Goal: Task Accomplishment & Management: Use online tool/utility

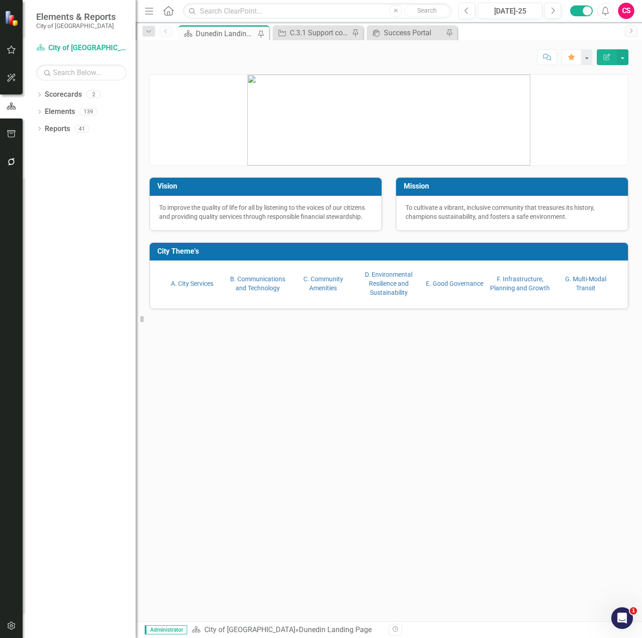
click at [17, 163] on button "button" at bounding box center [11, 162] width 20 height 19
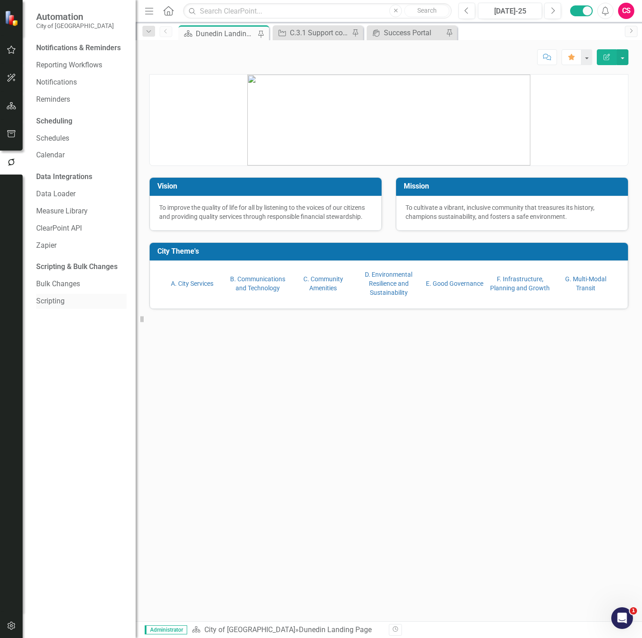
click at [53, 299] on link "Scripting" at bounding box center [81, 301] width 90 height 10
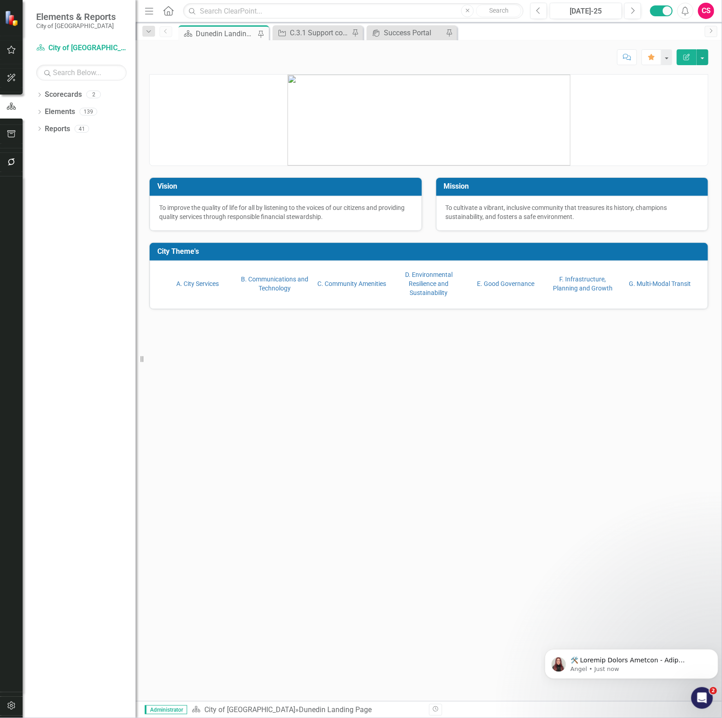
click at [10, 165] on icon "button" at bounding box center [11, 161] width 7 height 7
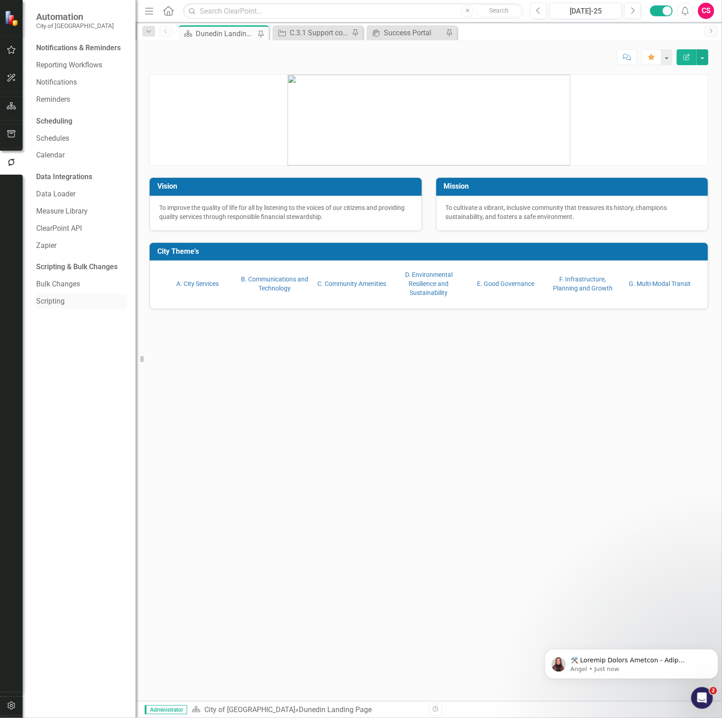
click at [50, 307] on div "Scripting" at bounding box center [81, 301] width 90 height 15
click at [48, 302] on link "Scripting" at bounding box center [81, 301] width 90 height 10
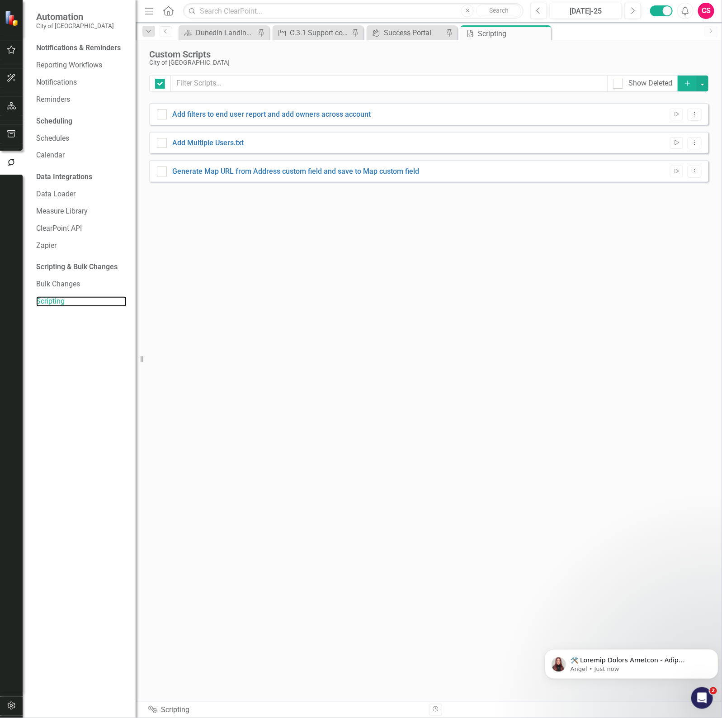
checkbox input "false"
click at [686, 81] on icon "Add" at bounding box center [688, 83] width 8 height 6
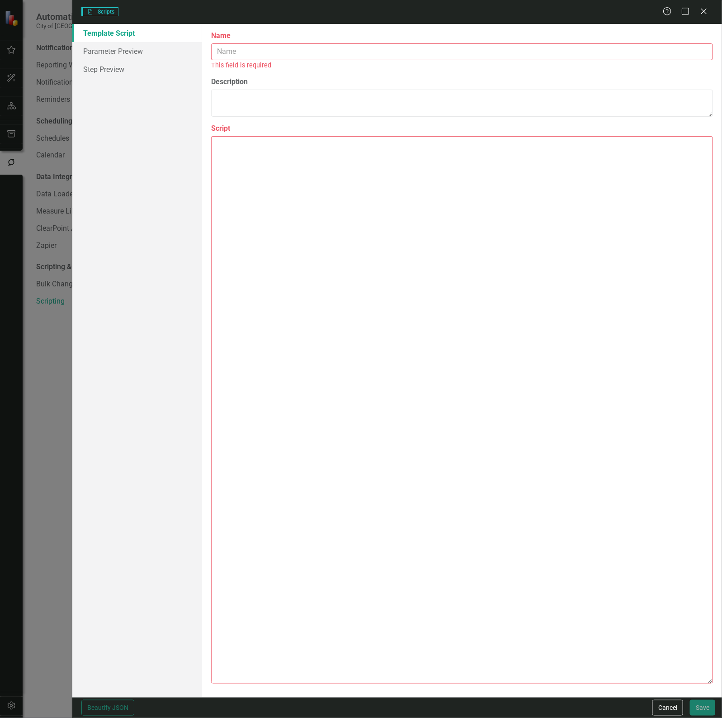
click at [357, 204] on textarea "Script" at bounding box center [462, 410] width 502 height 548
paste textarea "{ "comments": { "name": "removeAutoEvalForFutureMilestones", "description": "Th…"
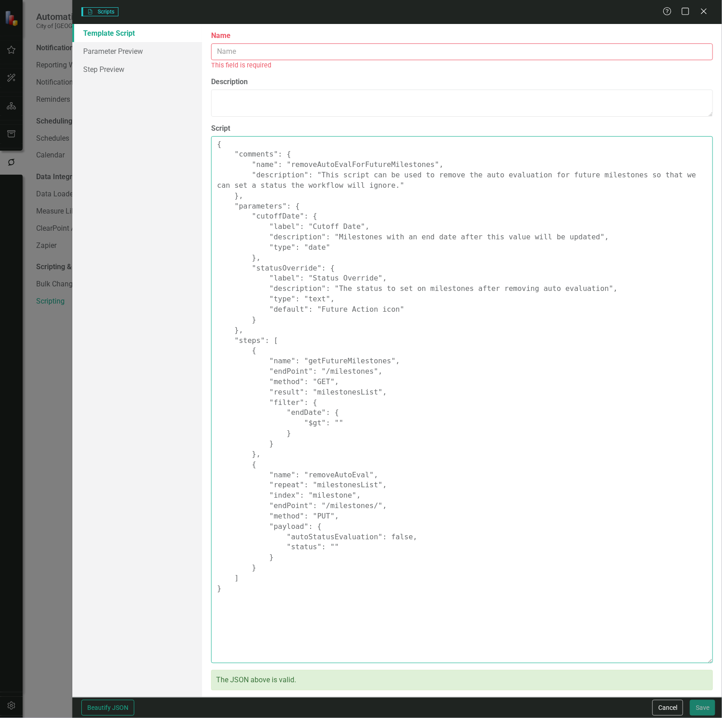
drag, startPoint x: 299, startPoint y: 164, endPoint x: 418, endPoint y: 161, distance: 119.0
click at [418, 161] on textarea "{ "comments": { "name": "removeAutoEvalForFutureMilestones", "description": "Th…" at bounding box center [462, 399] width 502 height 527
type textarea "{ "comments": { "name": "removeAutoEvalForFutureMilestones", "description": "Th…"
click at [284, 55] on input "Name" at bounding box center [462, 51] width 502 height 17
paste input "removeAutoEvalForFutureMilestones"
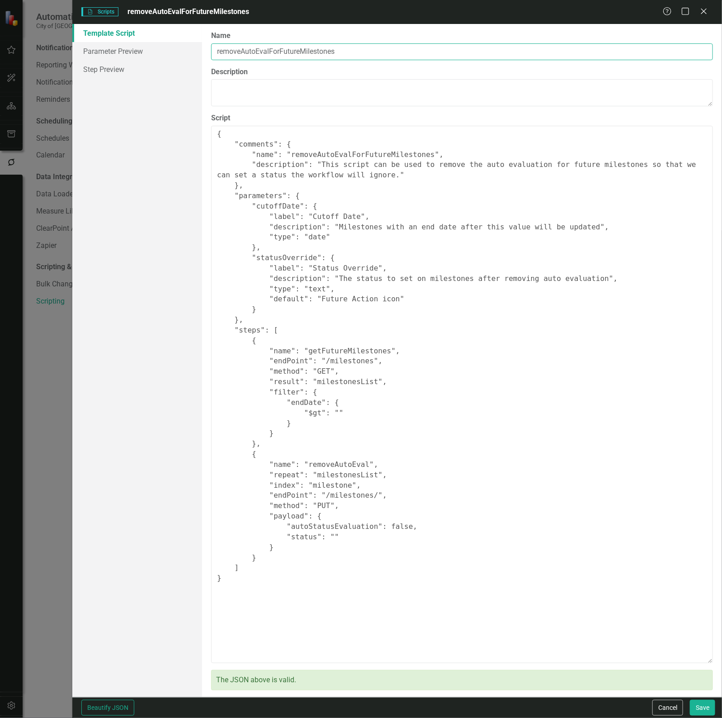
type input "removeAutoEvalForFutureMilestones"
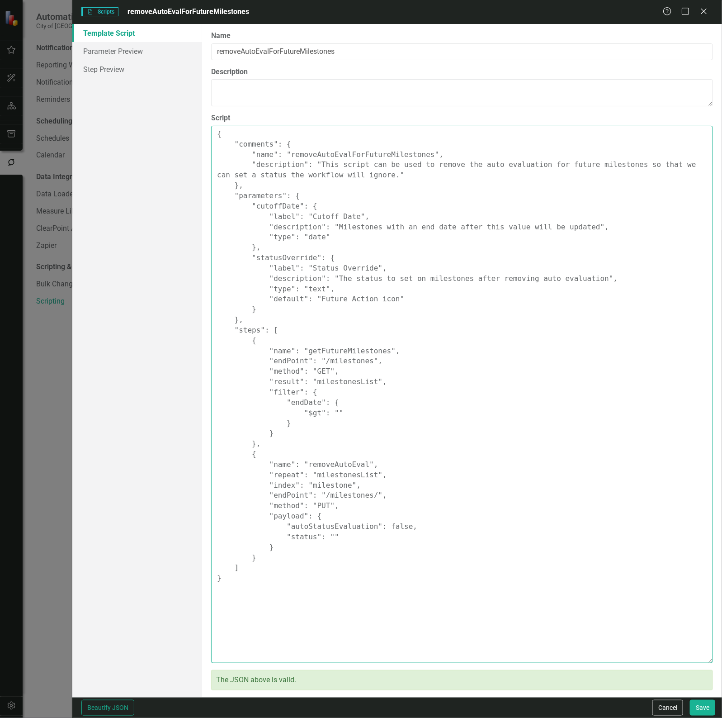
drag, startPoint x: 405, startPoint y: 177, endPoint x: 344, endPoint y: 175, distance: 61.6
click at [344, 175] on textarea "{ "comments": { "name": "removeAutoEvalForFutureMilestones", "description": "Th…" at bounding box center [462, 394] width 502 height 537
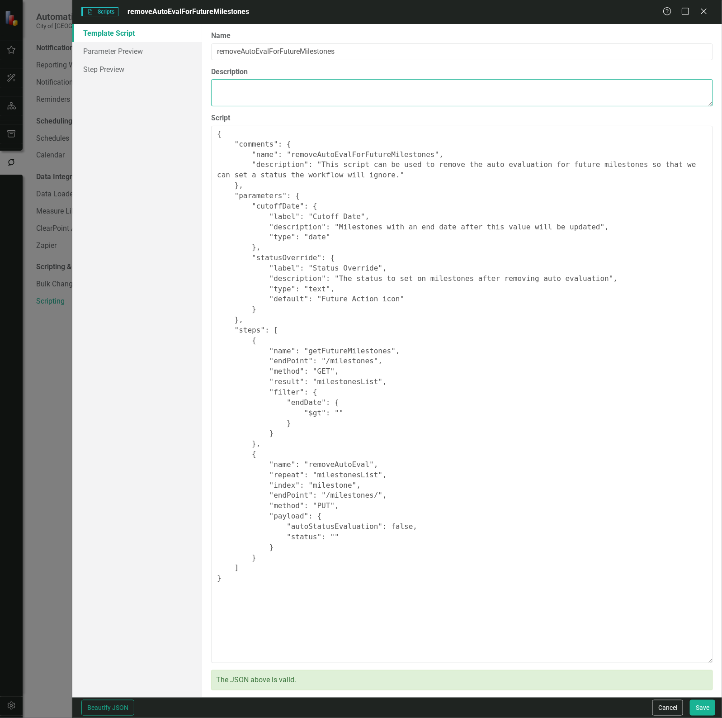
click at [267, 99] on textarea "Description" at bounding box center [462, 92] width 502 height 27
paste textarea "This script can be used to remove the auto evaluation for future milestones so …"
type textarea "This script can be used to remove the auto evaluation for future milestones so …"
click at [157, 59] on link "Parameter Preview" at bounding box center [137, 51] width 130 height 18
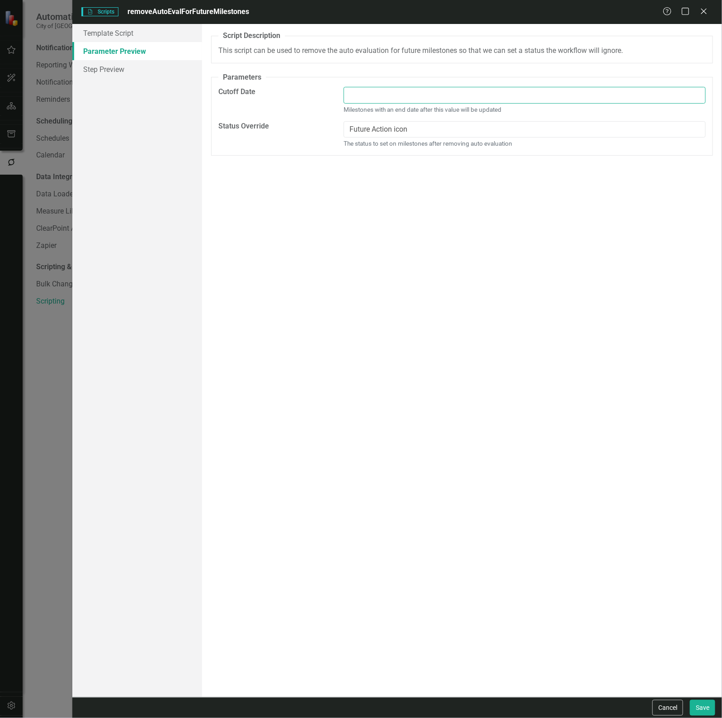
click at [412, 89] on input "Cutoff Date" at bounding box center [525, 95] width 362 height 17
click at [363, 96] on input "12/24/25" at bounding box center [525, 95] width 362 height 17
type input "12/31/25"
click at [385, 128] on input "Future Action icon" at bounding box center [525, 129] width 362 height 17
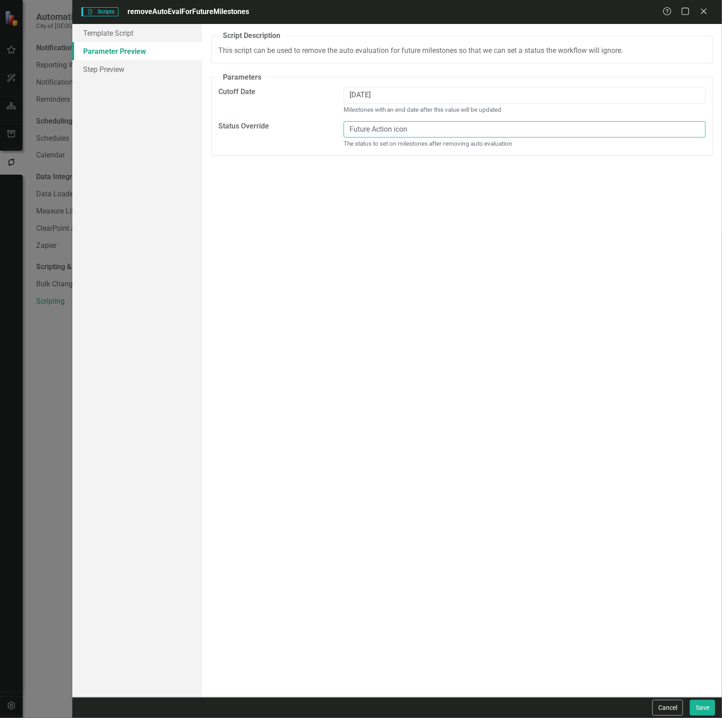
click at [385, 128] on input "Future Action icon" at bounding box center [525, 129] width 362 height 17
click at [666, 710] on button "Cancel" at bounding box center [668, 708] width 31 height 16
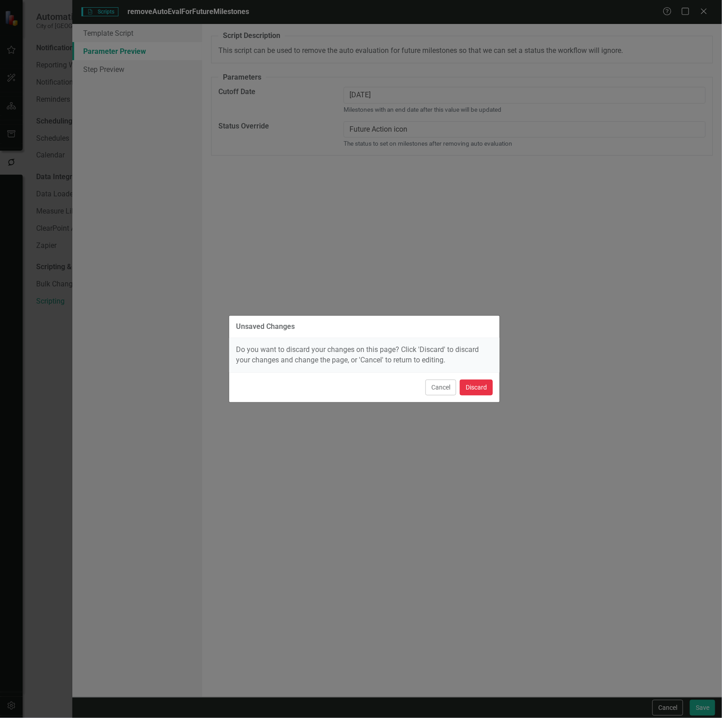
click at [470, 386] on button "Discard" at bounding box center [476, 388] width 33 height 16
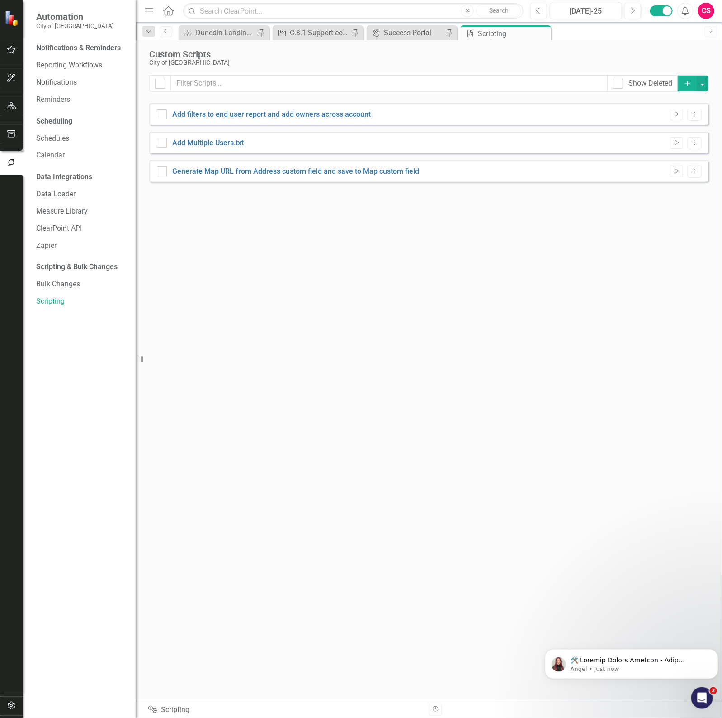
click at [19, 697] on div at bounding box center [11, 705] width 23 height 26
drag, startPoint x: 13, startPoint y: 702, endPoint x: 19, endPoint y: 679, distance: 24.5
click at [12, 702] on icon "button" at bounding box center [11, 705] width 9 height 7
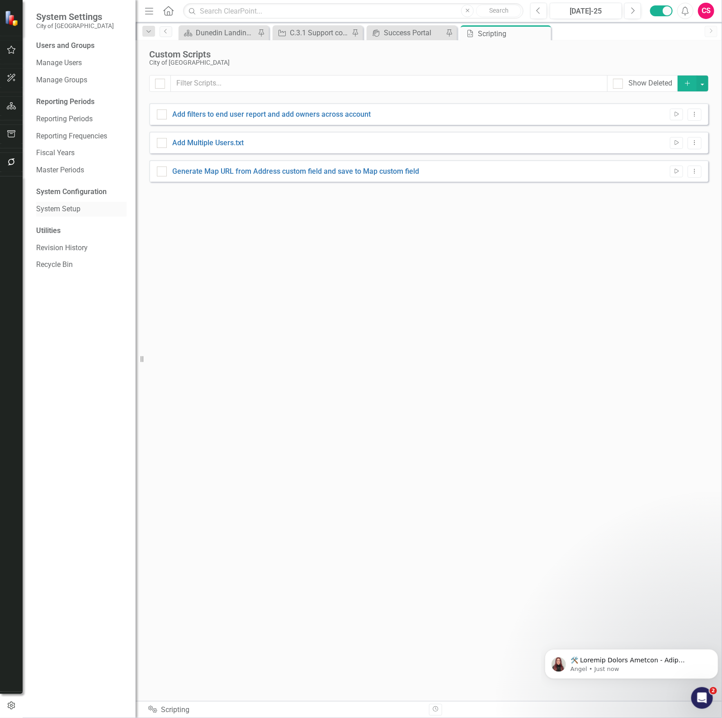
click at [65, 208] on link "System Setup" at bounding box center [81, 209] width 90 height 10
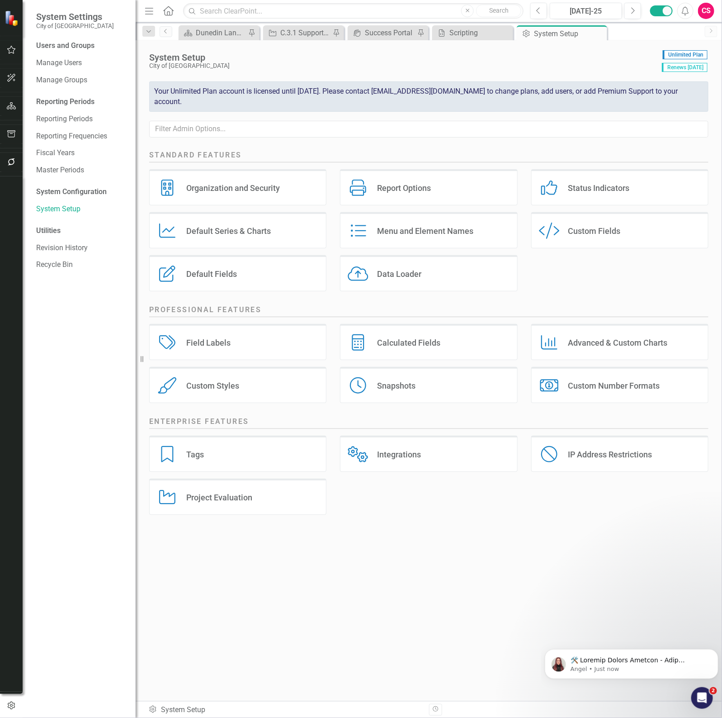
click at [593, 189] on div "Status Indicators" at bounding box center [600, 188] width 62 height 10
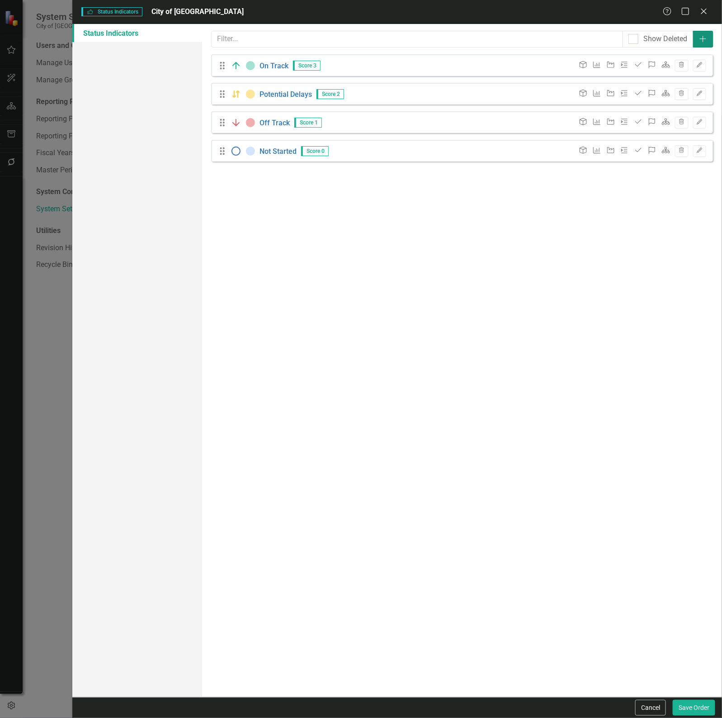
click at [704, 31] on button "Add" at bounding box center [703, 39] width 20 height 17
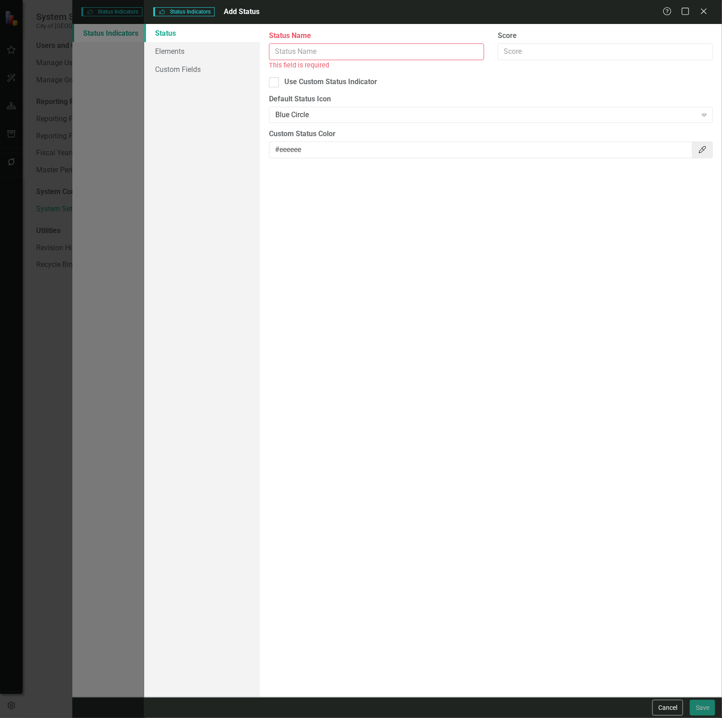
click at [357, 47] on div "Status Name This field is required" at bounding box center [376, 50] width 215 height 39
click at [354, 47] on input "Status Name" at bounding box center [376, 51] width 215 height 17
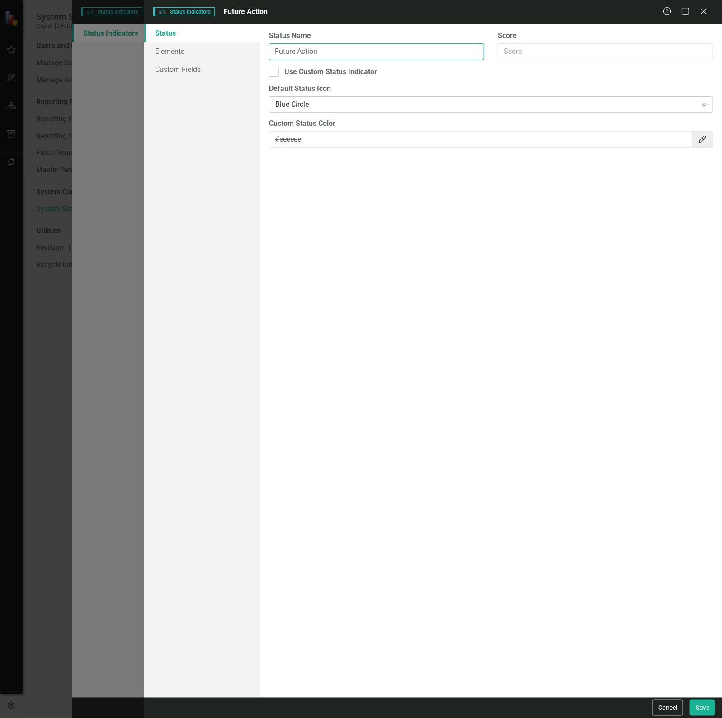
type input "Future Action"
click at [297, 105] on div "Blue Circle" at bounding box center [486, 105] width 422 height 10
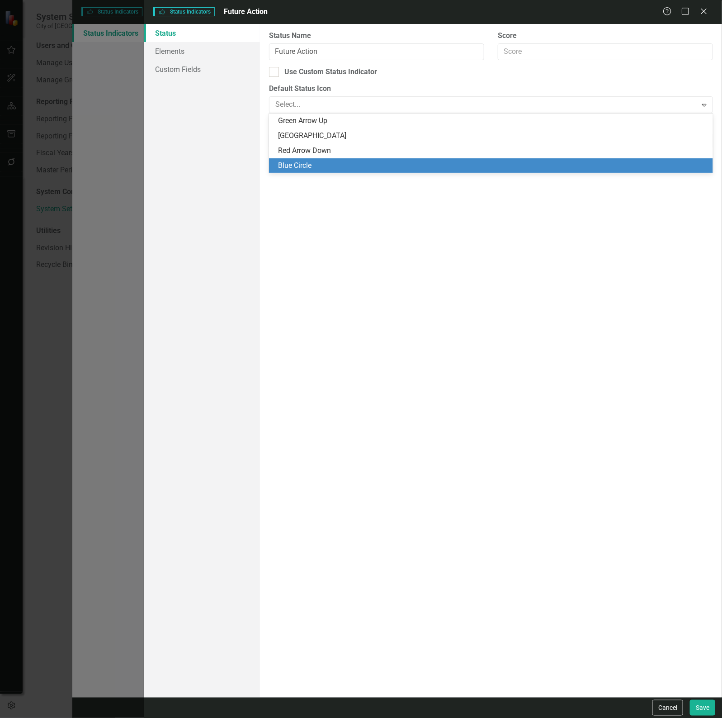
click at [299, 170] on div "Blue Circle" at bounding box center [493, 166] width 430 height 10
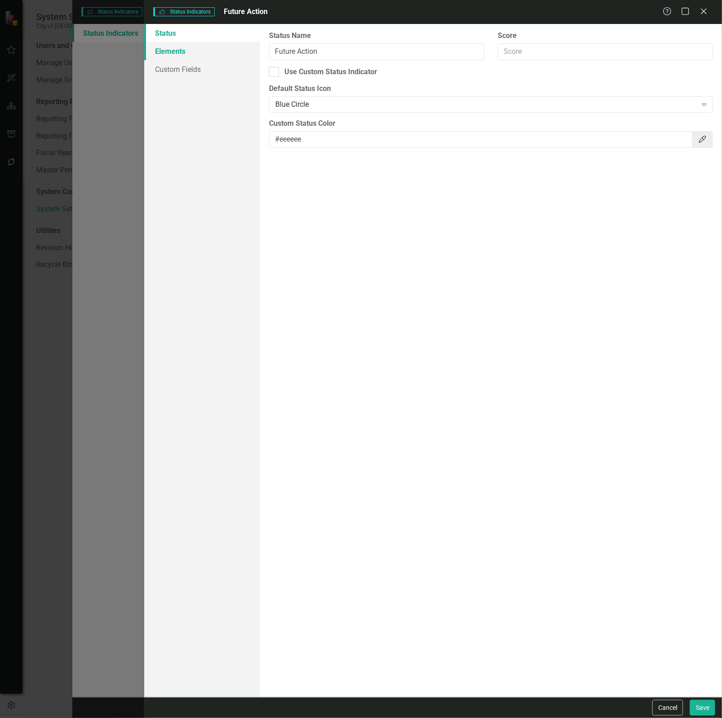
click at [186, 53] on link "Elements" at bounding box center [202, 51] width 116 height 18
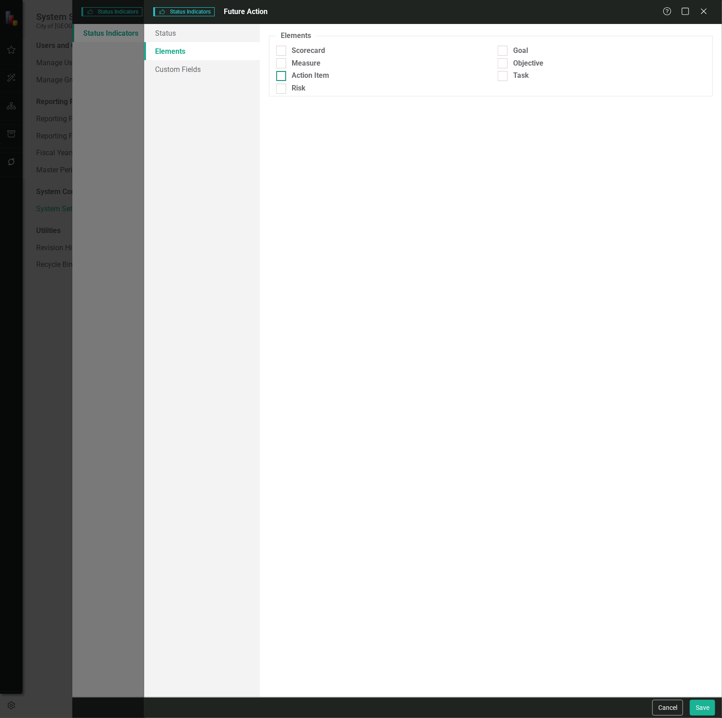
click at [311, 71] on div "Action Item" at bounding box center [311, 76] width 38 height 10
click at [282, 71] on input "Action Item" at bounding box center [279, 74] width 6 height 6
checkbox input "true"
click at [702, 713] on button "Save" at bounding box center [702, 708] width 25 height 16
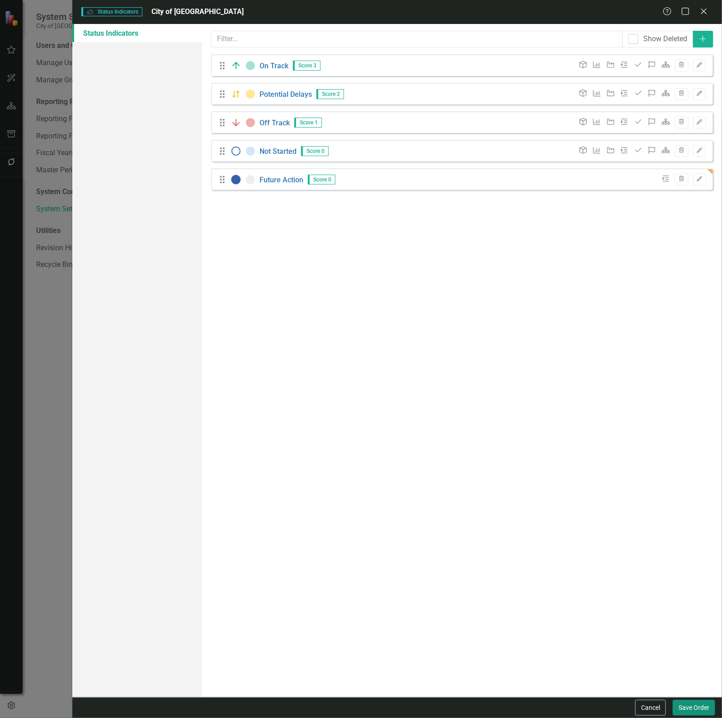
click at [691, 708] on button "Save Order" at bounding box center [694, 708] width 43 height 16
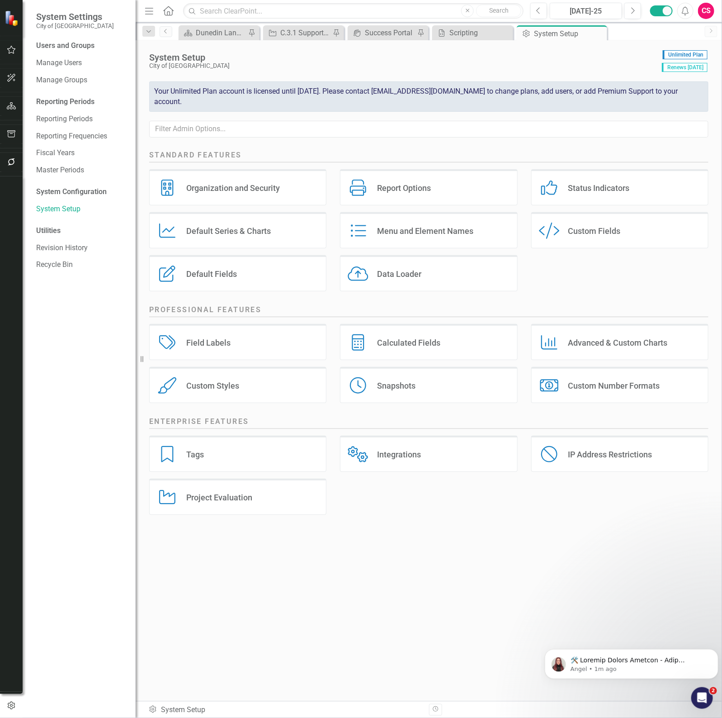
click at [271, 226] on div "Default Series Default Series & Charts" at bounding box center [237, 230] width 177 height 36
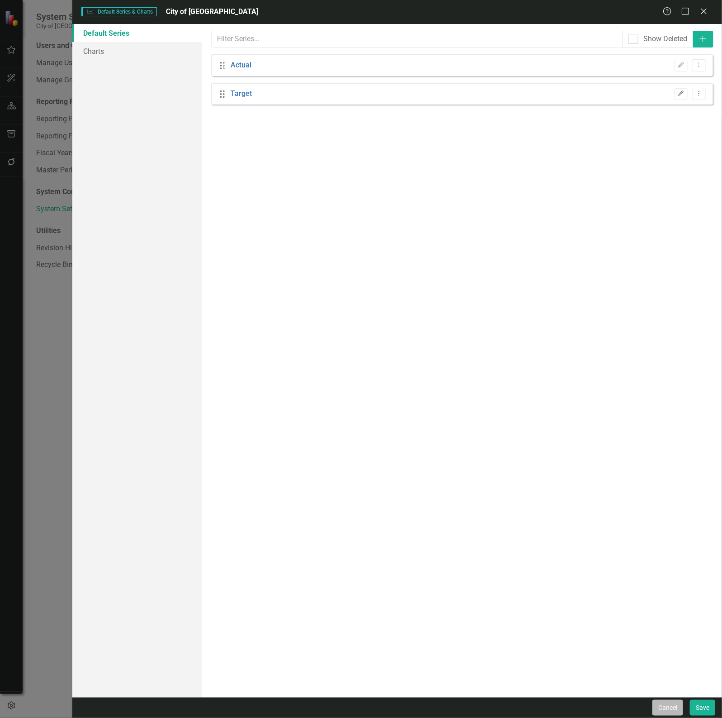
click at [670, 712] on button "Cancel" at bounding box center [668, 708] width 31 height 16
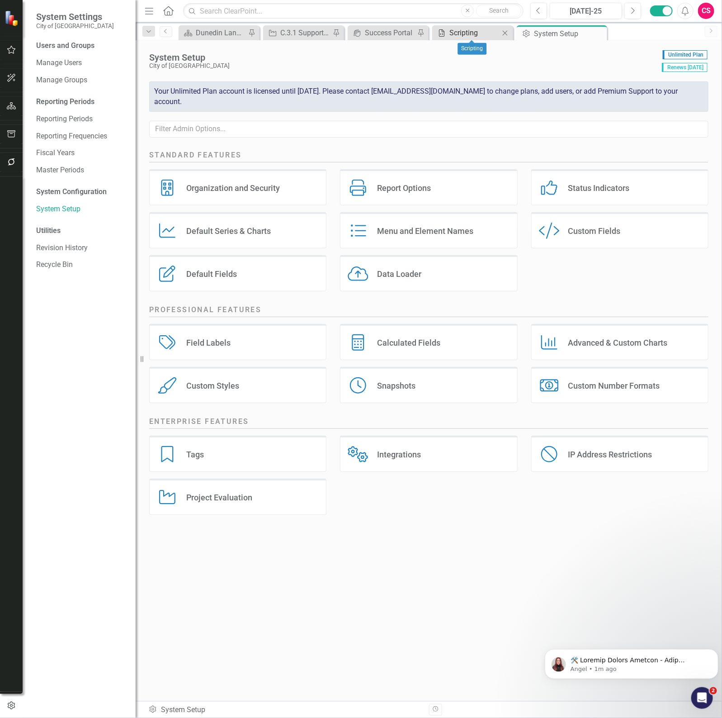
click at [473, 33] on div "Scripting" at bounding box center [475, 32] width 50 height 11
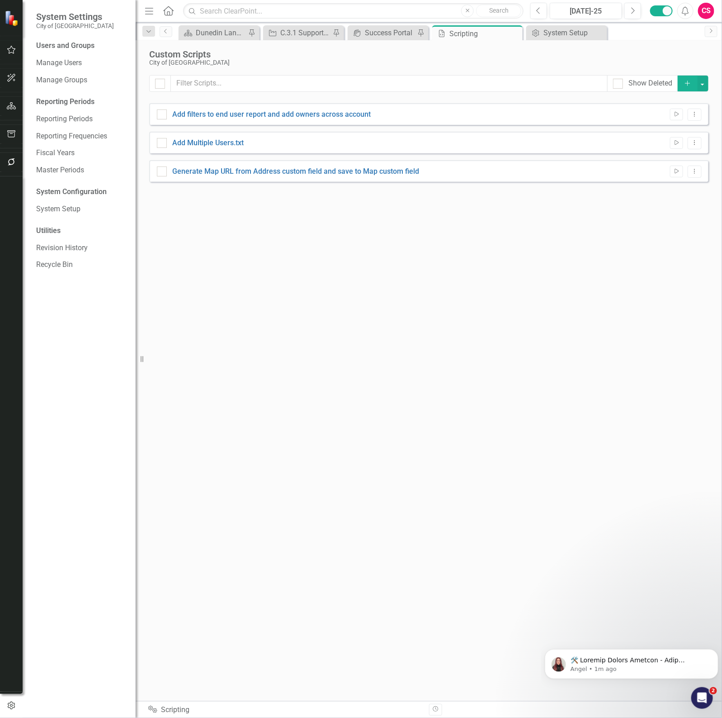
click at [684, 84] on icon "Add" at bounding box center [688, 83] width 8 height 6
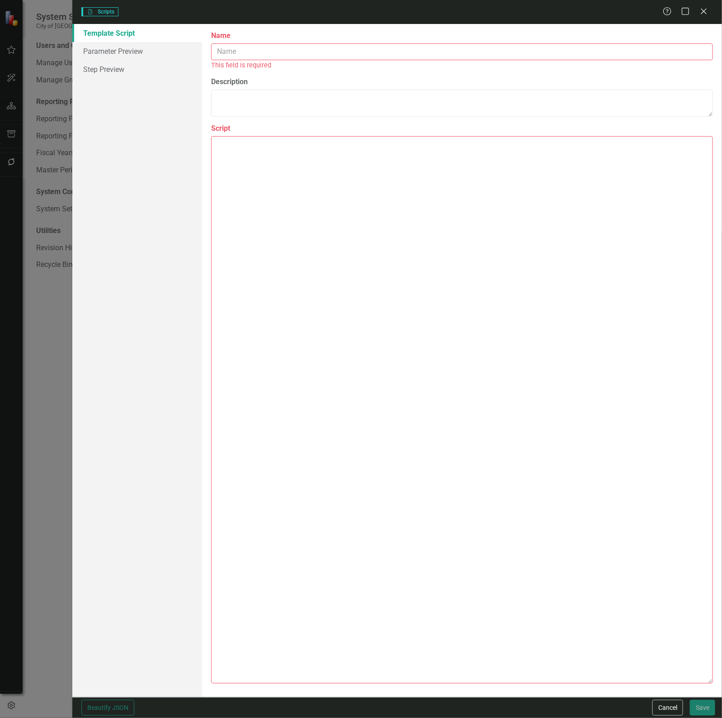
click at [414, 213] on textarea "Script" at bounding box center [462, 410] width 502 height 548
paste textarea "This script can be used to remove the auto evaluation for future milestones so …"
type textarea "This script can be used to remove the auto evaluation for future milestones so …"
click at [349, 303] on textarea "Script" at bounding box center [462, 410] width 502 height 548
paste textarea "{ "comments": { "name": "removeAutoEvalForFutureMilestones", "description": "Th…"
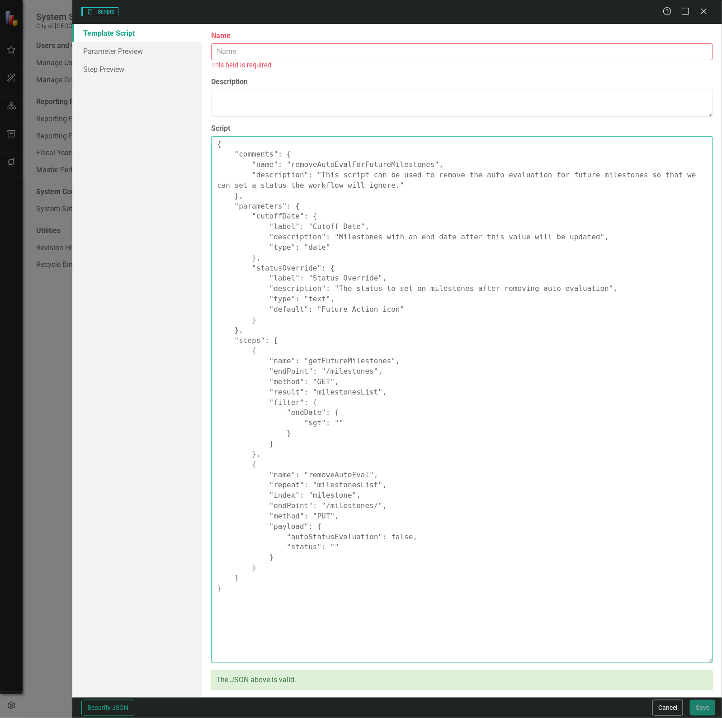
drag, startPoint x: 288, startPoint y: 168, endPoint x: 414, endPoint y: 169, distance: 126.7
click at [414, 169] on textarea "{ "comments": { "name": "removeAutoEvalForFutureMilestones", "description": "Th…" at bounding box center [462, 399] width 502 height 527
type textarea "{ "comments": { "name": "removeAutoEvalForFutureMilestones", "description": "Th…"
click at [224, 46] on input "Name" at bounding box center [462, 51] width 502 height 17
paste input "emoveAutoEvalForFutureMilestones"
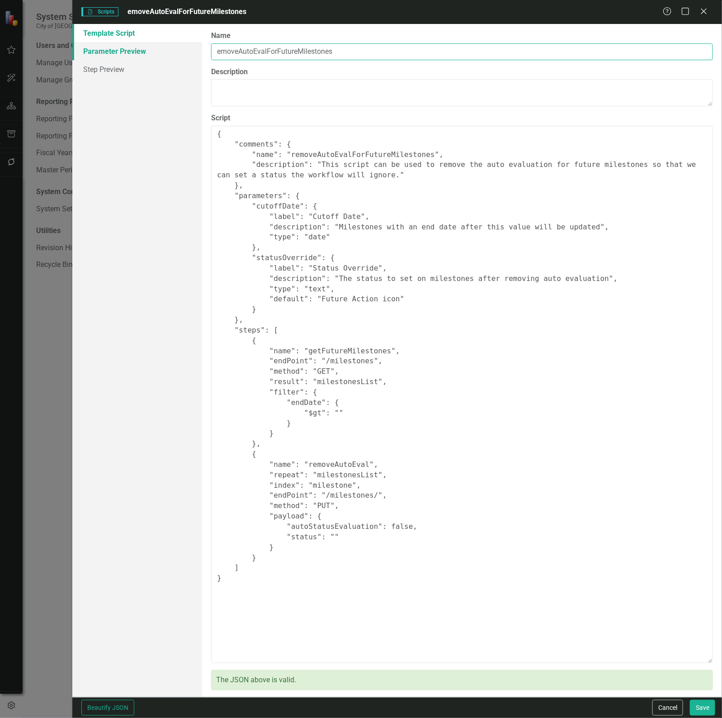
type input "emoveAutoEvalForFutureMilestones"
click at [144, 48] on link "Parameter Preview" at bounding box center [137, 51] width 130 height 18
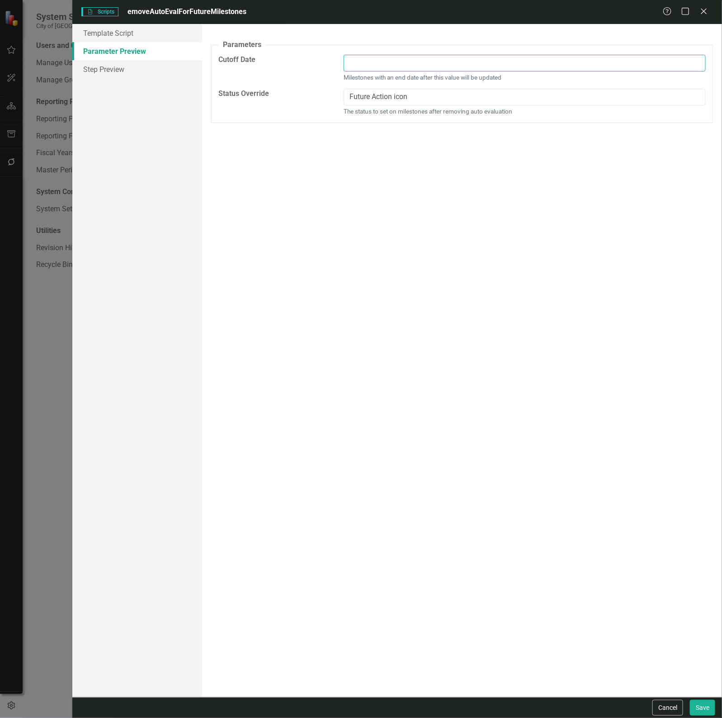
click at [390, 62] on input "Cutoff Date" at bounding box center [525, 63] width 362 height 17
type input "12/31/25"
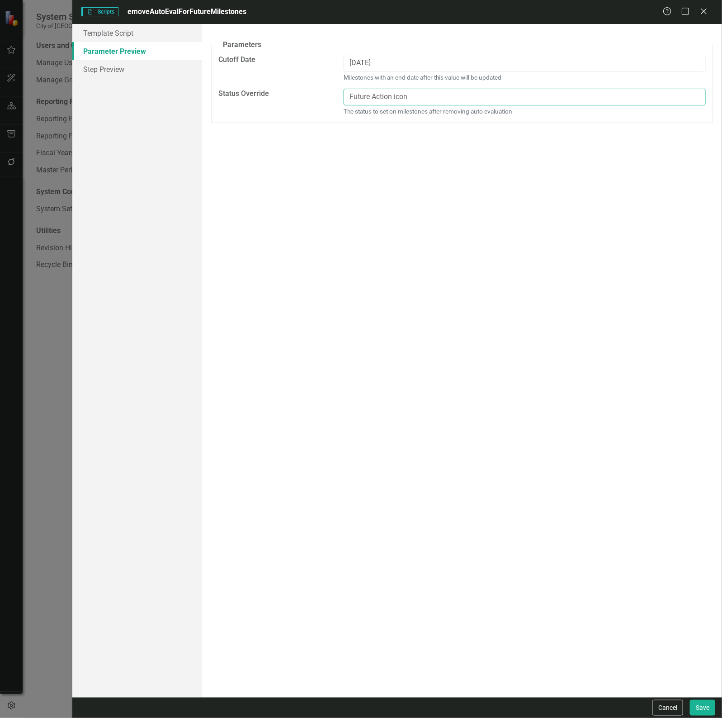
drag, startPoint x: 408, startPoint y: 100, endPoint x: 394, endPoint y: 100, distance: 15.0
click at [394, 100] on input "Future Action icon" at bounding box center [525, 97] width 362 height 17
type input "Future Action"
click at [108, 76] on link "Step Preview" at bounding box center [137, 69] width 130 height 18
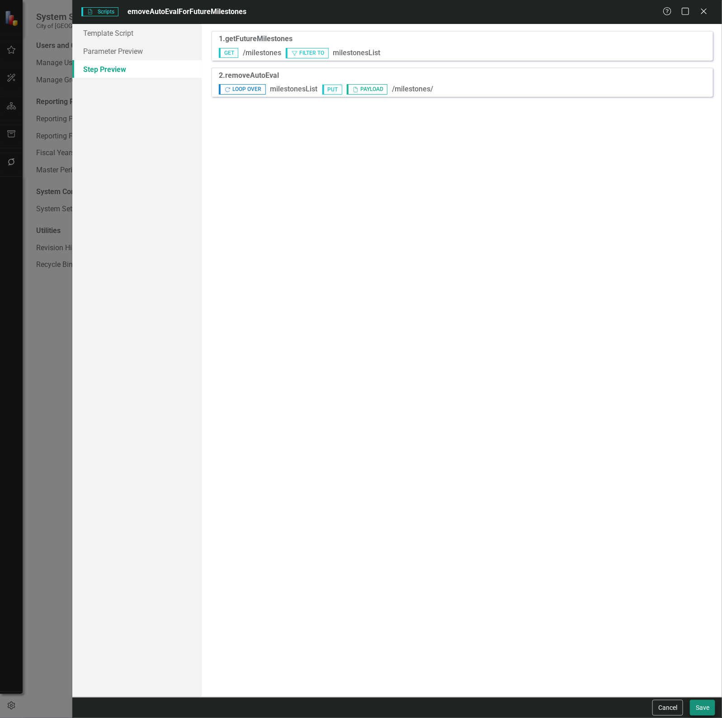
click at [694, 698] on div "Cancel Save" at bounding box center [397, 707] width 650 height 21
click at [699, 704] on button "Save" at bounding box center [702, 708] width 25 height 16
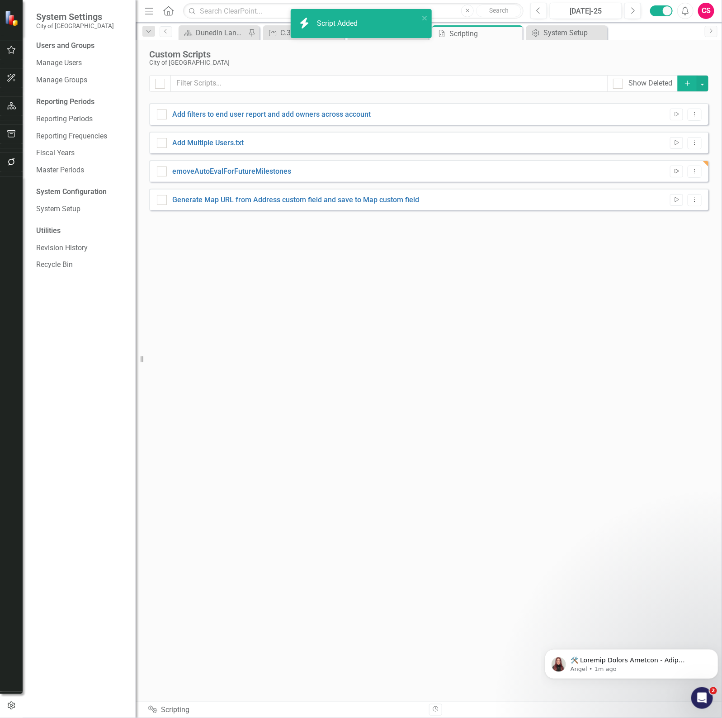
click at [681, 171] on button "Run Script" at bounding box center [676, 172] width 13 height 12
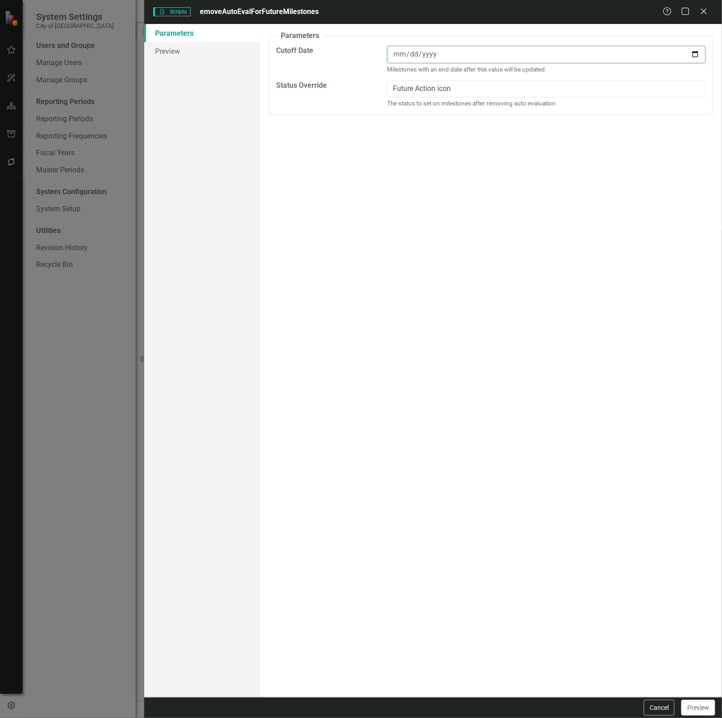
click at [448, 57] on input "date" at bounding box center [546, 55] width 319 height 18
click at [417, 50] on input "date" at bounding box center [546, 55] width 319 height 18
click at [697, 53] on input "date" at bounding box center [546, 55] width 319 height 18
type input "2025-12-31"
click at [428, 87] on input "Future Action icon" at bounding box center [546, 89] width 319 height 17
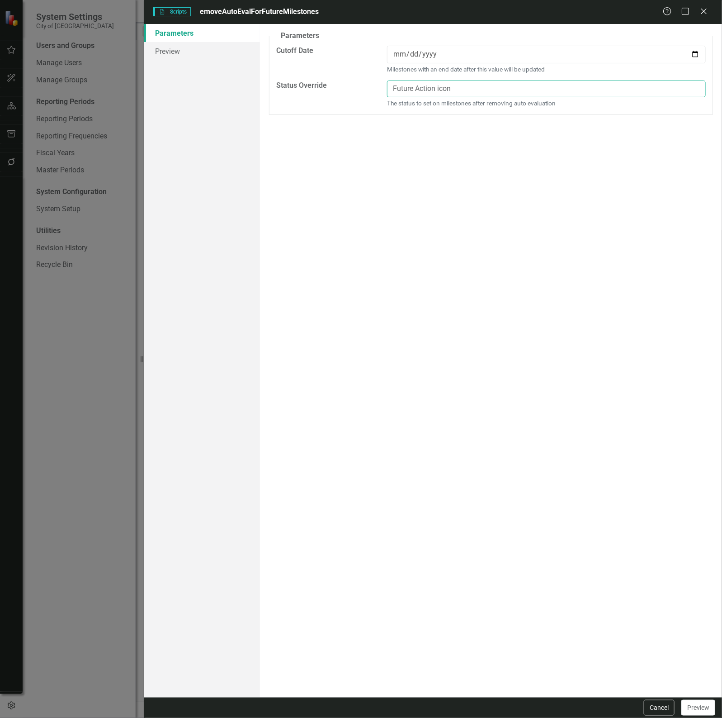
drag, startPoint x: 458, startPoint y: 89, endPoint x: 433, endPoint y: 89, distance: 24.9
click at [433, 89] on input "Future Action icon" at bounding box center [546, 89] width 319 height 17
type input "Future Action"
click at [206, 43] on link "Preview" at bounding box center [202, 51] width 116 height 18
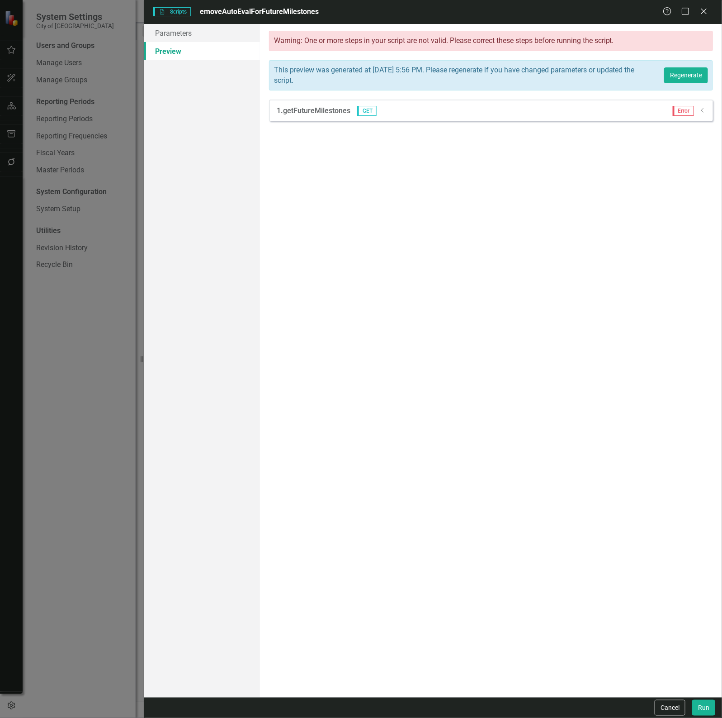
click at [705, 116] on div "Error Dropdown" at bounding box center [686, 111] width 40 height 10
click at [703, 107] on div "Dropdown" at bounding box center [703, 111] width 7 height 8
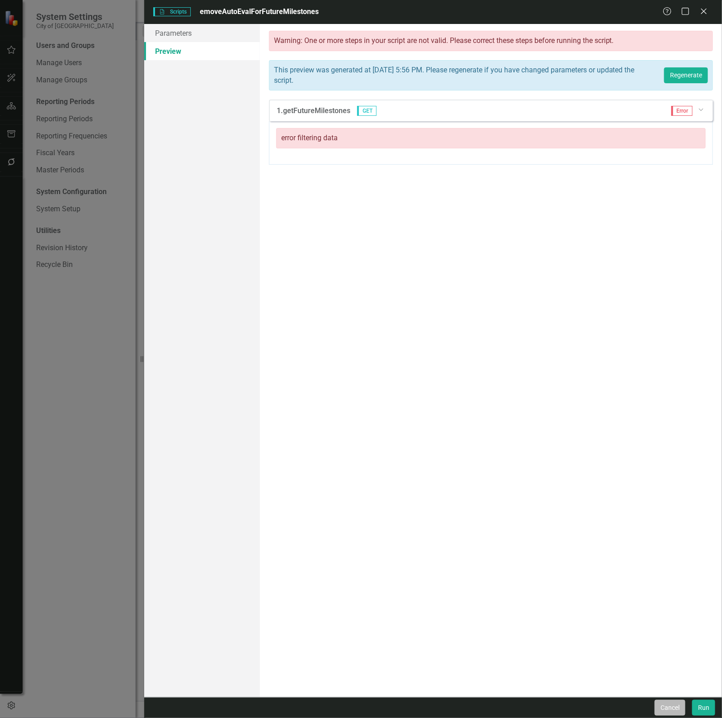
click at [668, 711] on button "Cancel" at bounding box center [670, 708] width 31 height 16
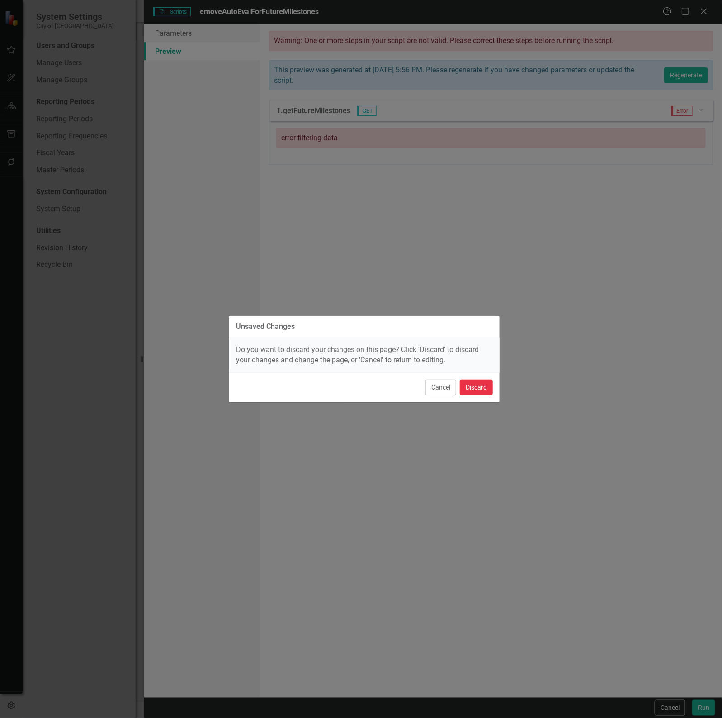
click at [489, 389] on button "Discard" at bounding box center [476, 388] width 33 height 16
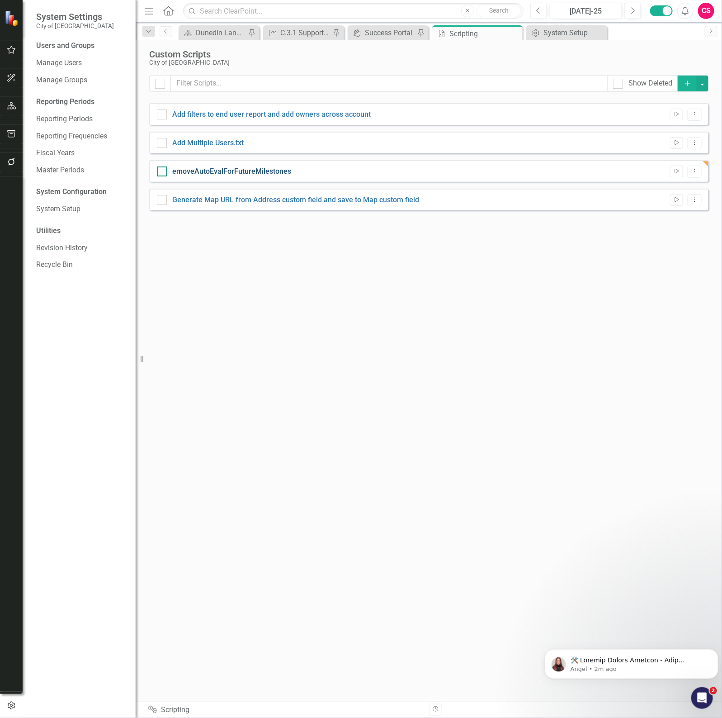
click at [225, 169] on link "emoveAutoEvalForFutureMilestones" at bounding box center [231, 171] width 119 height 9
click at [163, 169] on input "emoveAutoEvalForFutureMilestones" at bounding box center [160, 169] width 6 height 6
checkbox input "true"
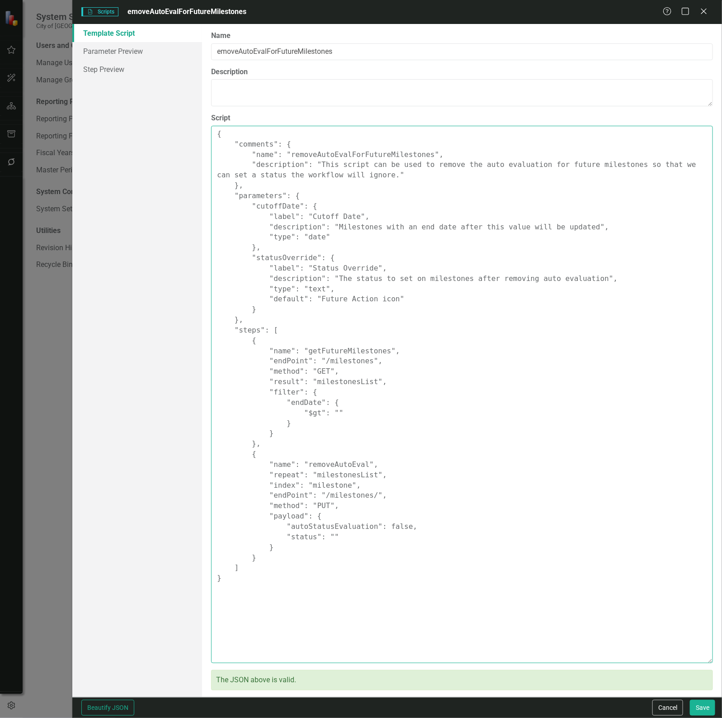
click at [331, 180] on textarea "{ "comments": { "name": "removeAutoEvalForFutureMilestones", "description": "Th…" at bounding box center [462, 394] width 502 height 537
paste textarea ""comments": { "name": "removeAutoEvalForFutureMilestones", "description": "This…"
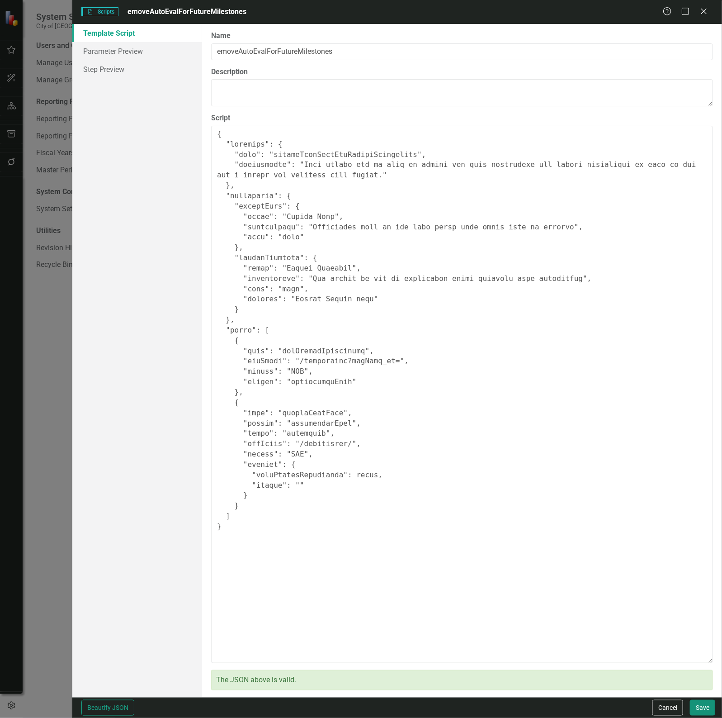
type textarea "{ "comments": { "name": "removeAutoEvalForFutureMilestones", "description": "Th…"
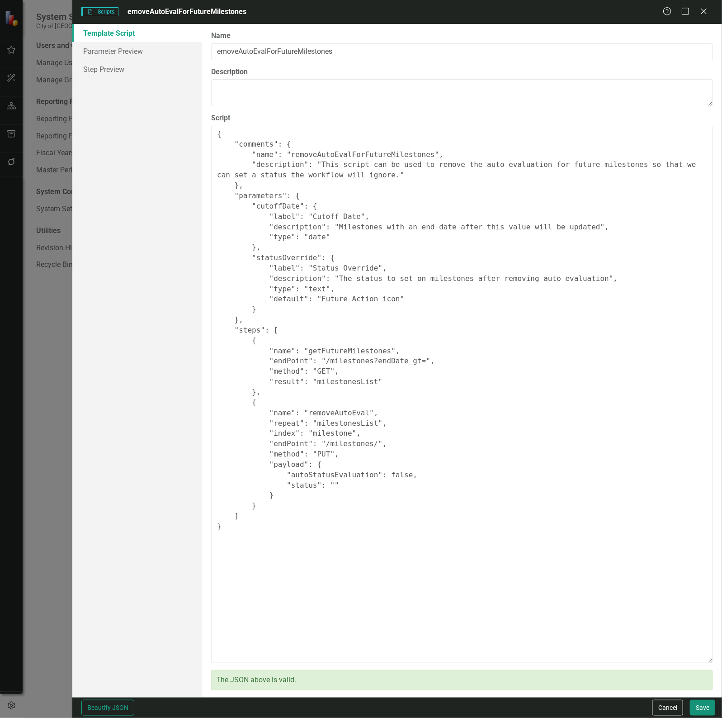
click at [707, 708] on button "Save" at bounding box center [702, 708] width 25 height 16
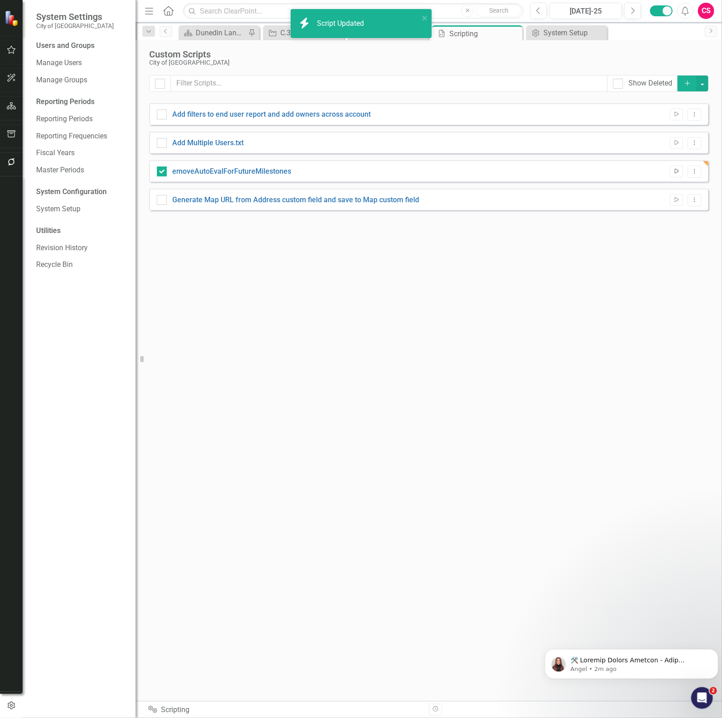
click at [675, 176] on button "Run Script" at bounding box center [676, 172] width 13 height 12
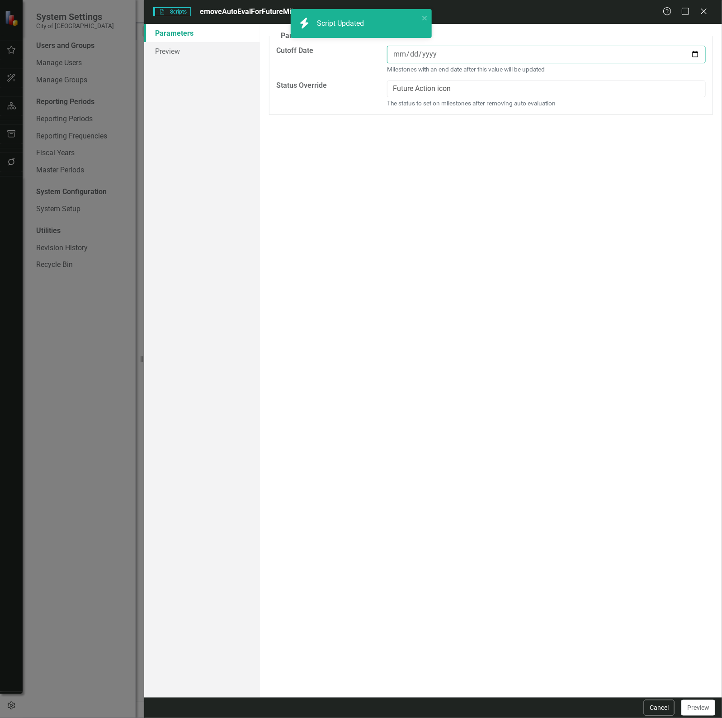
click at [419, 50] on input "date" at bounding box center [546, 55] width 319 height 18
click at [689, 61] on input "date" at bounding box center [546, 55] width 319 height 18
click at [697, 51] on input "date" at bounding box center [546, 55] width 319 height 18
type input "2025-12-31"
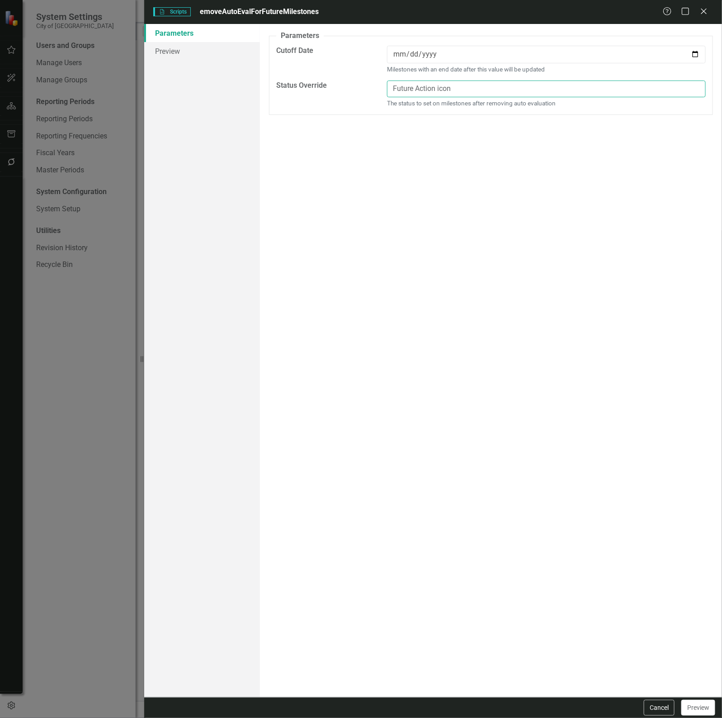
click at [429, 91] on input "Future Action icon" at bounding box center [546, 89] width 319 height 17
click at [433, 91] on input "Future Action icon" at bounding box center [546, 89] width 319 height 17
click at [442, 91] on input "Future Action icon" at bounding box center [546, 89] width 319 height 17
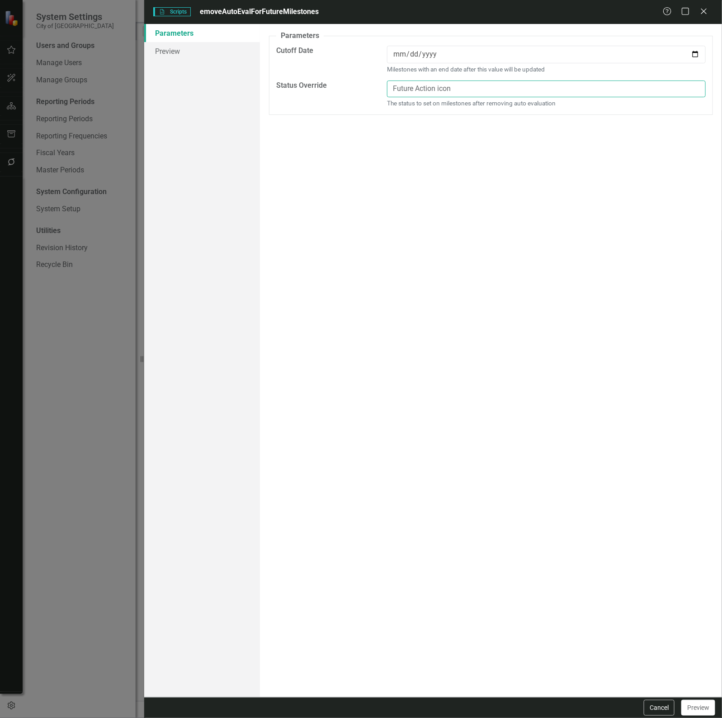
click at [442, 91] on input "Future Action icon" at bounding box center [546, 89] width 319 height 17
type input "Future Action"
click at [197, 50] on link "Preview" at bounding box center [202, 51] width 116 height 18
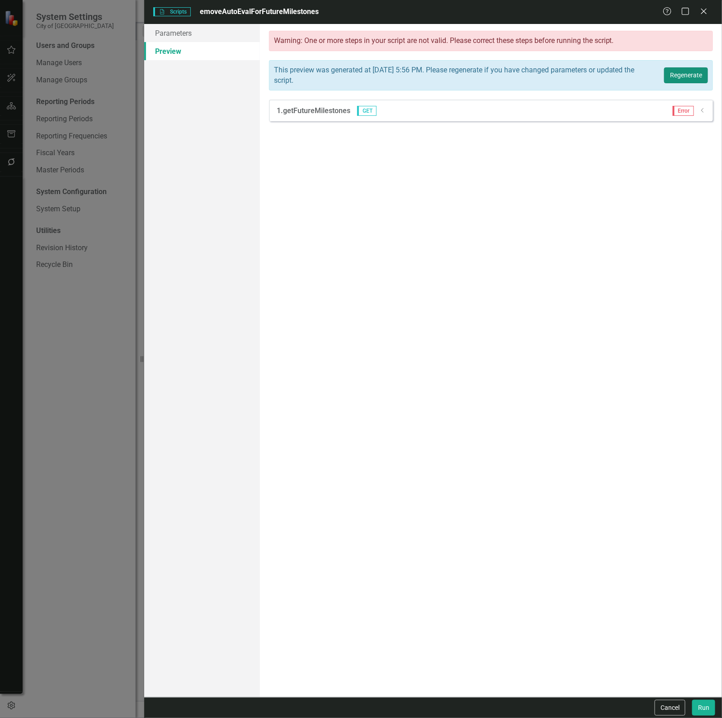
click at [697, 82] on button "Regenerate" at bounding box center [687, 75] width 44 height 16
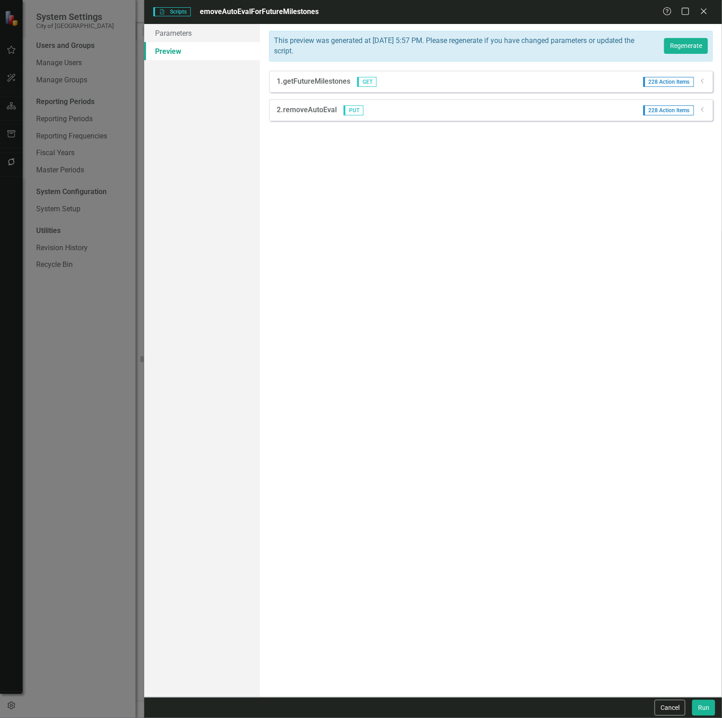
click at [708, 87] on div "1. getFutureMilestones GET 228 Action Items Dropdown" at bounding box center [491, 82] width 444 height 22
click at [703, 82] on icon "Dropdown" at bounding box center [703, 80] width 7 height 5
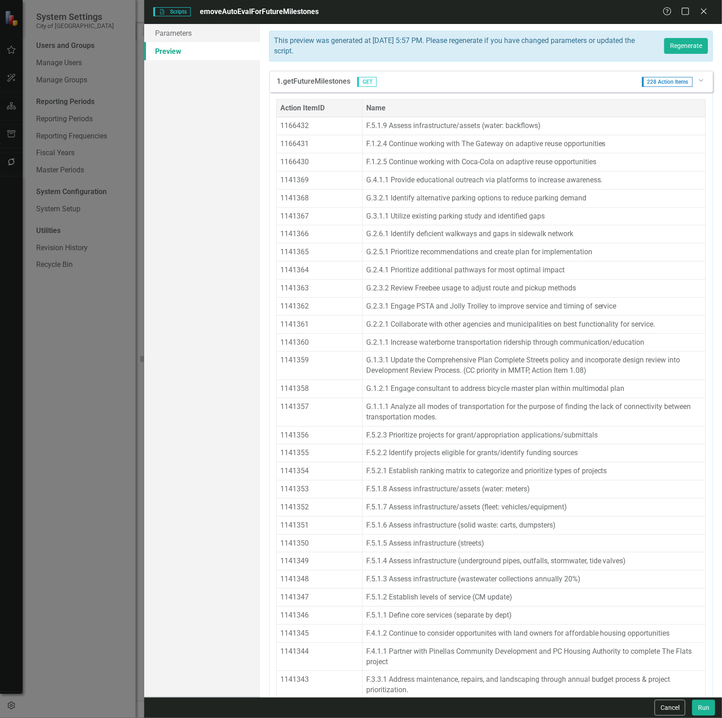
click at [703, 82] on div "1. getFutureMilestones GET 228 Action Items Dropdown" at bounding box center [491, 82] width 444 height 22
click at [696, 85] on div "228 Action Items Dropdown" at bounding box center [671, 82] width 71 height 10
click at [698, 81] on icon "Dropdown" at bounding box center [700, 79] width 5 height 7
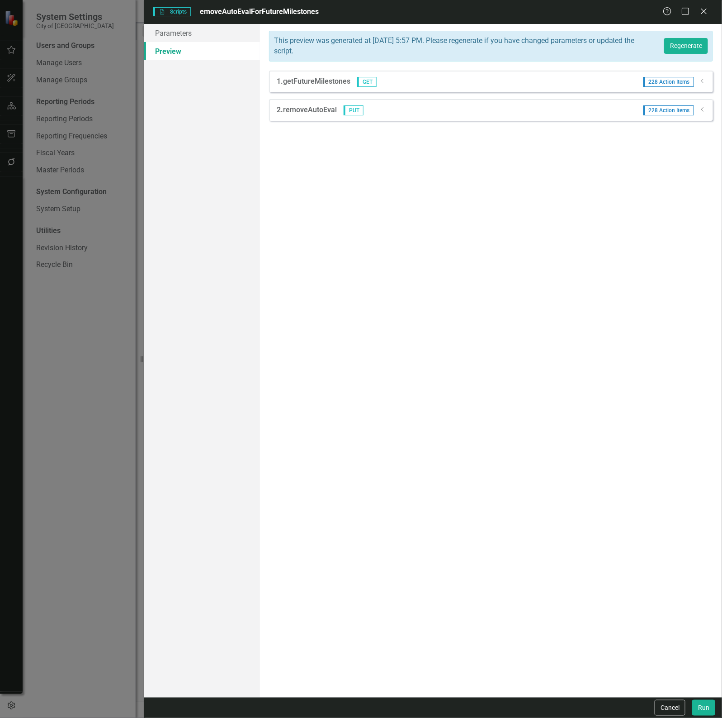
click at [698, 109] on div "228 Action Items Dropdown" at bounding box center [672, 110] width 70 height 10
click at [703, 109] on icon "Dropdown" at bounding box center [703, 109] width 7 height 5
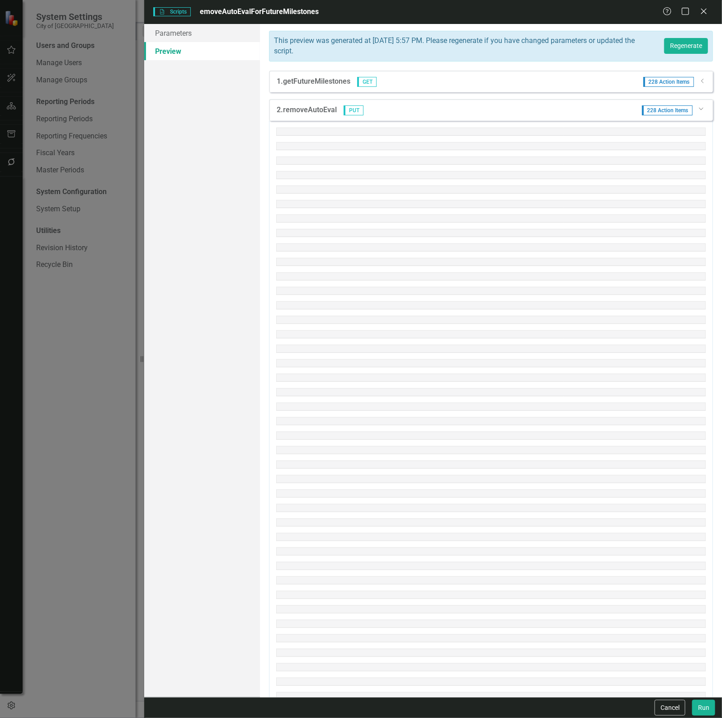
click at [699, 109] on icon at bounding box center [701, 109] width 5 height 2
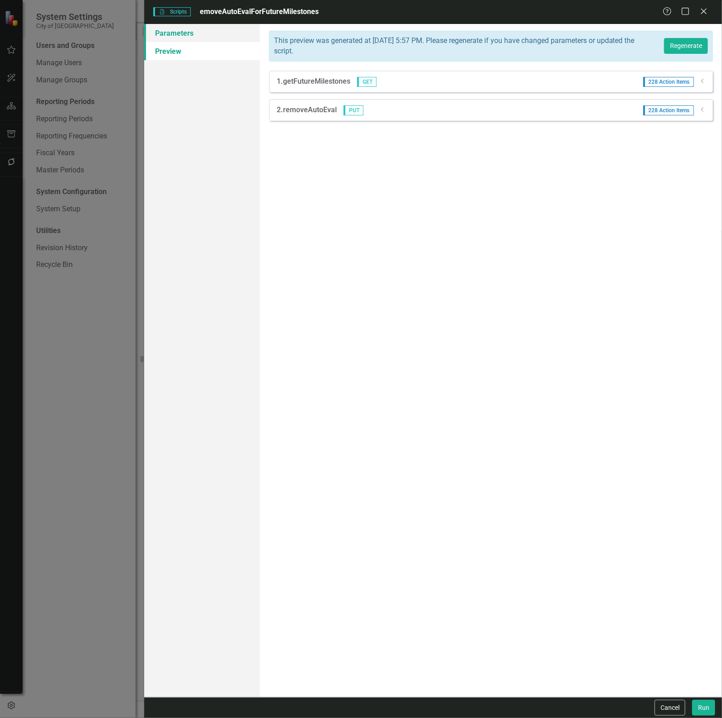
click at [209, 35] on link "Parameters" at bounding box center [202, 33] width 116 height 18
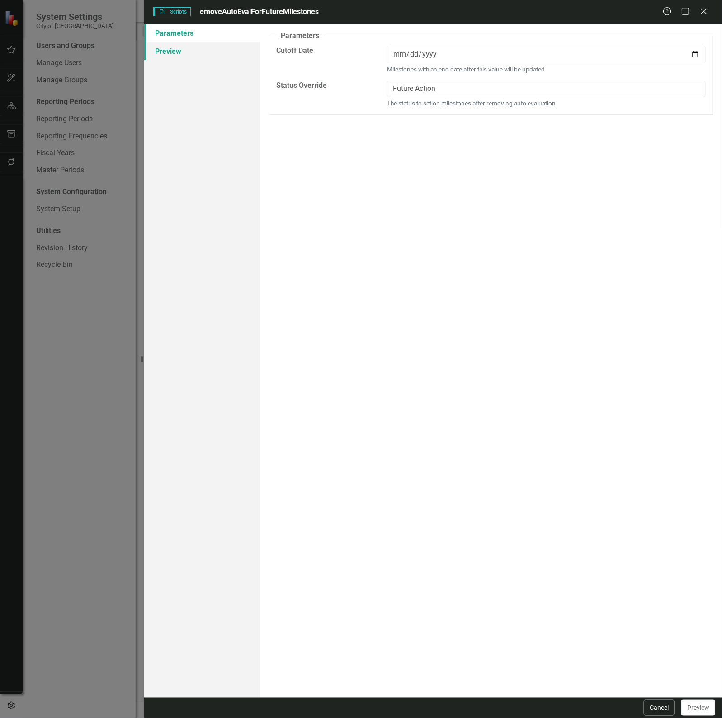
click at [199, 49] on link "Preview" at bounding box center [202, 51] width 116 height 18
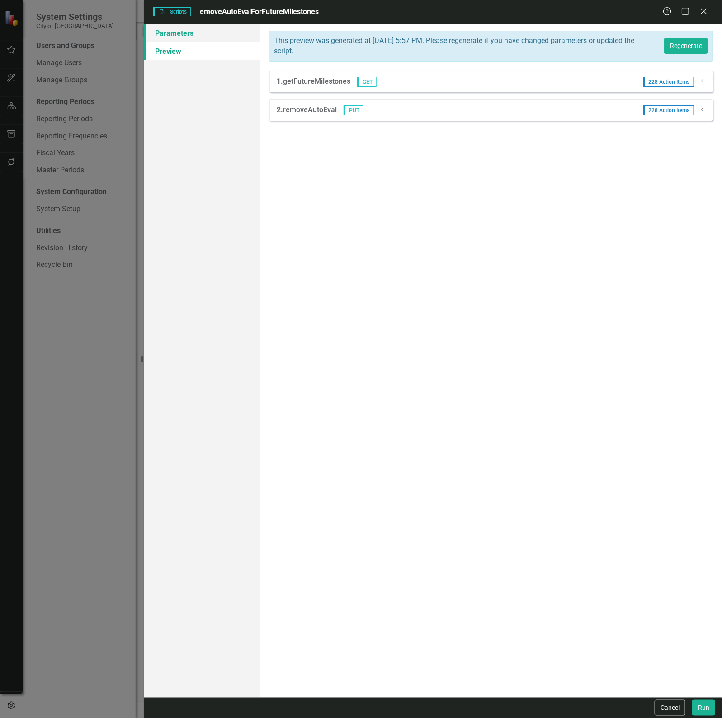
click at [192, 28] on link "Parameters" at bounding box center [202, 33] width 116 height 18
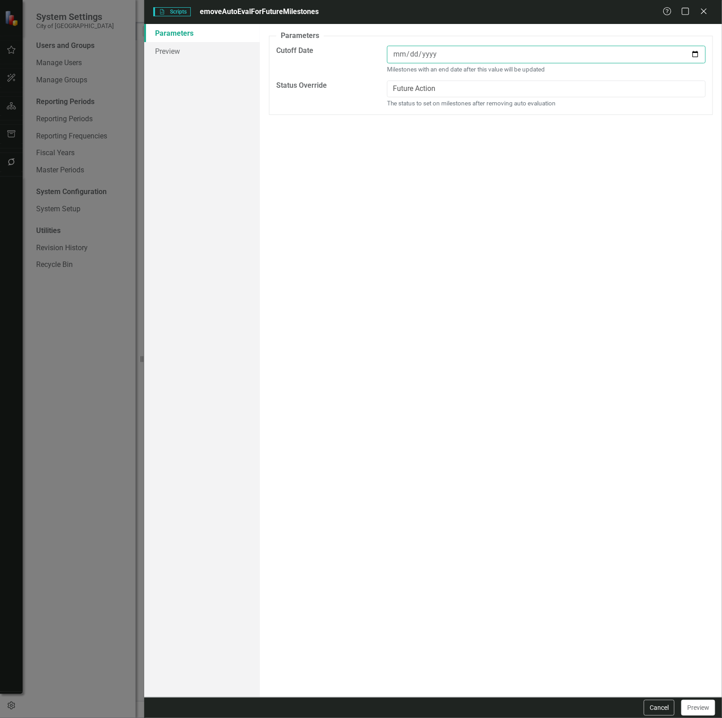
click at [435, 54] on input "2025-12-31" at bounding box center [546, 55] width 319 height 18
click at [695, 55] on input "2025-12-31" at bounding box center [546, 55] width 319 height 18
click at [432, 57] on input "2025-12-31" at bounding box center [546, 55] width 319 height 18
type input "2028-12-31"
click at [199, 52] on link "Preview" at bounding box center [202, 51] width 116 height 18
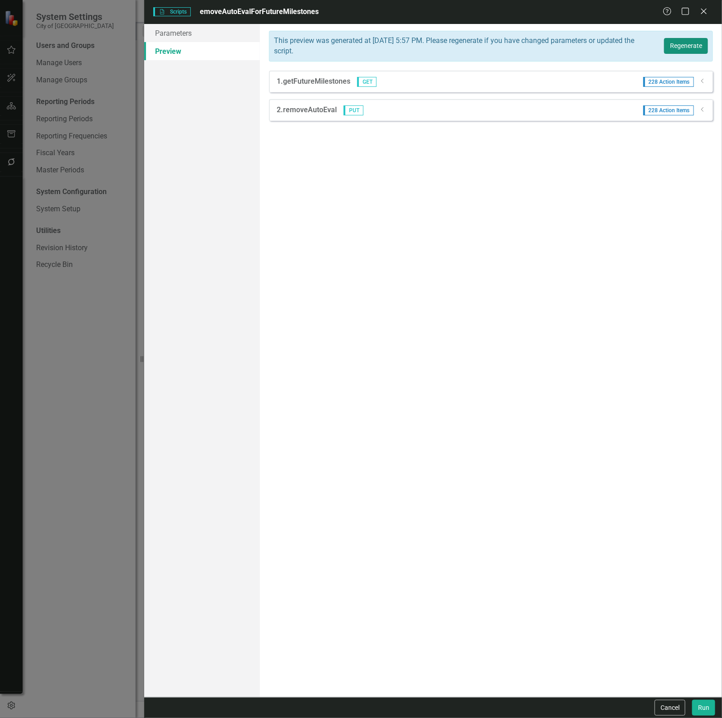
click at [670, 51] on button "Regenerate" at bounding box center [687, 46] width 44 height 16
click at [701, 82] on icon "Dropdown" at bounding box center [703, 80] width 7 height 5
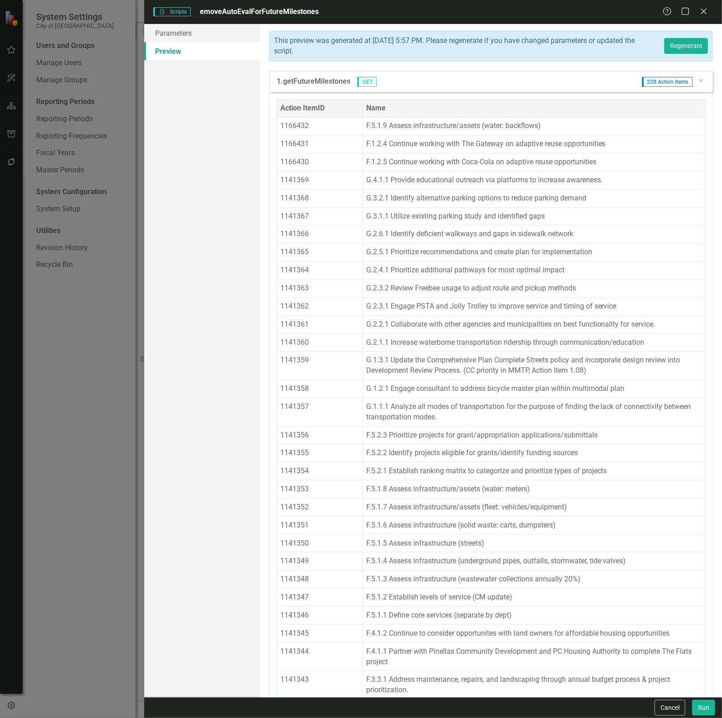
click at [698, 81] on icon "Dropdown" at bounding box center [700, 79] width 5 height 7
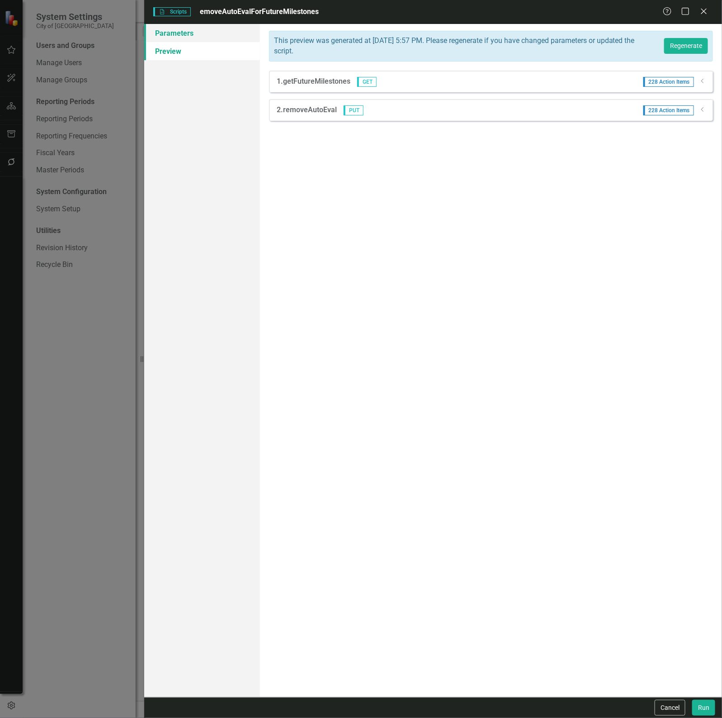
click at [213, 28] on link "Parameters" at bounding box center [202, 33] width 116 height 18
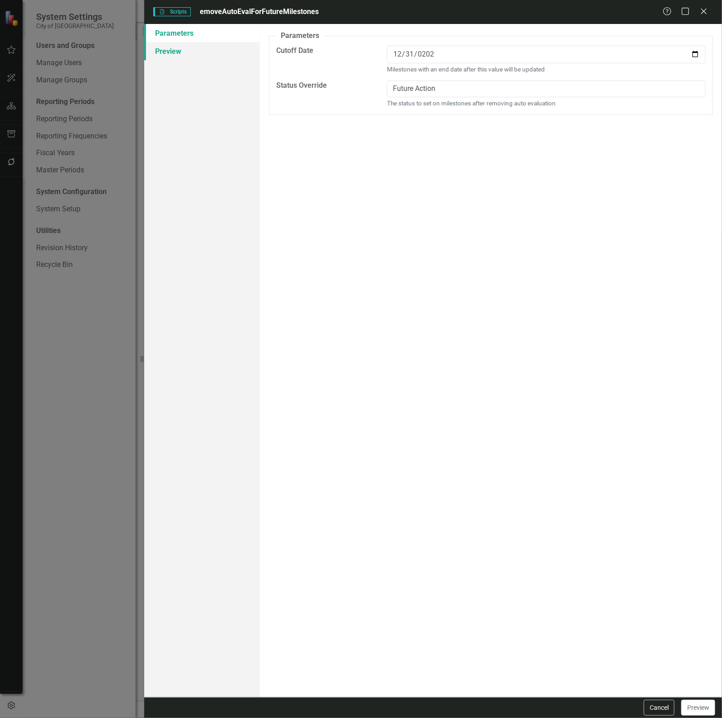
click at [206, 48] on link "Preview" at bounding box center [202, 51] width 116 height 18
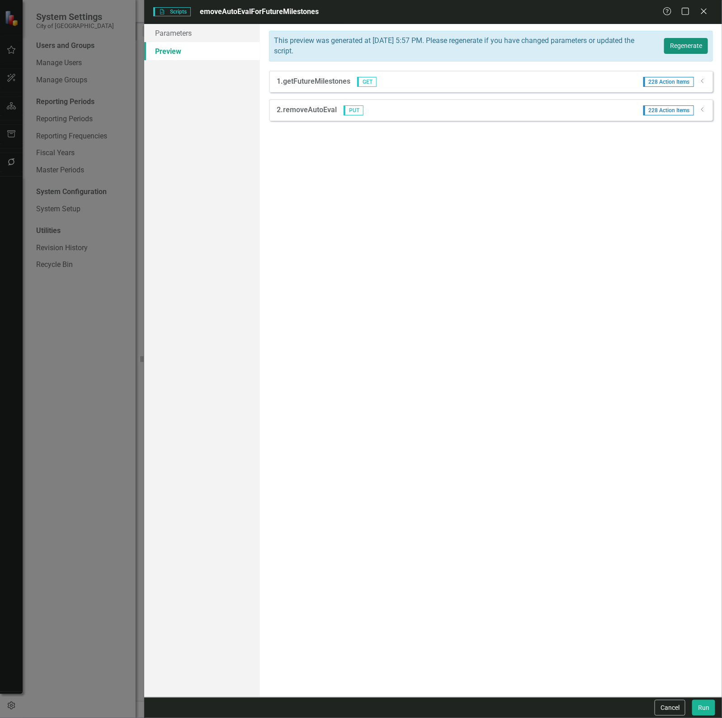
click at [680, 50] on button "Regenerate" at bounding box center [687, 46] width 44 height 16
click at [703, 708] on button "Run" at bounding box center [704, 708] width 23 height 16
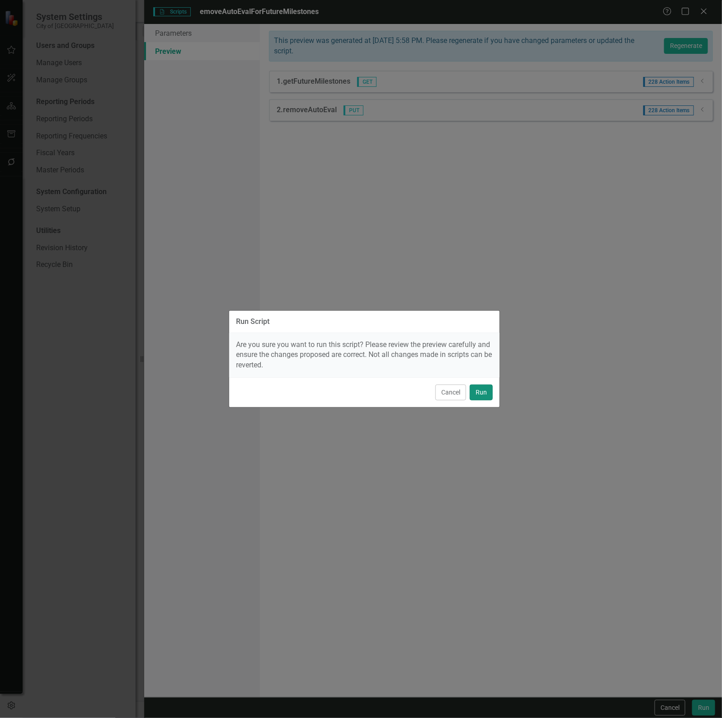
click at [485, 390] on button "Run" at bounding box center [481, 393] width 23 height 16
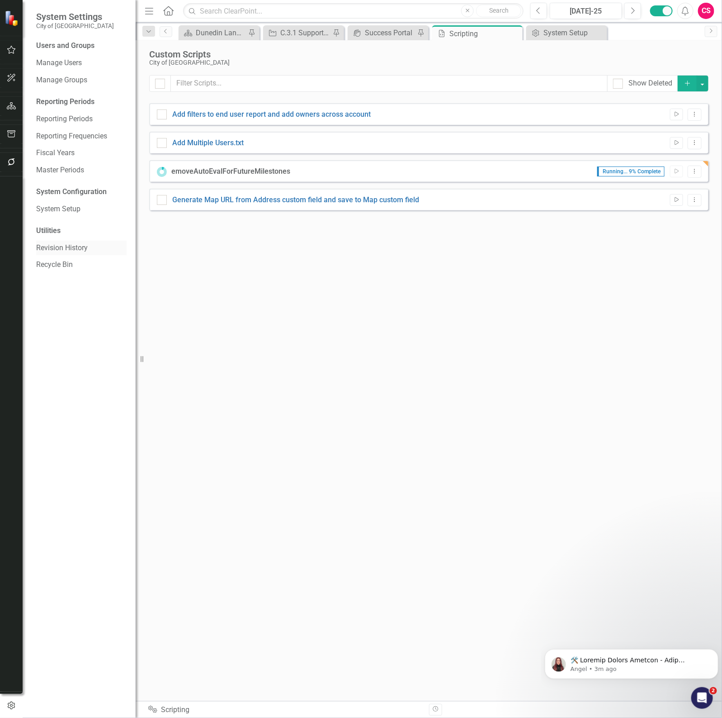
click at [76, 247] on link "Revision History" at bounding box center [81, 248] width 90 height 10
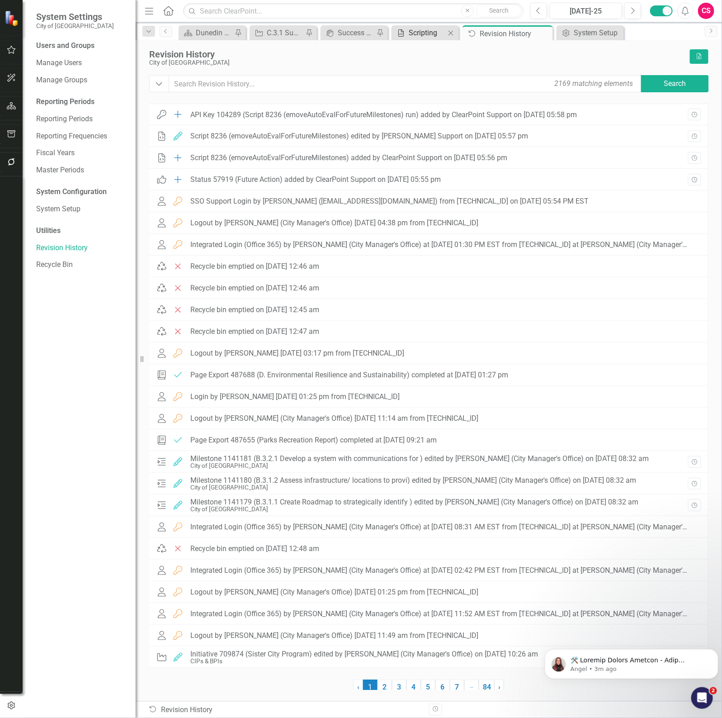
click at [414, 29] on div "Scripting" at bounding box center [427, 32] width 37 height 11
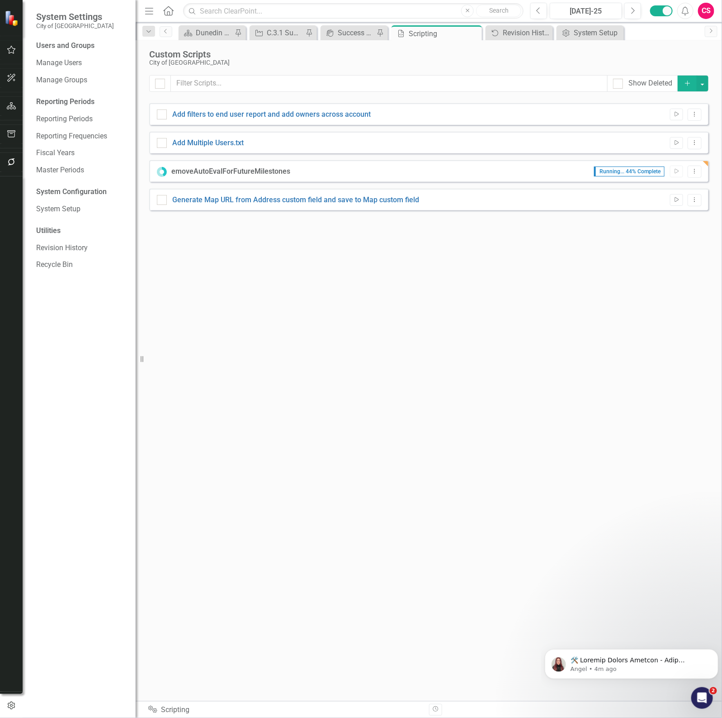
click at [317, 249] on div "Show Deleted Add Add filters to end user report and add owners across account R…" at bounding box center [429, 382] width 560 height 615
click at [64, 247] on link "Revision History" at bounding box center [81, 248] width 90 height 10
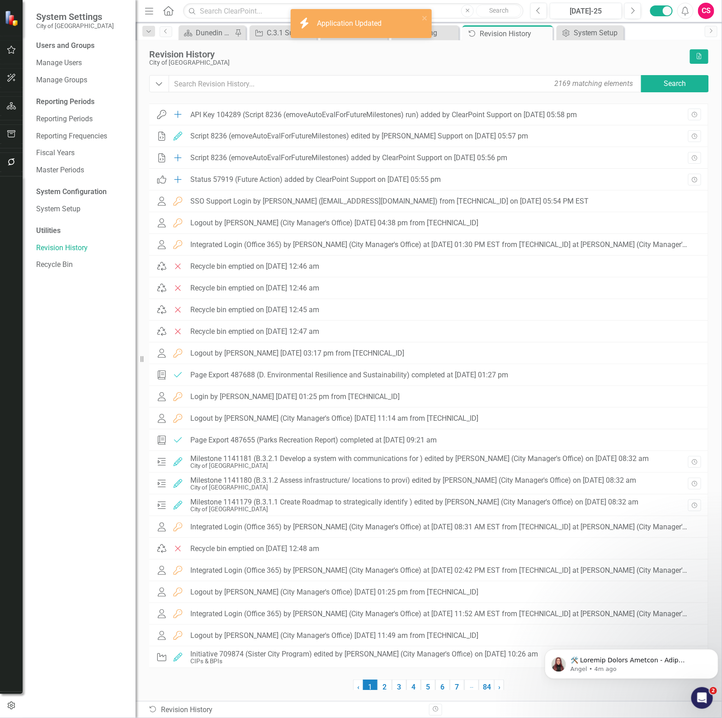
click at [268, 41] on div "Revision History City of Dunedin Excel Dropdown 2169 matching elements Search A…" at bounding box center [429, 370] width 587 height 661
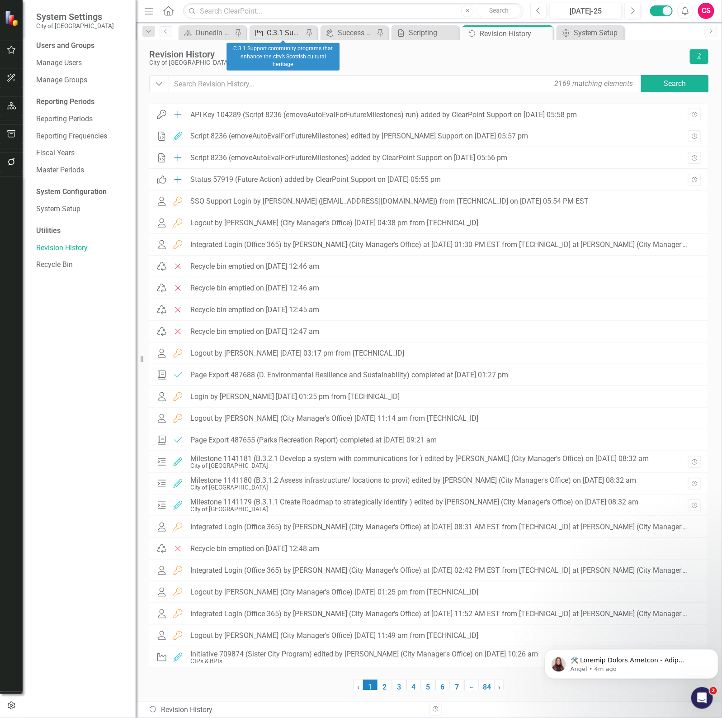
click at [266, 37] on link "Objective C.3.1 Support community programs that enhance the city’s Scottish cul…" at bounding box center [278, 32] width 52 height 11
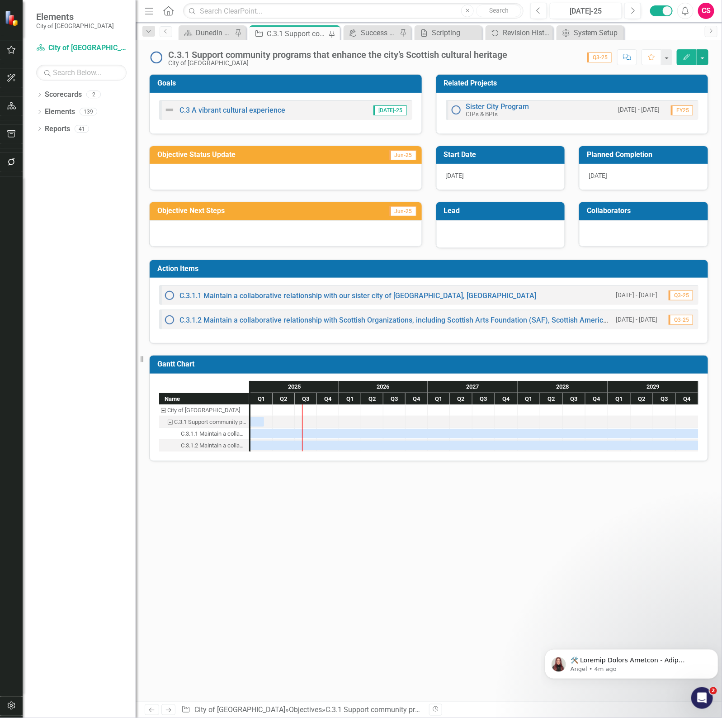
click at [169, 296] on img at bounding box center [169, 295] width 11 height 11
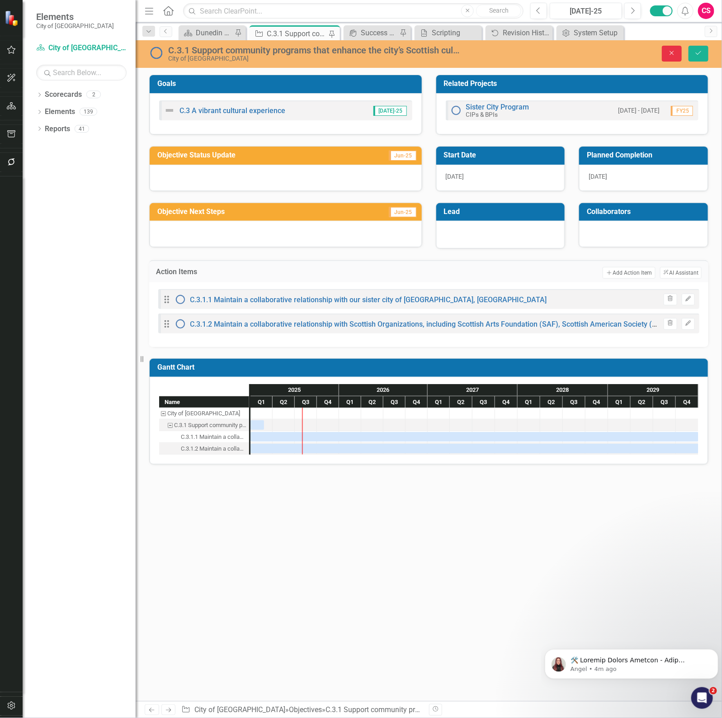
click at [673, 54] on icon "button" at bounding box center [672, 53] width 4 height 4
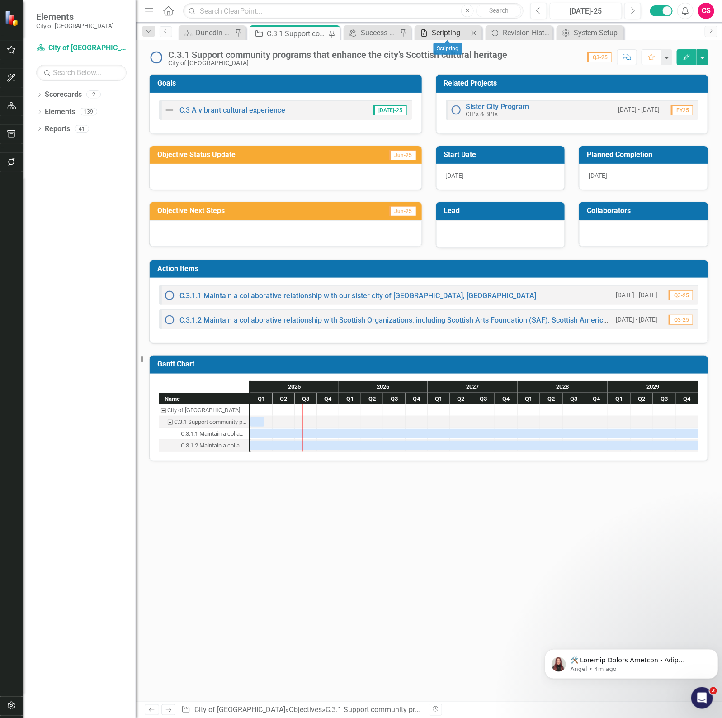
click at [437, 30] on div "Scripting" at bounding box center [450, 32] width 37 height 11
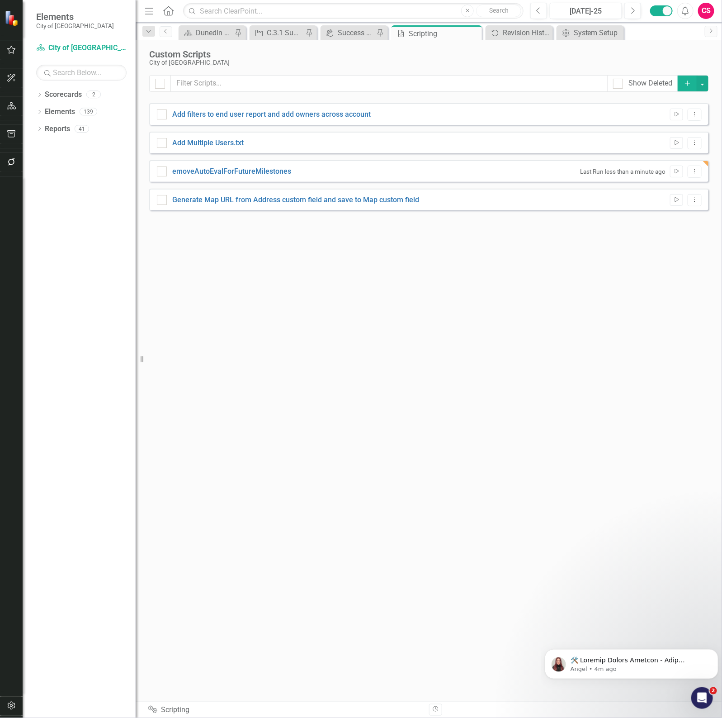
checkbox input "false"
click at [12, 159] on icon "button" at bounding box center [11, 161] width 7 height 7
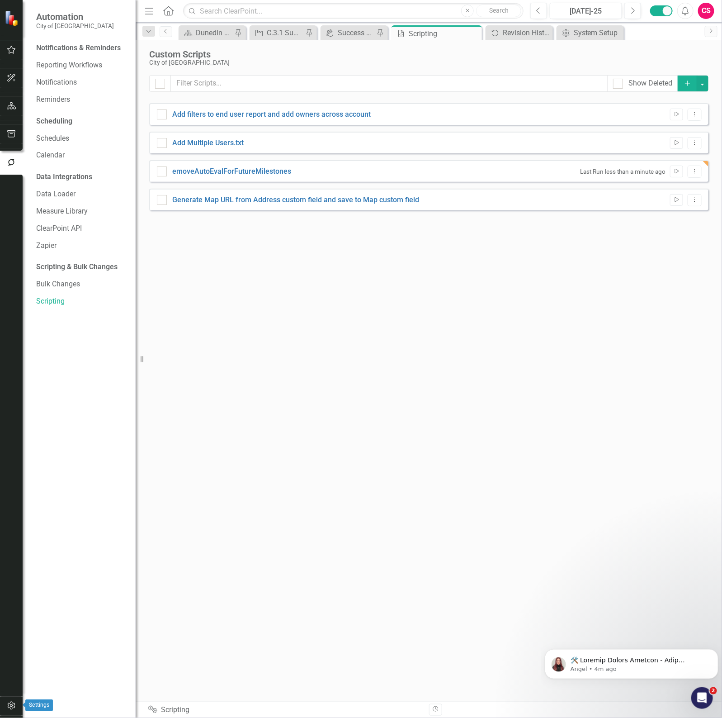
click at [13, 702] on icon "button" at bounding box center [11, 705] width 9 height 7
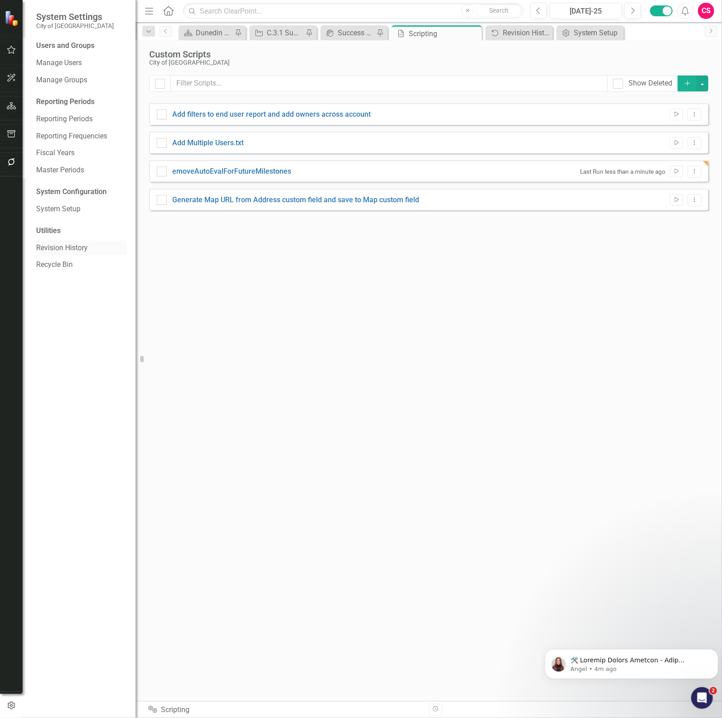
click at [78, 242] on div "Revision History" at bounding box center [81, 248] width 90 height 15
click at [80, 245] on link "Revision History" at bounding box center [81, 248] width 90 height 10
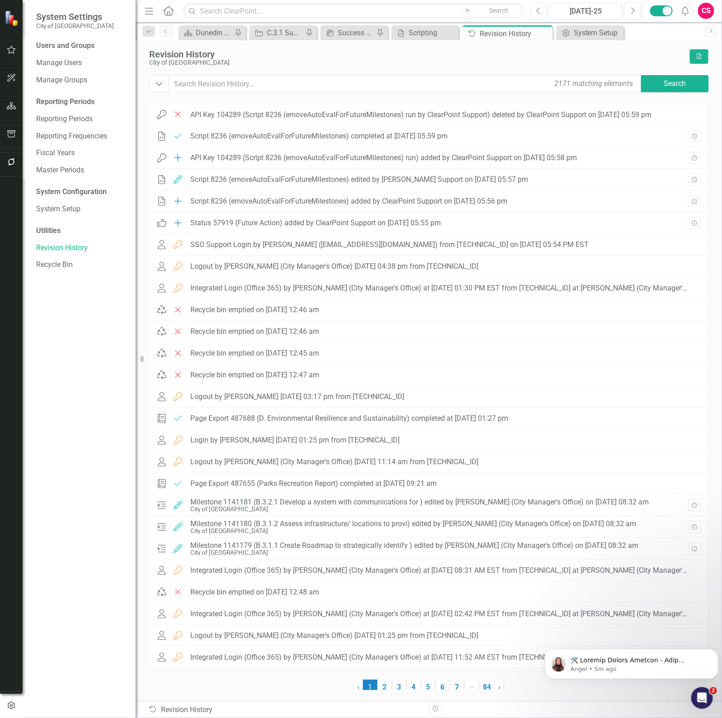
click at [417, 34] on div "icon.bolt Application Updated System Settings City of [GEOGRAPHIC_DATA] Users a…" at bounding box center [361, 359] width 722 height 718
click at [416, 33] on div "Scripting" at bounding box center [427, 32] width 37 height 11
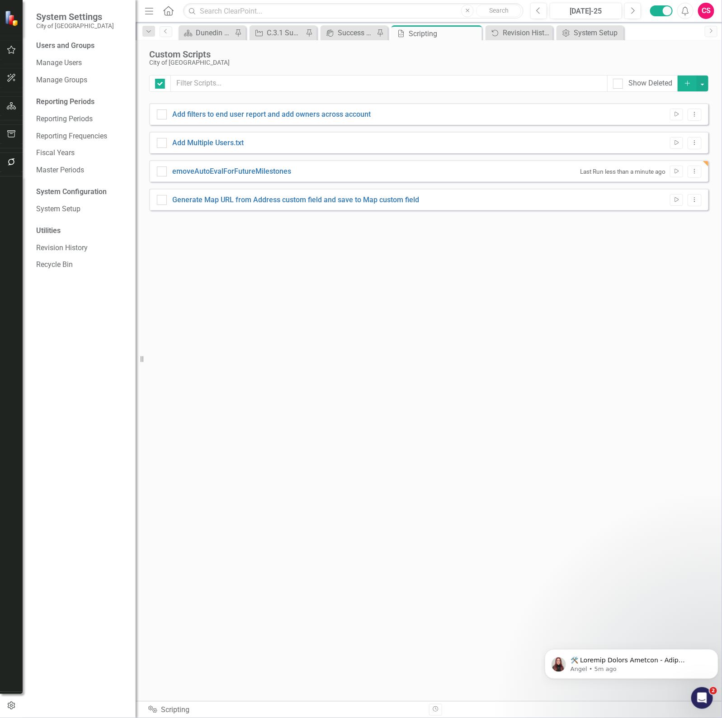
checkbox input "false"
click at [229, 172] on link "emoveAutoEvalForFutureMilestones" at bounding box center [231, 171] width 119 height 9
click at [163, 172] on input "emoveAutoEvalForFutureMilestones" at bounding box center [160, 169] width 6 height 6
checkbox input "true"
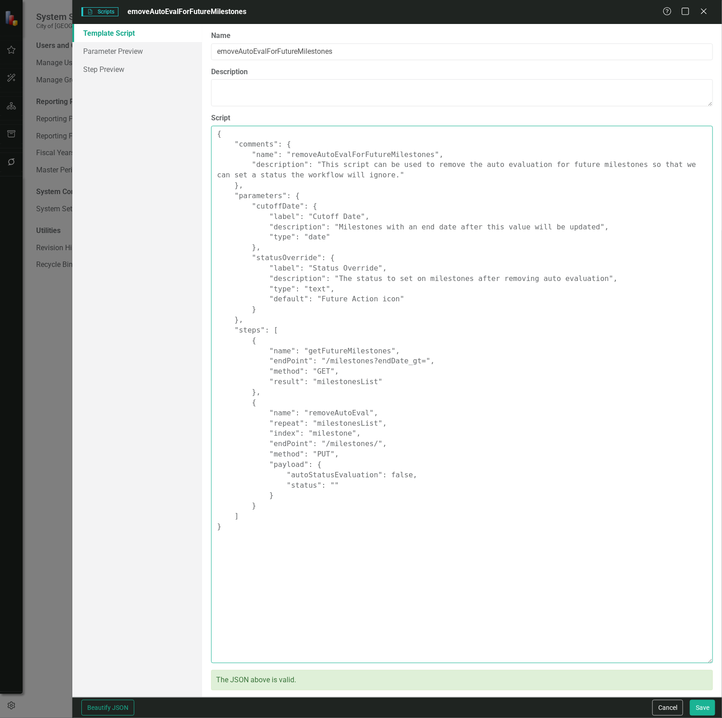
click at [362, 241] on textarea "{ "comments": { "name": "removeAutoEvalForFutureMilestones", "description": "Th…" at bounding box center [462, 394] width 502 height 537
paste textarea ""parameters": { "cutoffDate": { "label": "Cutoff Date", "description": "Milesto…"
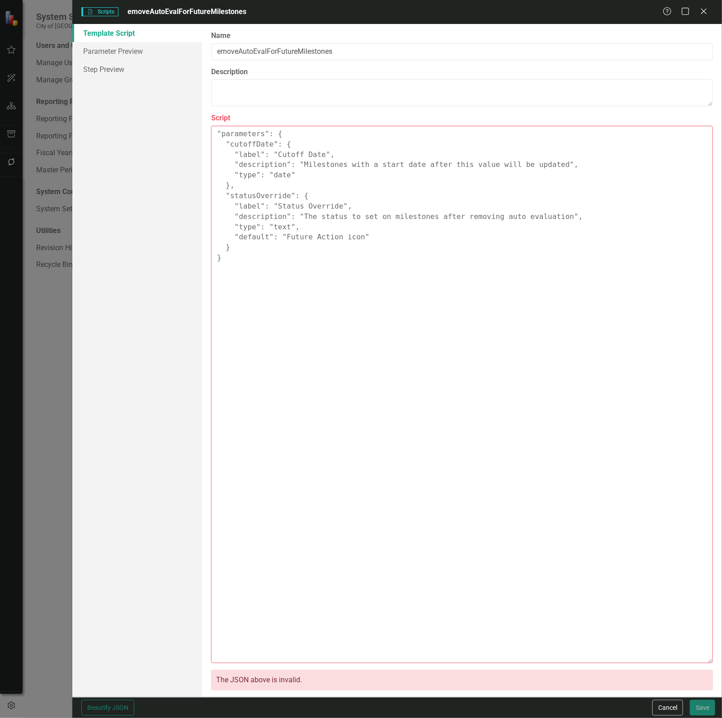
click at [389, 502] on textarea ""parameters": { "cutoffDate": { "label": "Cutoff Date", "description": "Milesto…" at bounding box center [462, 394] width 502 height 537
paste textarea "{ "comments": { "name": "removeAutoEvalForFutureMilestones", "description": "Th…"
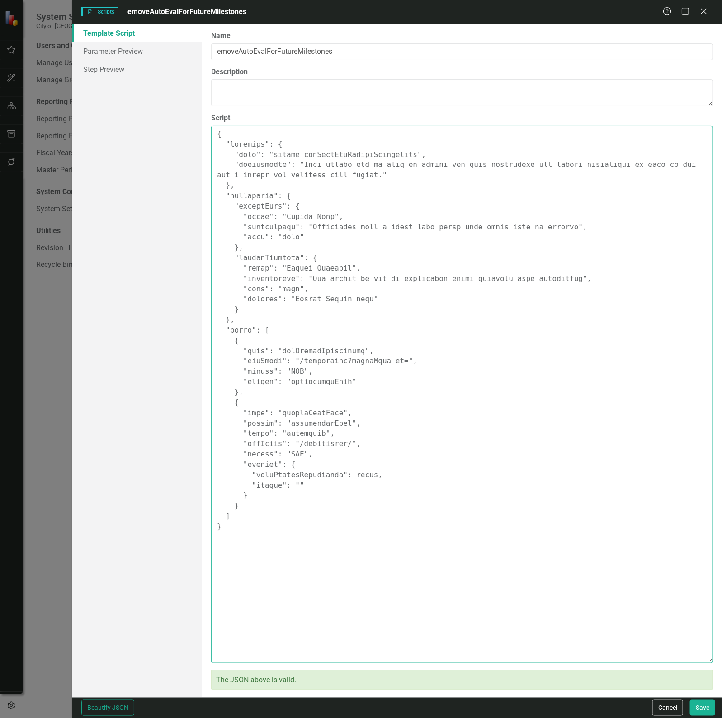
drag, startPoint x: 297, startPoint y: 166, endPoint x: 315, endPoint y: 176, distance: 21.5
click at [315, 176] on textarea "Script" at bounding box center [462, 394] width 502 height 537
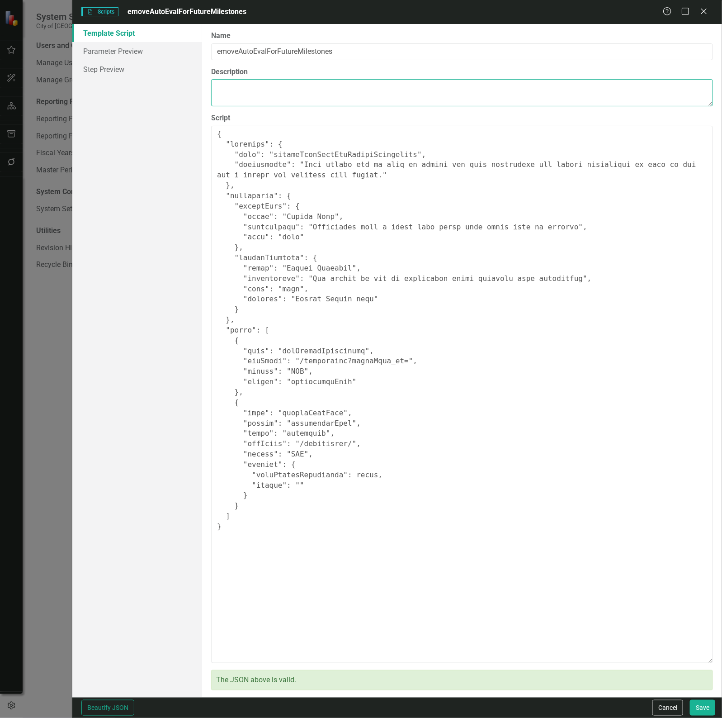
type textarea "{ "comments": { "name": "removeAutoEvalForFutureMilestones", "description": "Th…"
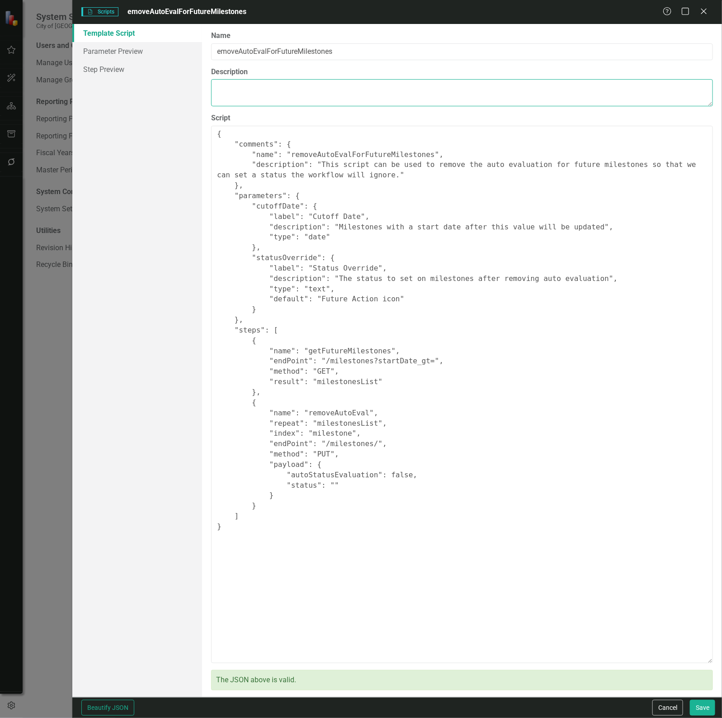
click at [235, 89] on textarea "Description" at bounding box center [462, 92] width 502 height 27
paste textarea "This script can be used to remove the auto evaluation for future milestones so …"
type textarea "This script can be used to remove the auto evaluation for future milestones so …"
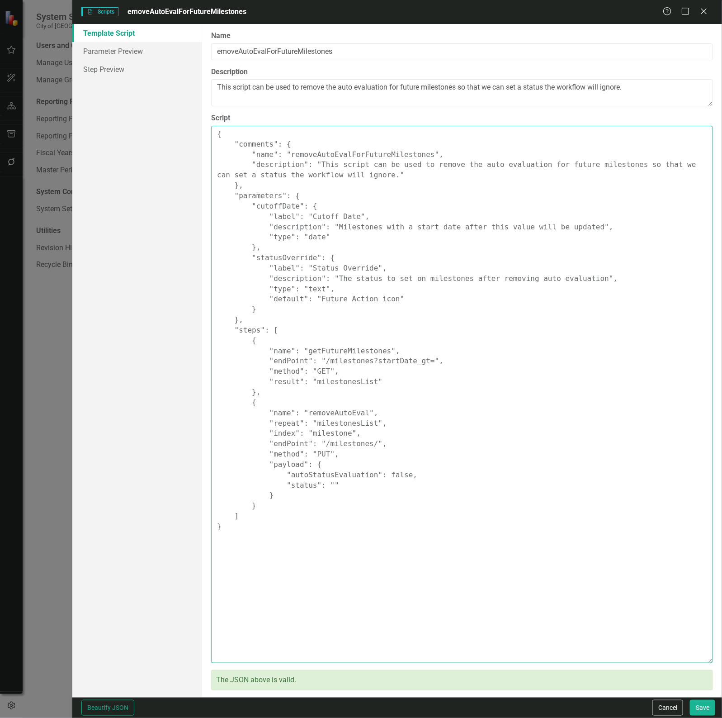
click at [374, 299] on textarea "{ "comments": { "name": "removeAutoEvalForFutureMilestones", "description": "Th…" at bounding box center [462, 394] width 502 height 537
click at [335, 239] on textarea "{ "comments": { "name": "removeAutoEvalForFutureMilestones", "description": "Th…" at bounding box center [462, 394] width 502 height 537
type textarea "{ "comments": { "name": "removeAutoEvalForFutureMilestones", "description": "Th…"
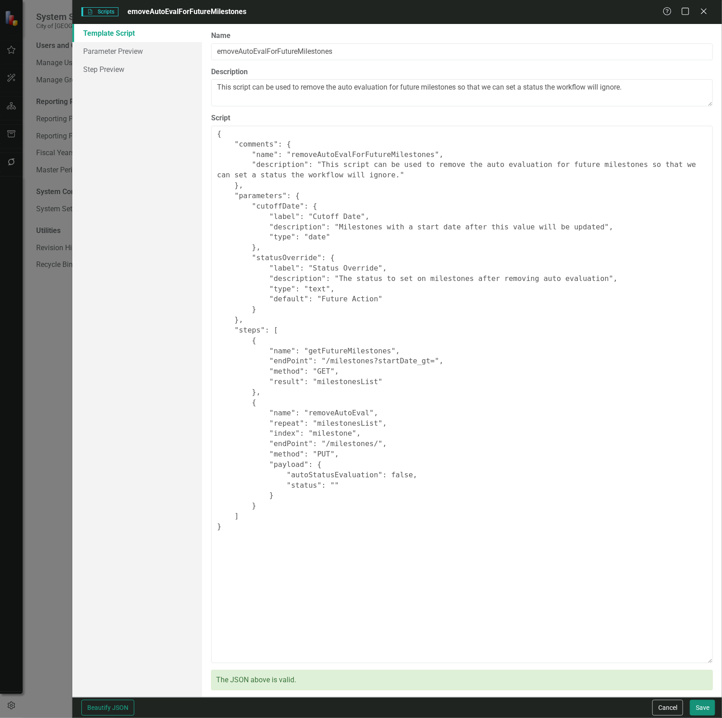
click at [702, 708] on button "Save" at bounding box center [702, 708] width 25 height 16
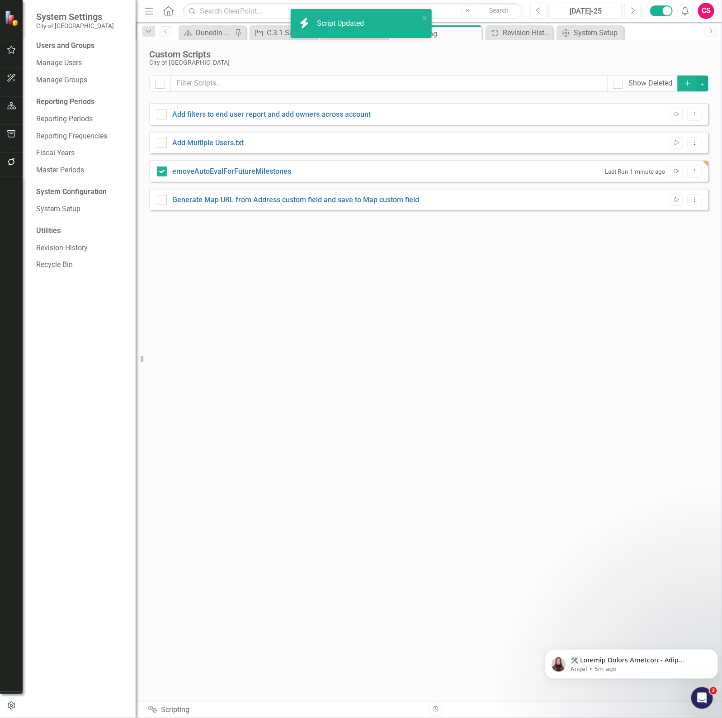
click at [675, 171] on icon "Run Script" at bounding box center [677, 171] width 7 height 5
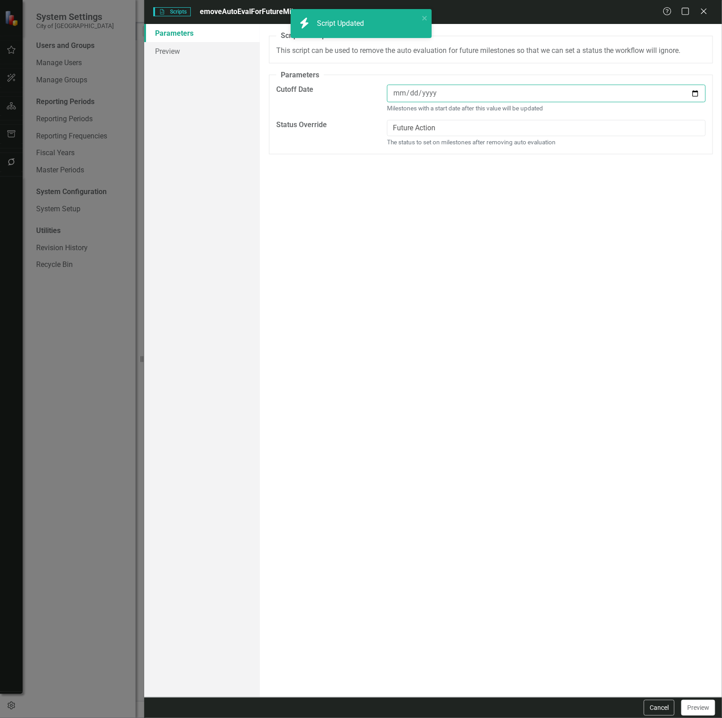
click at [423, 96] on input "date" at bounding box center [546, 94] width 319 height 18
click at [695, 94] on input "date" at bounding box center [546, 94] width 319 height 18
type input "2026-02-01"
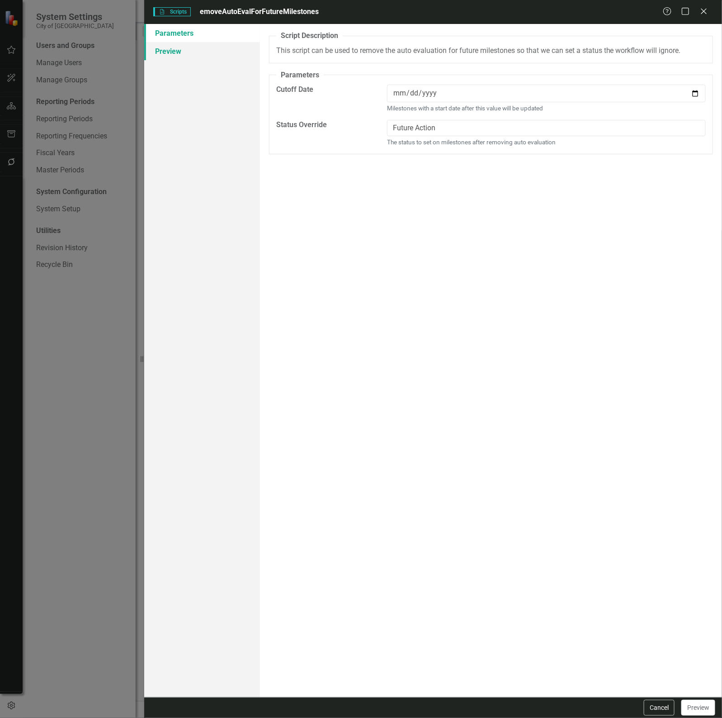
click at [219, 44] on link "Preview" at bounding box center [202, 51] width 116 height 18
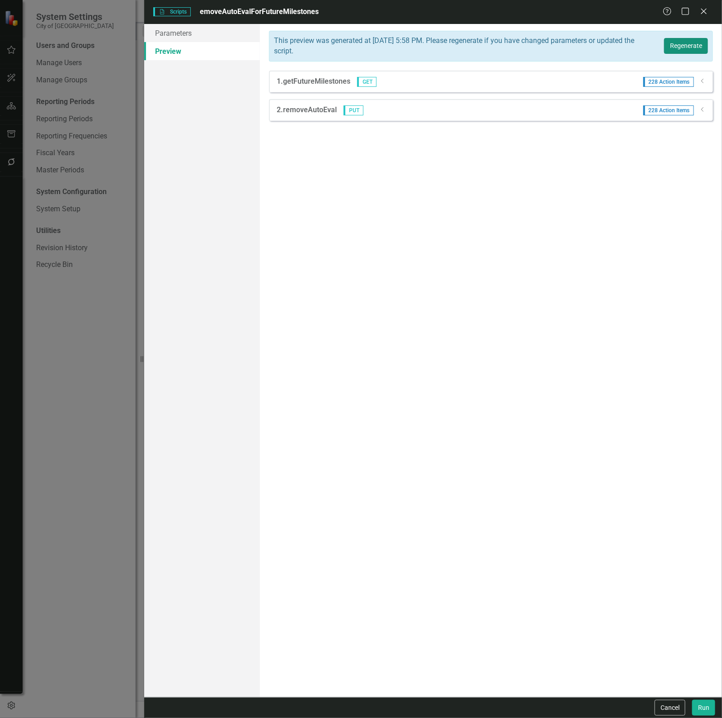
click at [699, 45] on button "Regenerate" at bounding box center [687, 46] width 44 height 16
click at [679, 45] on button "Regenerate" at bounding box center [687, 46] width 44 height 16
click at [703, 702] on button "Run" at bounding box center [704, 708] width 23 height 16
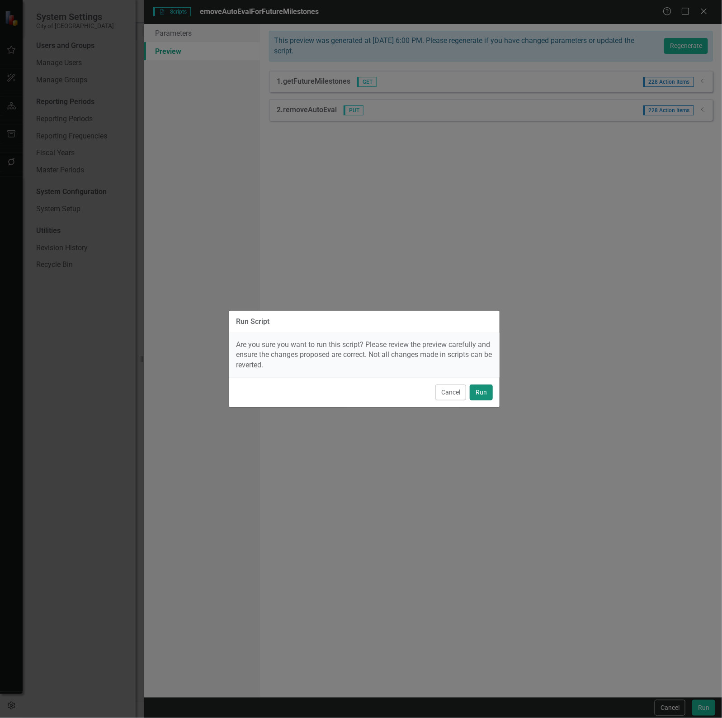
click at [485, 388] on button "Run" at bounding box center [481, 393] width 23 height 16
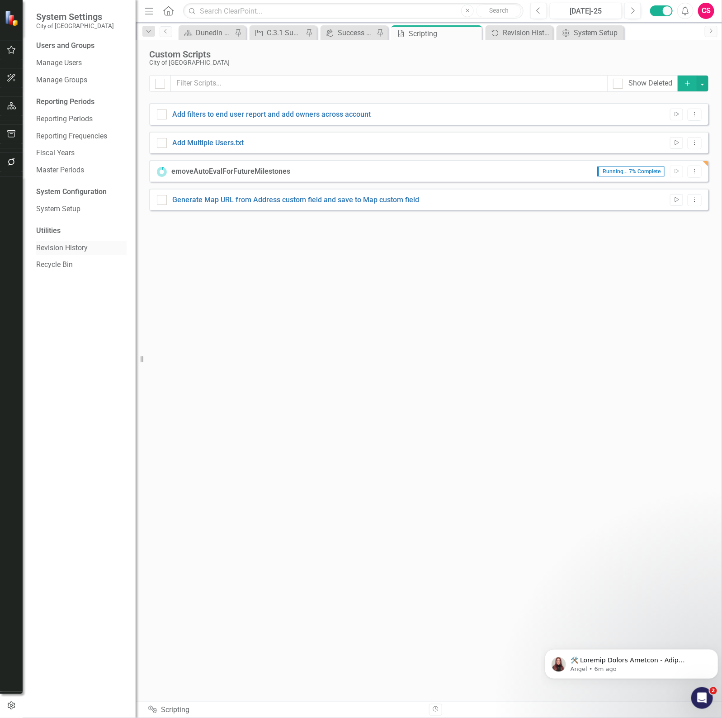
click at [56, 244] on link "Revision History" at bounding box center [81, 248] width 90 height 10
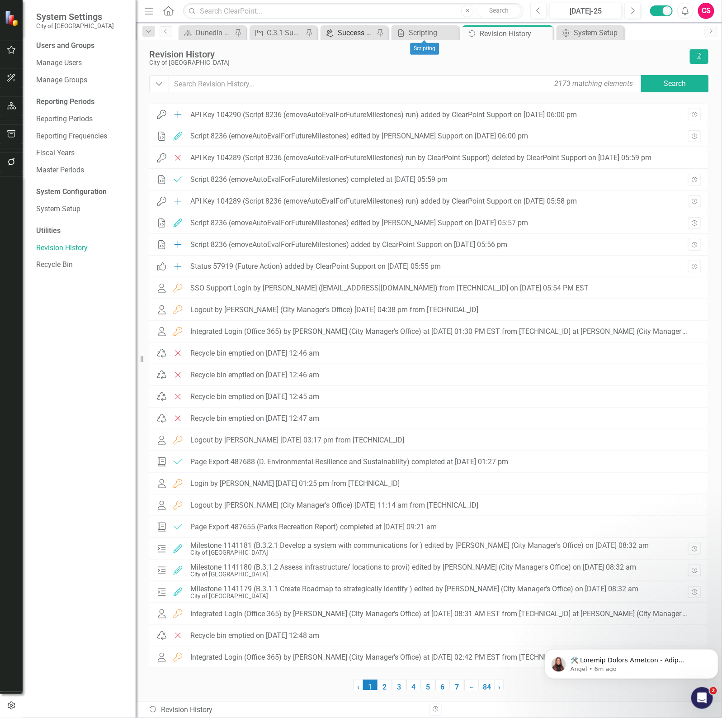
click at [344, 28] on div "Success Portal" at bounding box center [356, 32] width 37 height 11
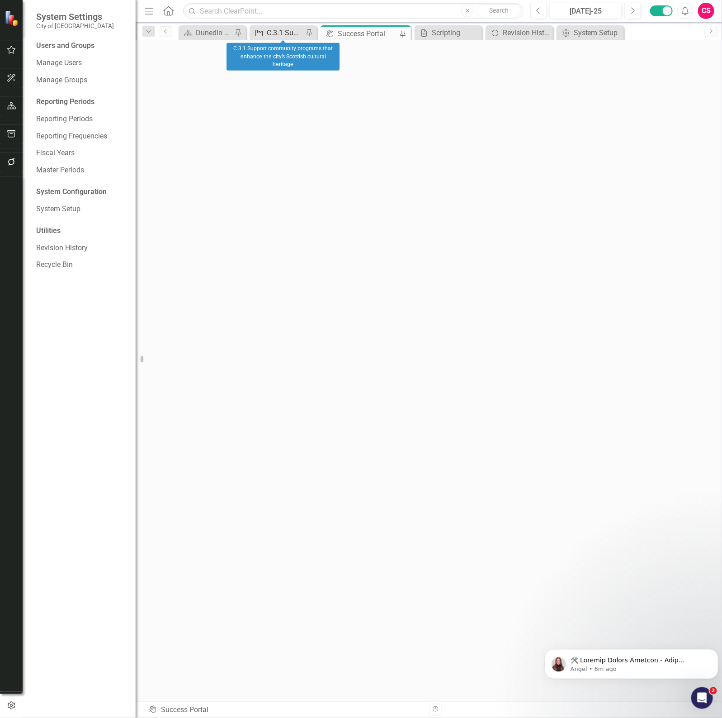
click at [271, 30] on div "C.3.1 Support community programs that enhance the city’s Scottish cultural heri…" at bounding box center [285, 32] width 37 height 11
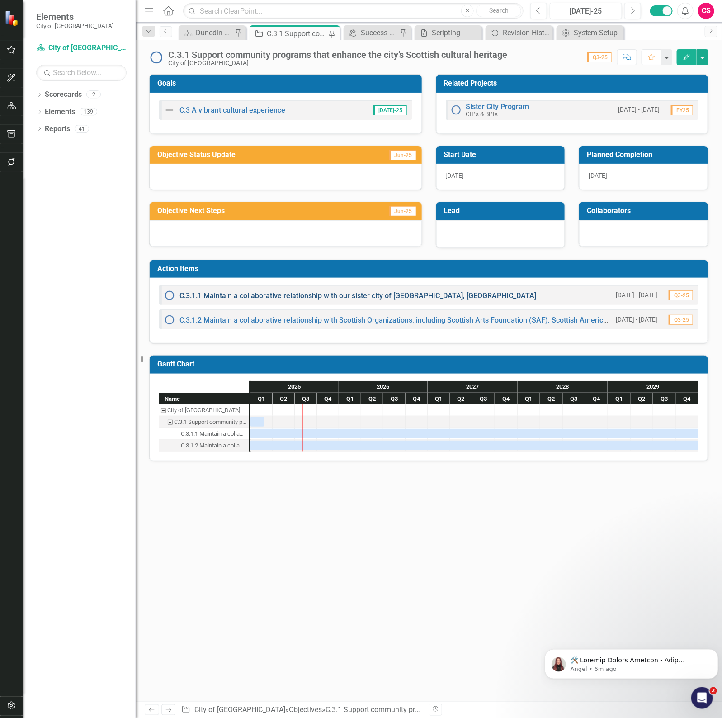
click at [230, 294] on link "C.3.1.1 Maintain a collaborative relationship with our sister city of [GEOGRAPH…" at bounding box center [358, 295] width 357 height 9
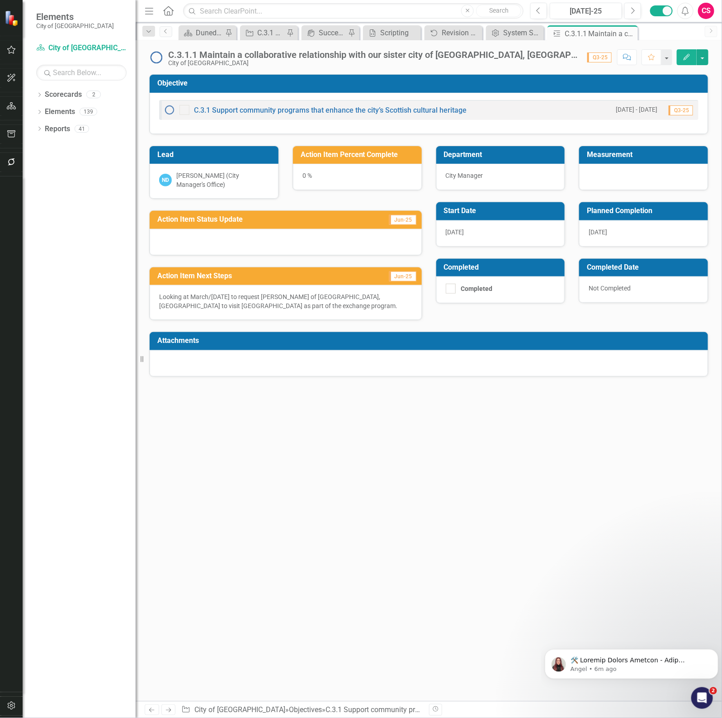
drag, startPoint x: 693, startPoint y: 56, endPoint x: 410, endPoint y: 211, distance: 322.5
click at [693, 56] on button "Edit" at bounding box center [687, 57] width 20 height 16
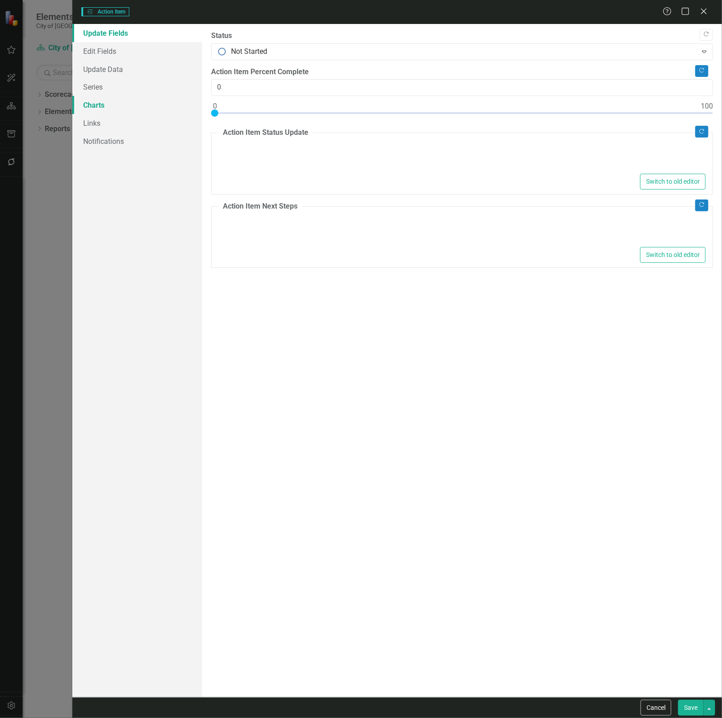
type textarea "<p>Looking at March/April 2026 to request Provost of Stirling, Scotland to visi…"
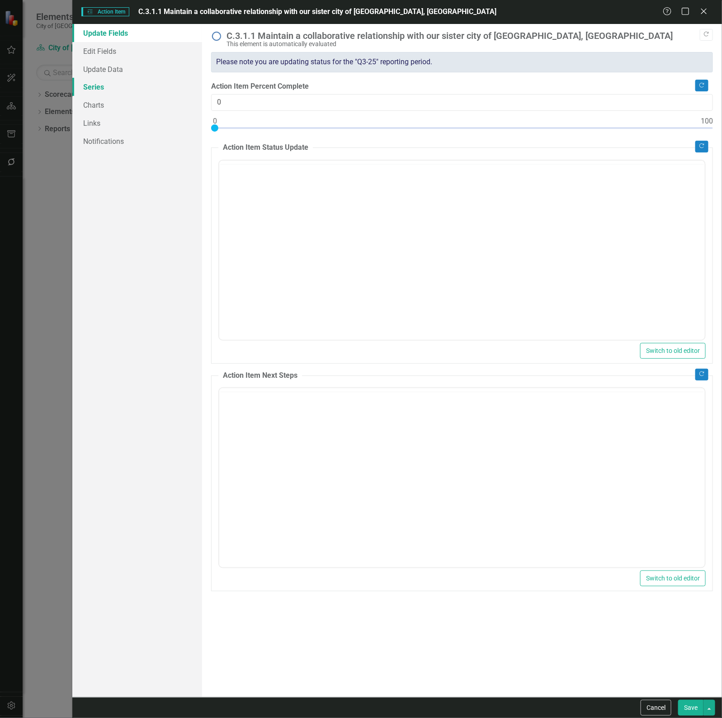
click at [123, 93] on link "Series" at bounding box center [137, 87] width 130 height 18
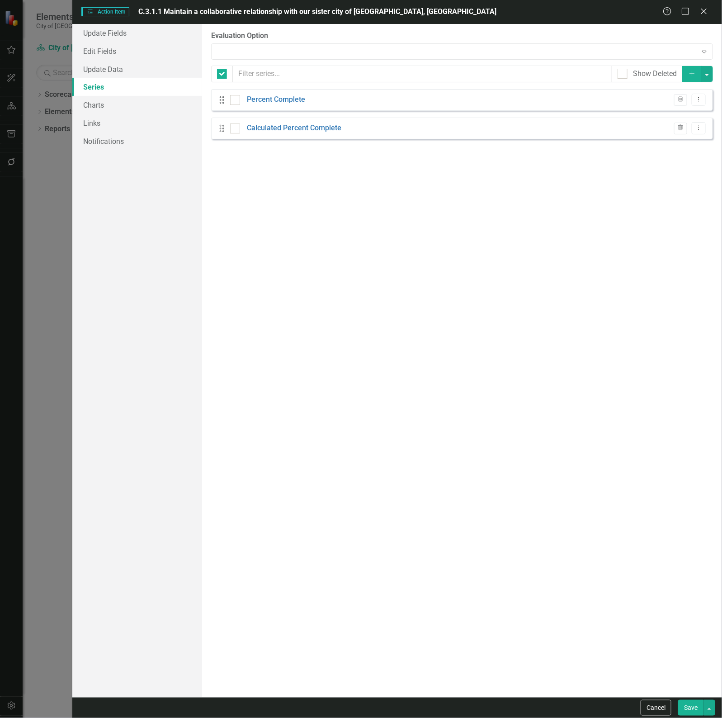
checkbox input "false"
click at [279, 51] on div "Use 'Percent Complete' Evaluation" at bounding box center [458, 51] width 480 height 10
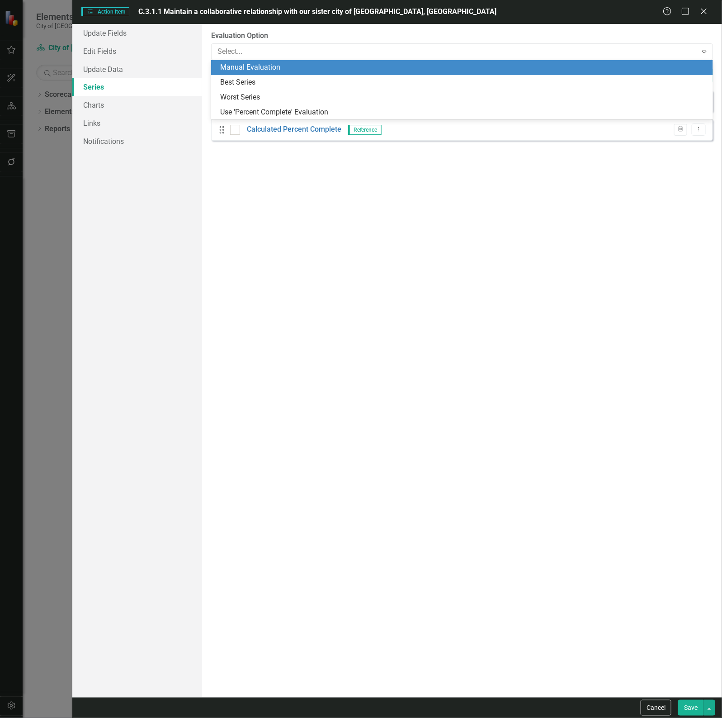
click at [272, 66] on div "Manual Evaluation" at bounding box center [464, 67] width 488 height 10
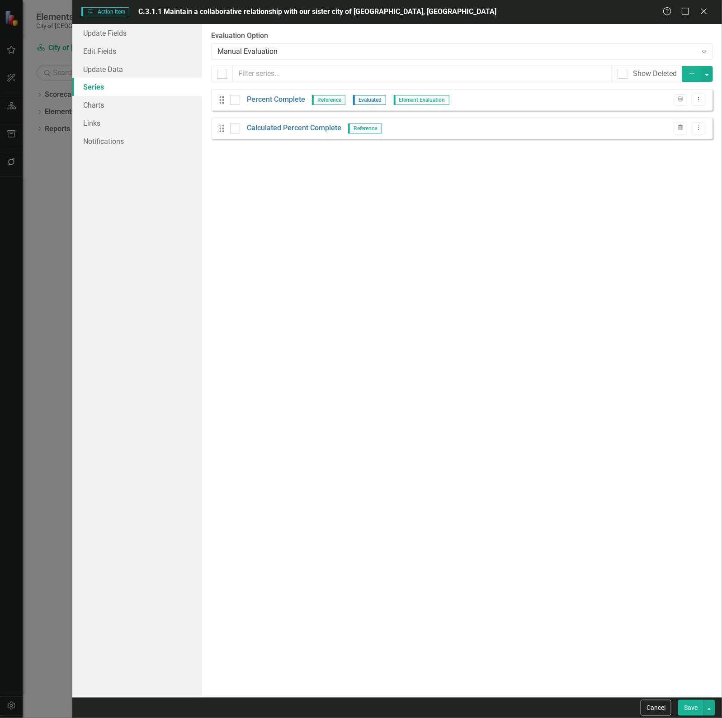
click at [690, 705] on button "Save" at bounding box center [691, 708] width 25 height 16
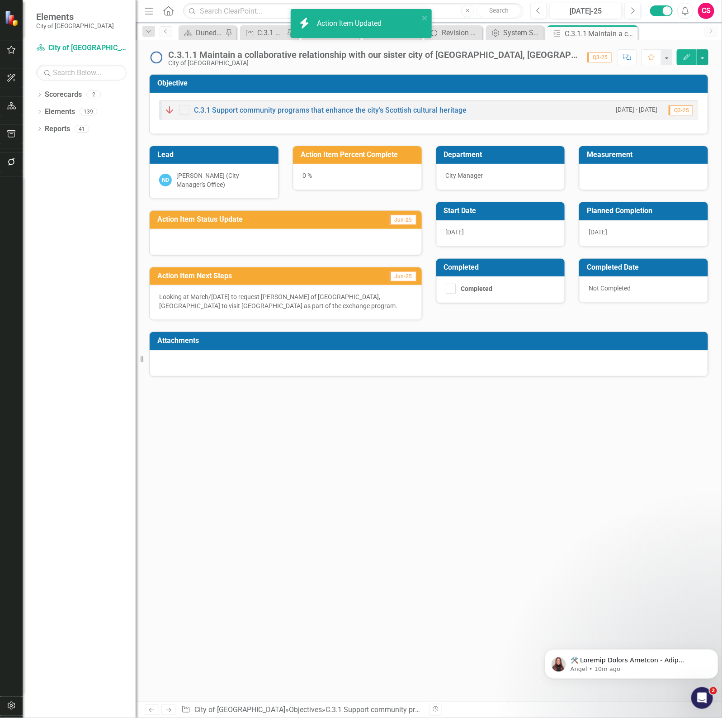
click at [414, 495] on div "Objective C.3.1 Support community programs that enhance the city’s Scottish cul…" at bounding box center [429, 387] width 587 height 627
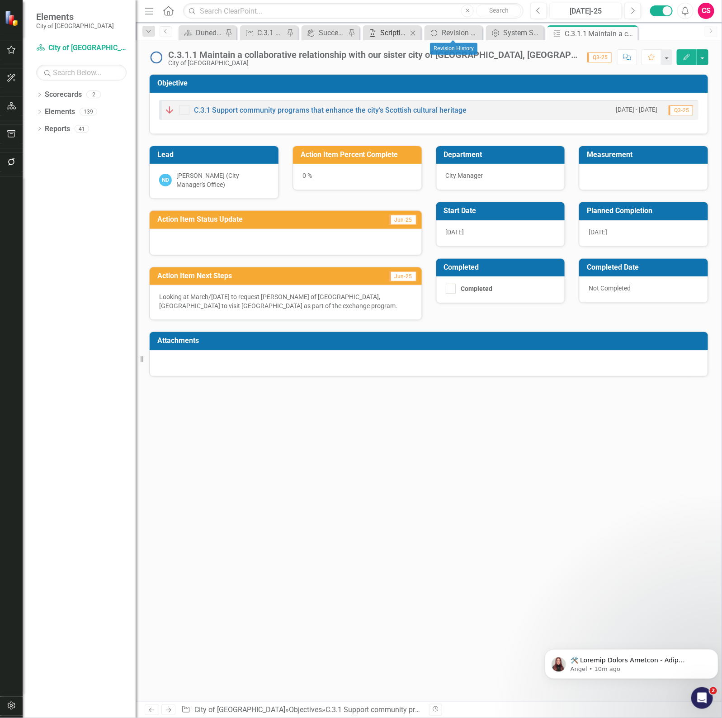
click at [381, 30] on div "Scripting" at bounding box center [393, 32] width 27 height 11
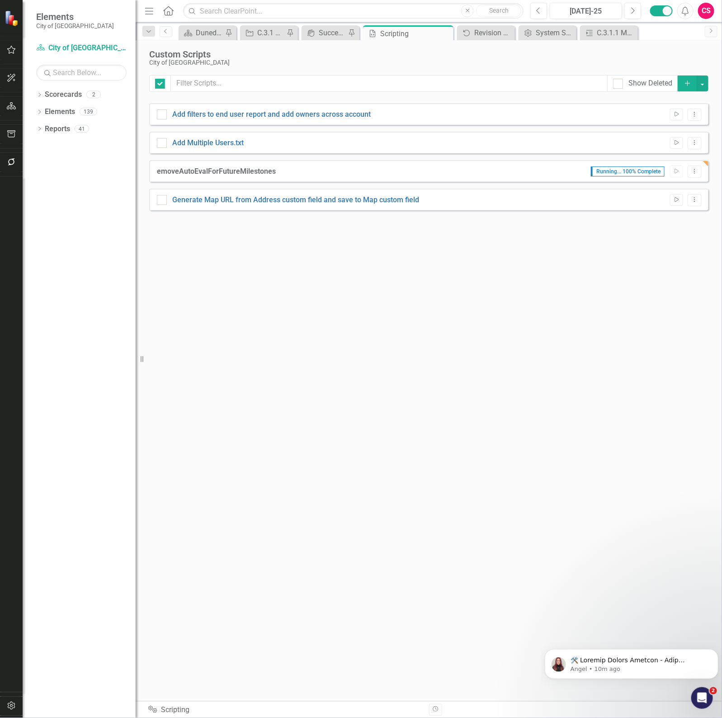
checkbox input "false"
click at [243, 166] on div "emoveAutoEvalForFutureMilestones Last Run 3 minutes ago Run Script Dropdown Menu" at bounding box center [429, 171] width 560 height 22
click at [284, 169] on link "emoveAutoEvalForFutureMilestones" at bounding box center [231, 171] width 119 height 9
click at [163, 169] on input "emoveAutoEvalForFutureMilestones" at bounding box center [160, 169] width 6 height 6
checkbox input "true"
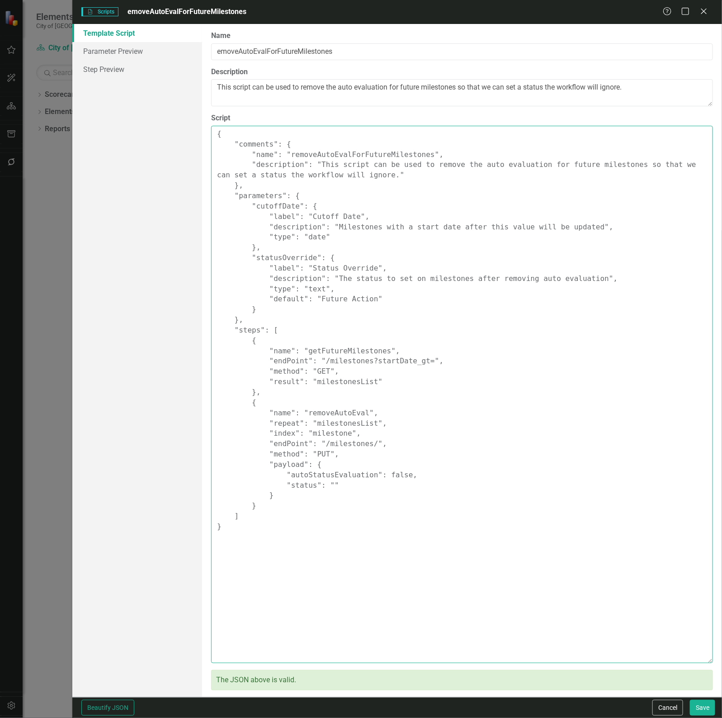
click at [302, 203] on textarea "{ "comments": { "name": "removeAutoEvalForFutureMilestones", "description": "Th…" at bounding box center [462, 394] width 502 height 537
paste textarea ""comments": { "name": "removeAutoEvalForFutureMilestones", "description": "This…"
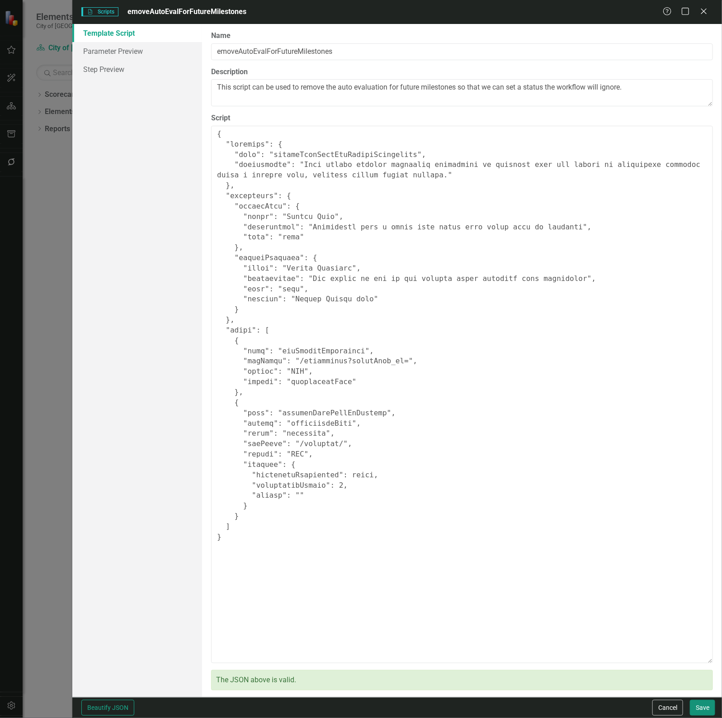
type textarea "{ "comments": { "name": "removeAutoEvalForFutureMilestones", "description": "Th…"
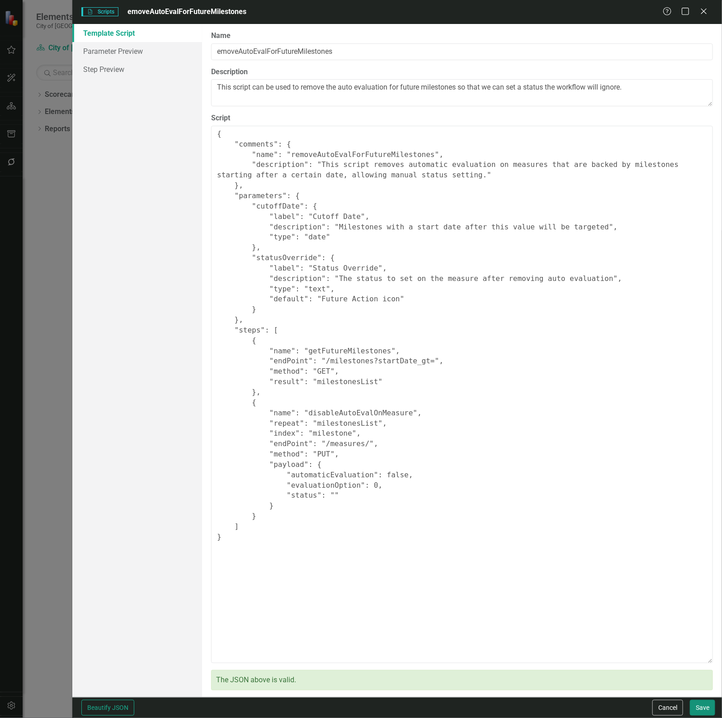
click at [703, 704] on button "Save" at bounding box center [702, 708] width 25 height 16
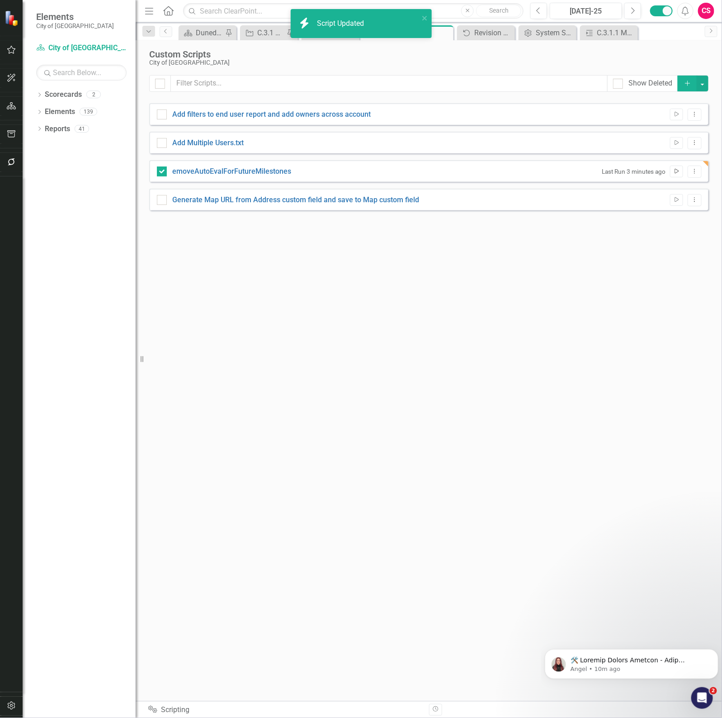
click at [680, 175] on button "Run Script" at bounding box center [676, 172] width 13 height 12
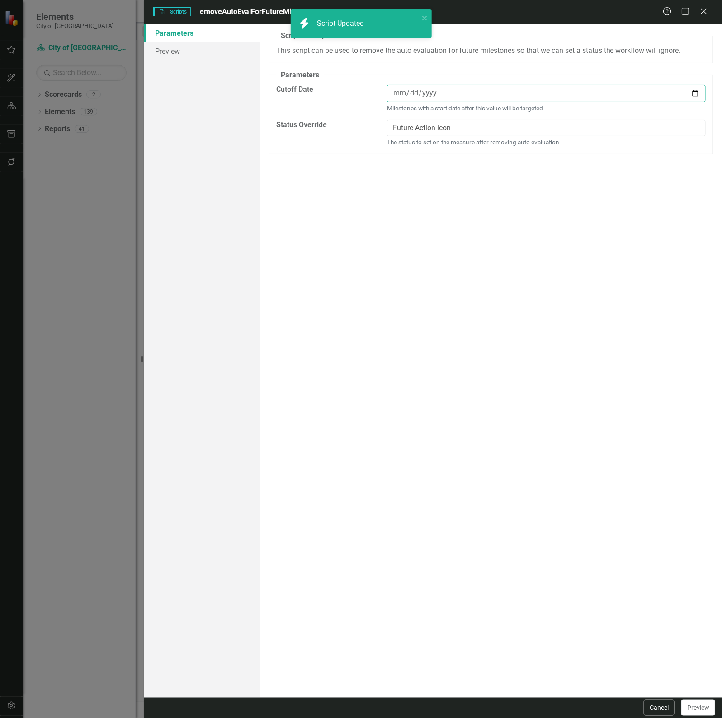
click at [487, 95] on input "date" at bounding box center [546, 94] width 319 height 18
click at [697, 93] on input "date" at bounding box center [546, 94] width 319 height 18
type input "[DATE]"
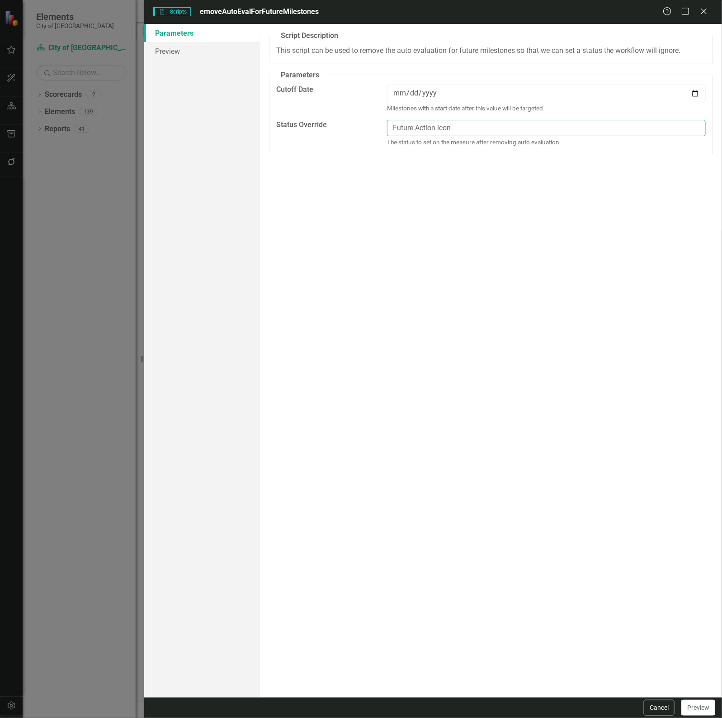
click at [440, 130] on input "Future Action icon" at bounding box center [546, 128] width 319 height 17
click at [448, 125] on input "Future Action icon" at bounding box center [546, 128] width 319 height 17
type input "Future Action"
click at [209, 48] on link "Preview" at bounding box center [202, 51] width 116 height 18
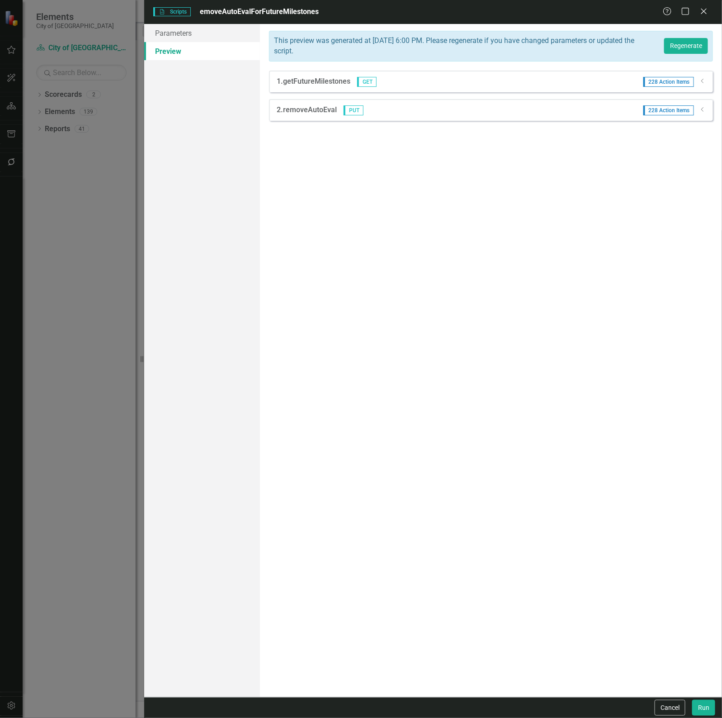
click at [688, 55] on div "This preview was generated at Wednesday, August 27th, 2025 at 6:00 PM. Please r…" at bounding box center [491, 46] width 444 height 31
click at [689, 42] on button "Regenerate" at bounding box center [687, 46] width 44 height 16
click at [702, 111] on icon "Dropdown" at bounding box center [703, 109] width 7 height 5
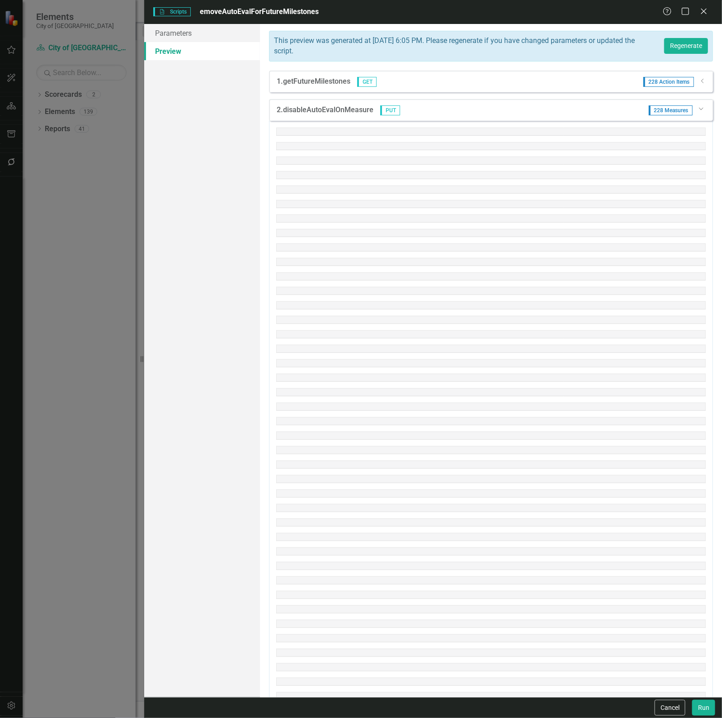
click at [698, 111] on icon "Dropdown" at bounding box center [700, 108] width 5 height 7
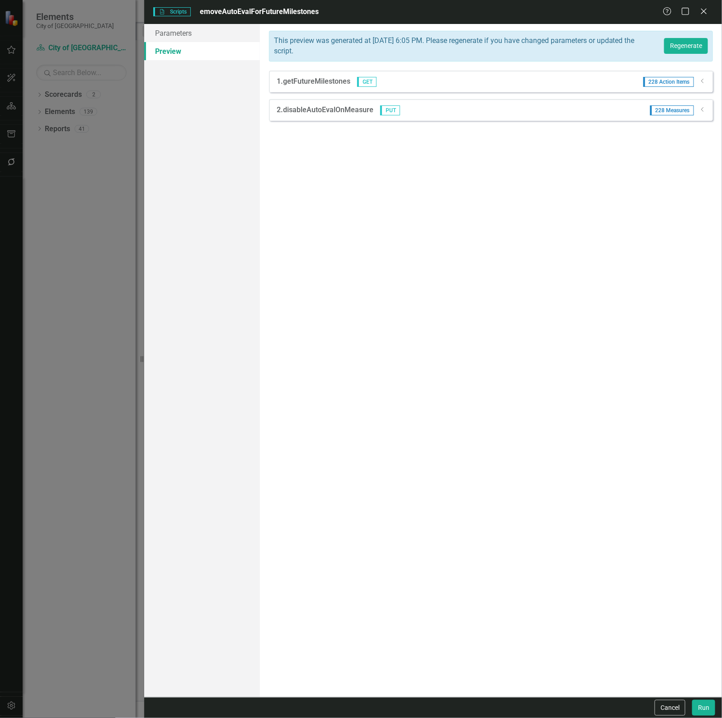
click at [700, 79] on icon "Dropdown" at bounding box center [703, 80] width 7 height 5
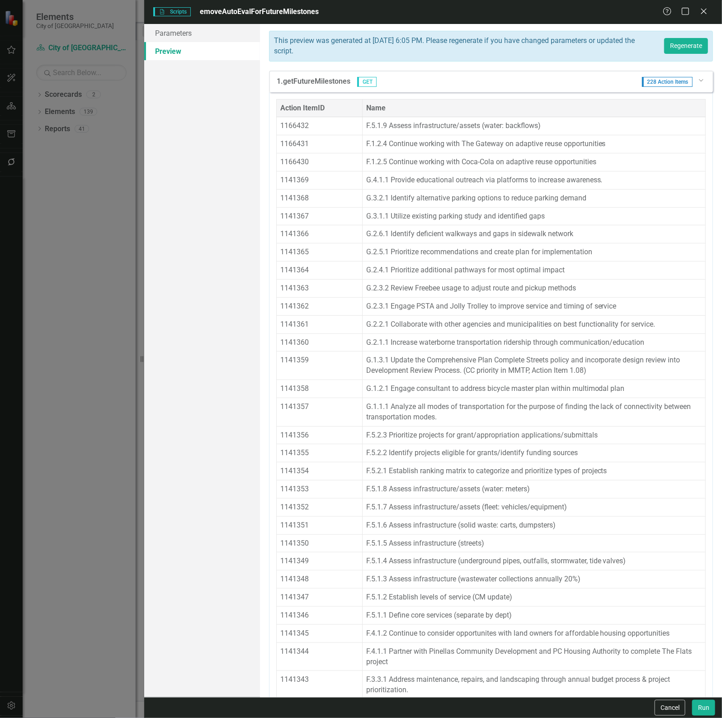
click at [698, 81] on icon "Dropdown" at bounding box center [700, 79] width 5 height 7
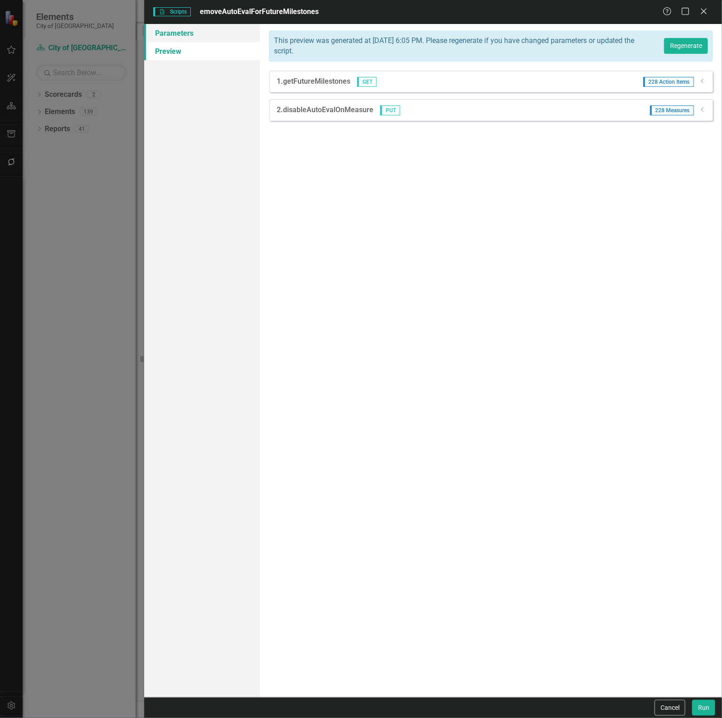
click at [195, 34] on link "Parameters" at bounding box center [202, 33] width 116 height 18
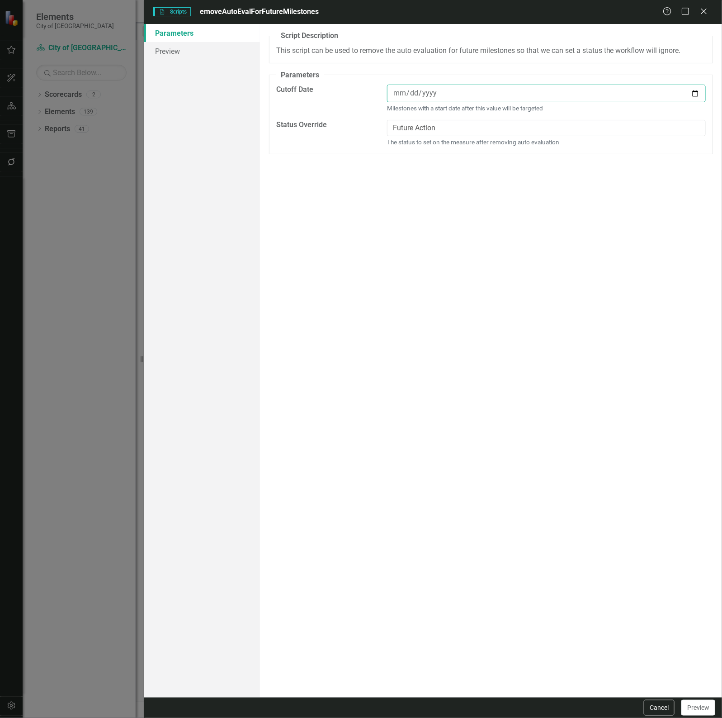
click at [403, 88] on input "[DATE]" at bounding box center [546, 94] width 319 height 18
click at [693, 94] on input "[DATE]" at bounding box center [546, 94] width 319 height 18
type input "2027-01-01"
click at [211, 57] on link "Preview" at bounding box center [202, 51] width 116 height 18
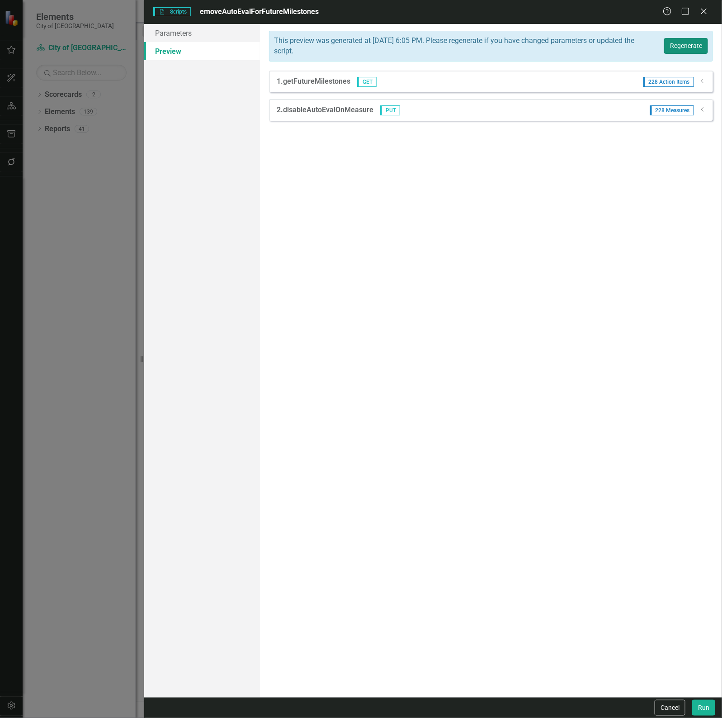
click at [702, 46] on button "Regenerate" at bounding box center [687, 46] width 44 height 16
click at [702, 83] on icon "Dropdown" at bounding box center [703, 80] width 7 height 5
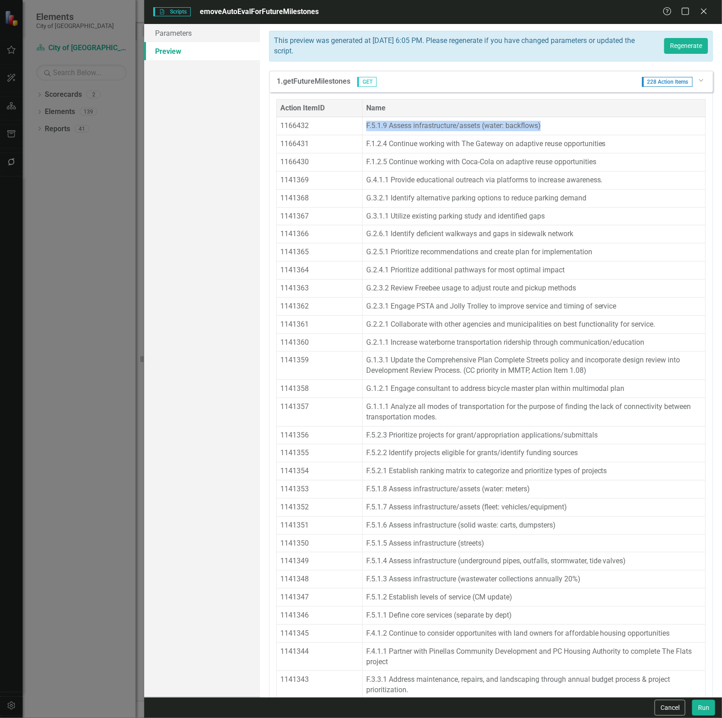
drag, startPoint x: 363, startPoint y: 125, endPoint x: 562, endPoint y: 128, distance: 199.1
click at [562, 128] on td "F.5.1.9 Assess infrastructure/assets (water: backflows)" at bounding box center [533, 126] width 343 height 18
copy td "F.5.1.9 Assess infrastructure/assets (water: backflows)"
click at [707, 711] on button "Run" at bounding box center [704, 708] width 23 height 16
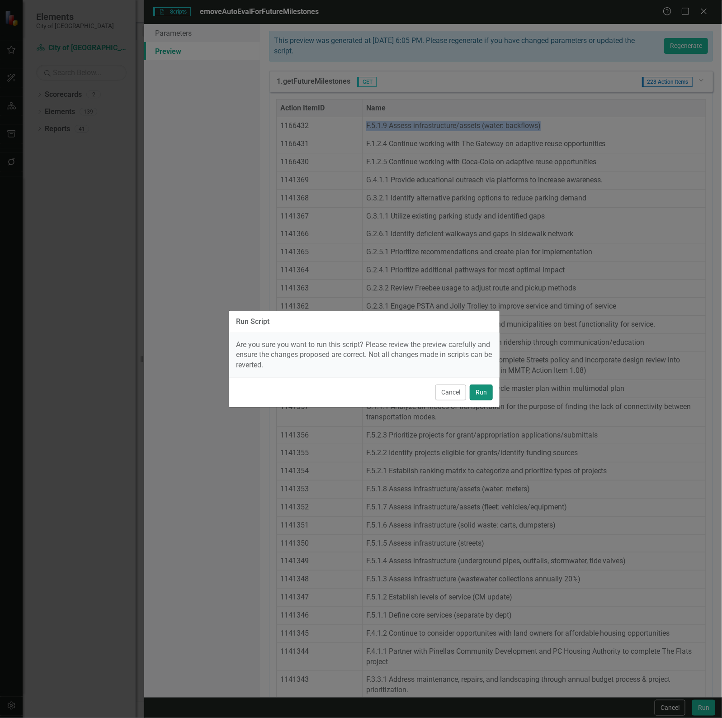
click at [487, 387] on button "Run" at bounding box center [481, 393] width 23 height 16
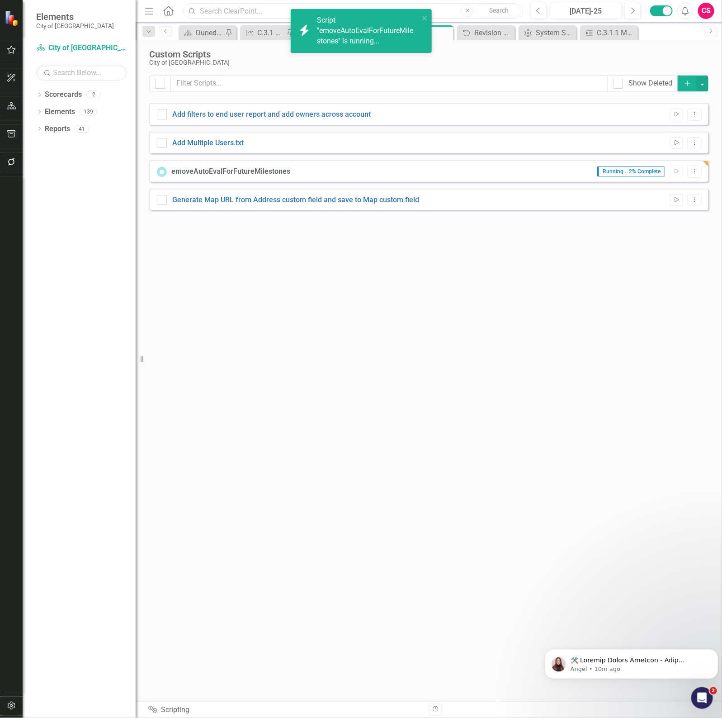
click at [242, 11] on input "text" at bounding box center [353, 11] width 341 height 16
paste input "F.5.1.9 Assess infrastructure/assets (water: backflows)"
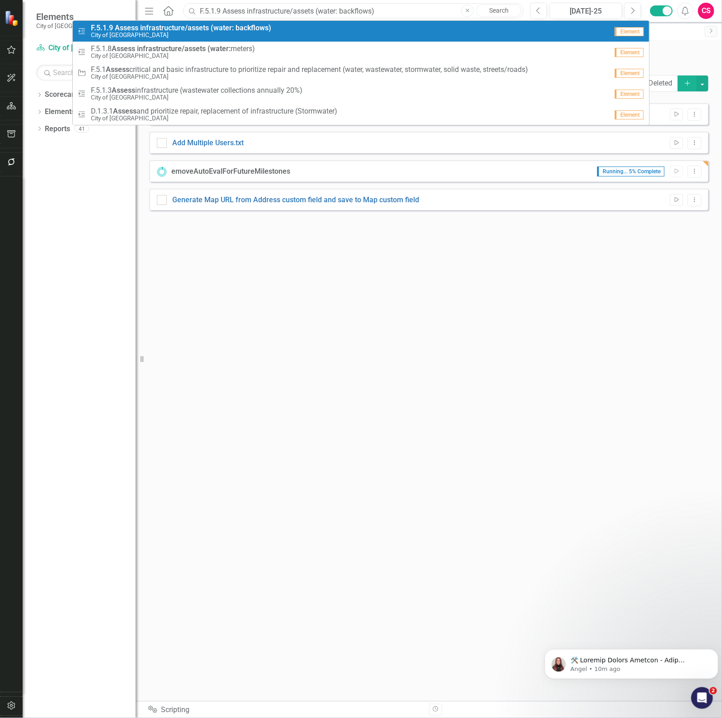
type input "F.5.1.9 Assess infrastructure/assets (water: backflows)"
click at [201, 28] on strong "infrastructure/assets" at bounding box center [174, 28] width 69 height 9
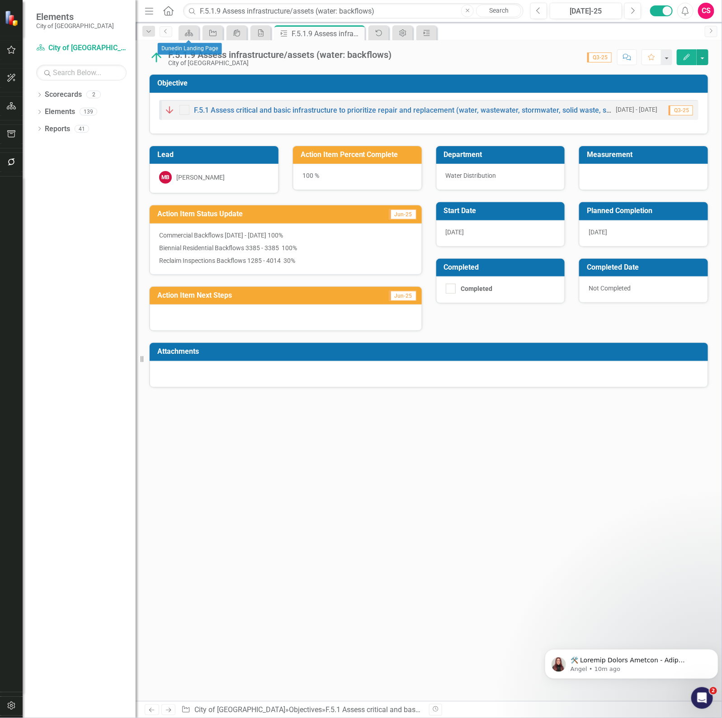
click at [430, 307] on div "Lead MB Mike Blanton Action Item Percent Complete 100 % Action Item Status Upda…" at bounding box center [428, 232] width 573 height 197
click at [16, 166] on button "button" at bounding box center [11, 162] width 20 height 19
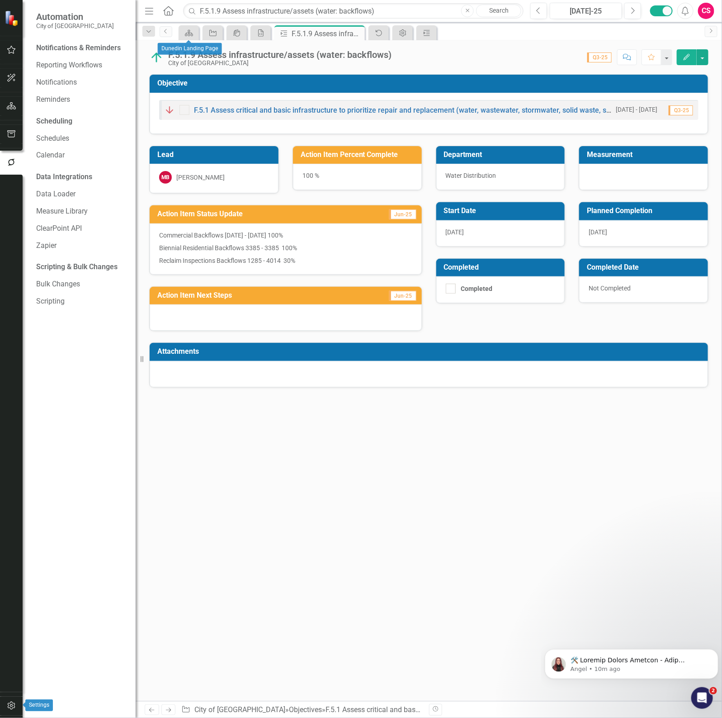
click at [10, 703] on icon "button" at bounding box center [11, 705] width 9 height 7
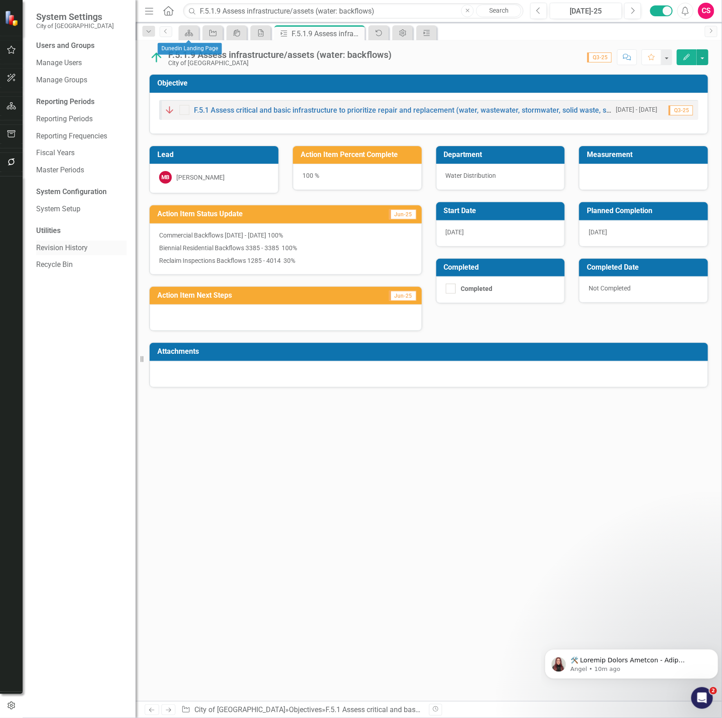
click at [73, 249] on link "Revision History" at bounding box center [81, 248] width 90 height 10
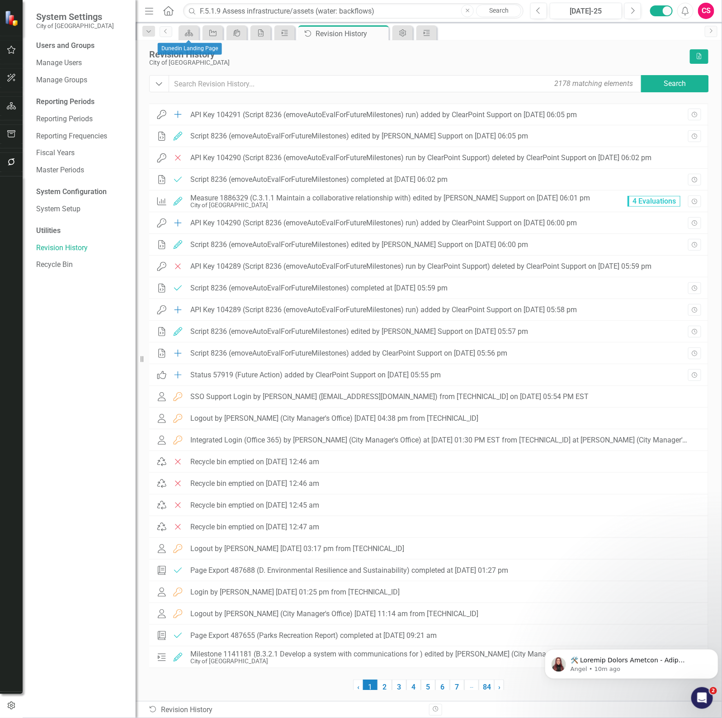
click at [76, 408] on div "Users and Groups Manage Users Manage Groups Reporting Periods Reporting Periods…" at bounding box center [79, 379] width 113 height 677
click at [260, 35] on icon "Scripting" at bounding box center [260, 32] width 9 height 7
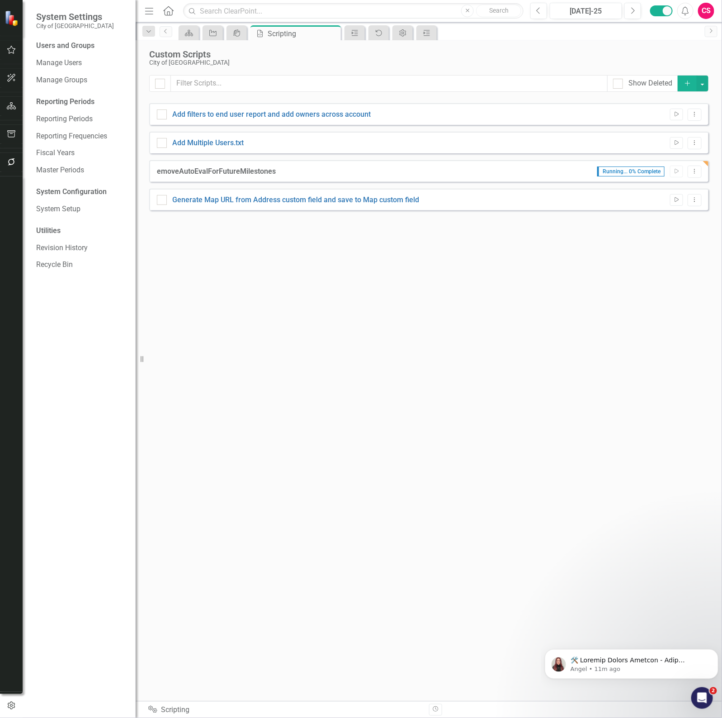
checkbox input "false"
click at [385, 33] on link "Audit Log" at bounding box center [379, 32] width 16 height 11
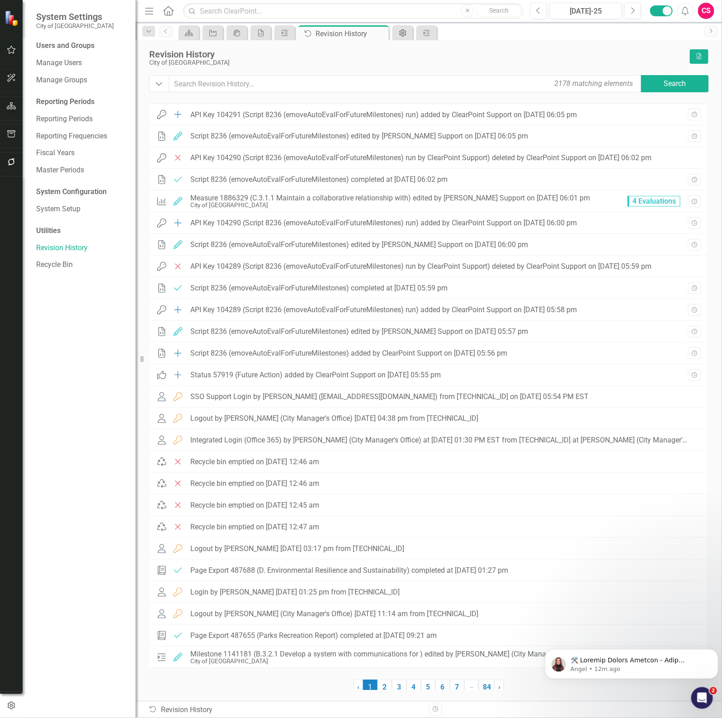
click at [402, 34] on icon "Admin Options" at bounding box center [403, 32] width 9 height 7
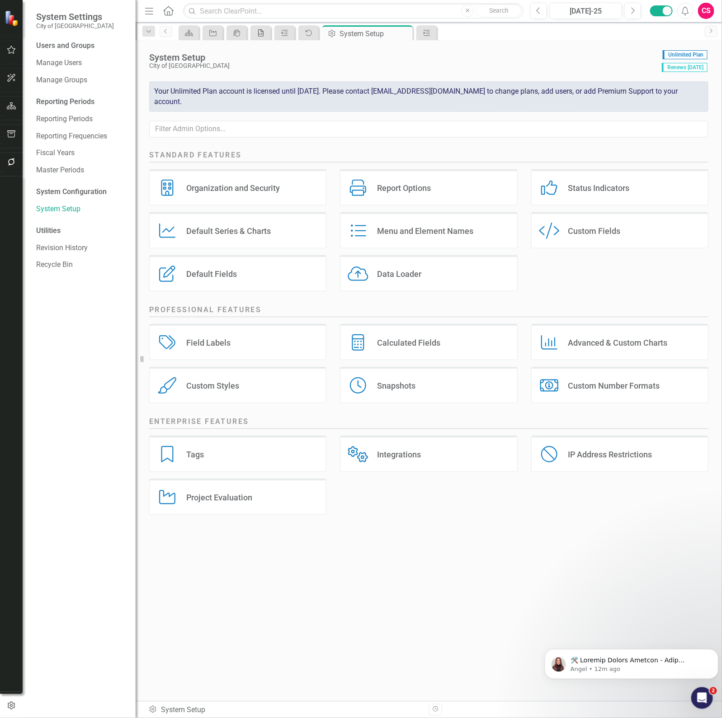
click at [255, 34] on div "Scripting" at bounding box center [259, 32] width 13 height 11
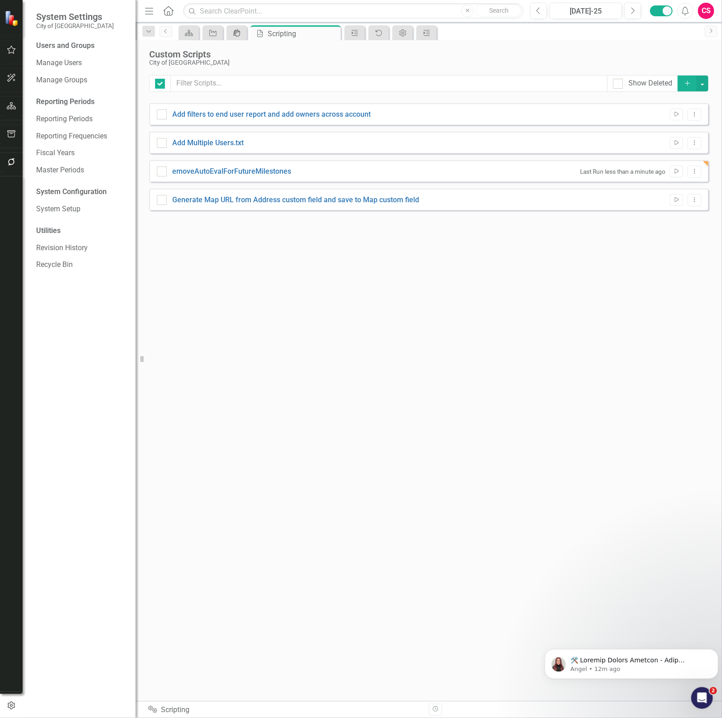
checkbox input "false"
click at [233, 35] on icon "icon.portal" at bounding box center [237, 32] width 9 height 7
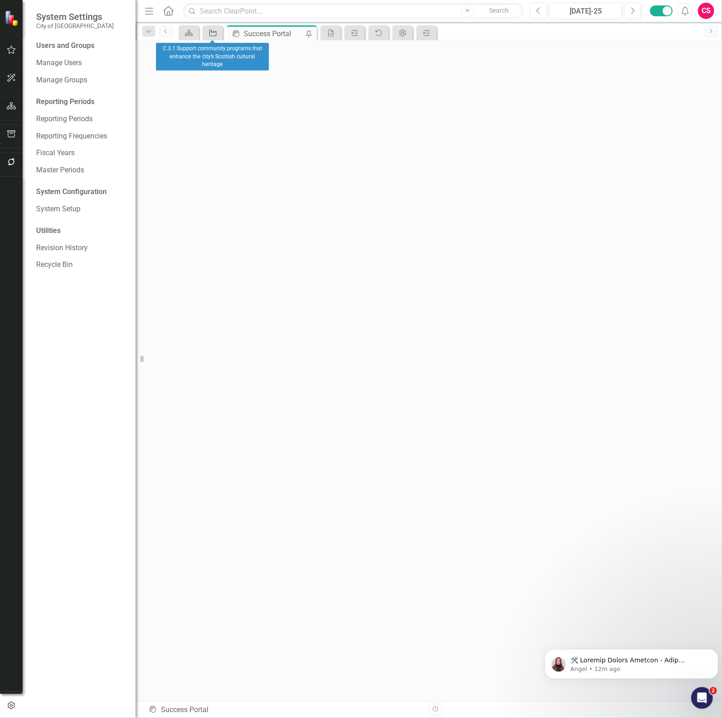
click at [215, 34] on icon "Objective" at bounding box center [213, 32] width 9 height 7
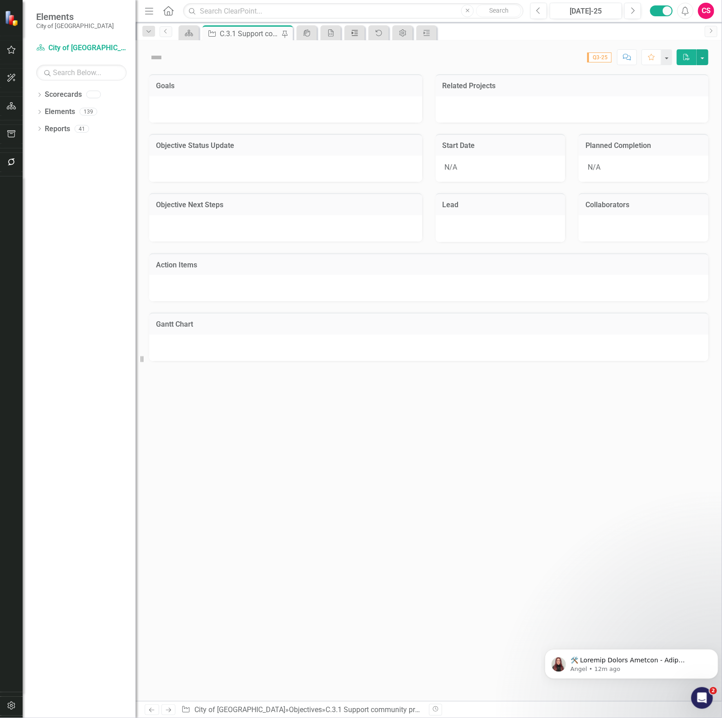
click at [359, 32] on icon "Action Item" at bounding box center [355, 32] width 9 height 7
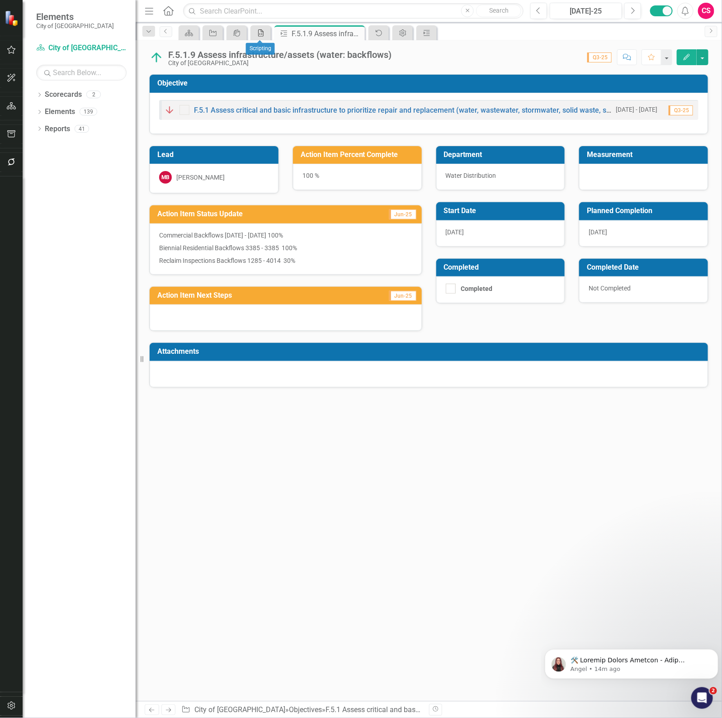
click at [266, 31] on link "Scripting" at bounding box center [261, 32] width 16 height 11
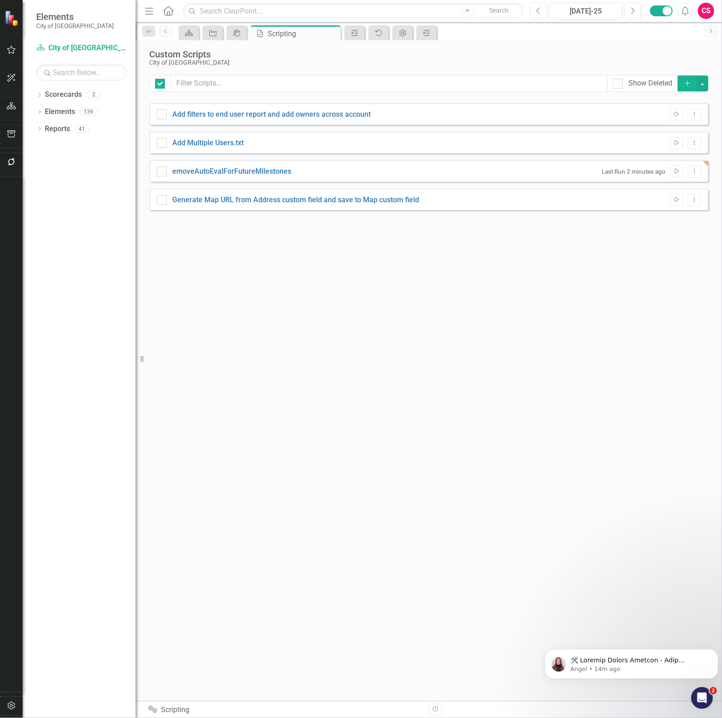
checkbox input "false"
click at [263, 169] on link "emoveAutoEvalForFutureMilestones" at bounding box center [231, 171] width 119 height 9
click at [163, 169] on input "emoveAutoEvalForFutureMilestones" at bounding box center [160, 169] width 6 height 6
checkbox input "true"
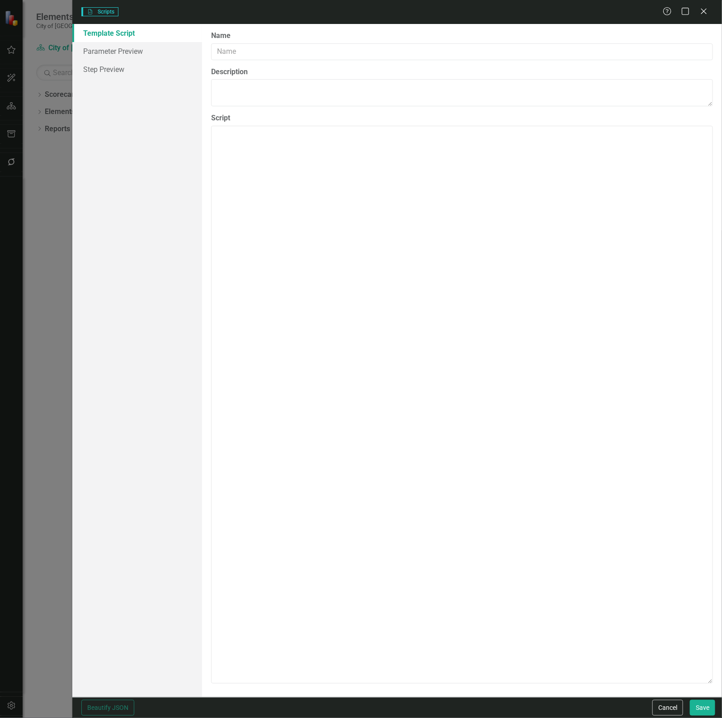
type input "emoveAutoEvalForFutureMilestones"
type textarea "This script can be used to remove the auto evaluation for future milestones so …"
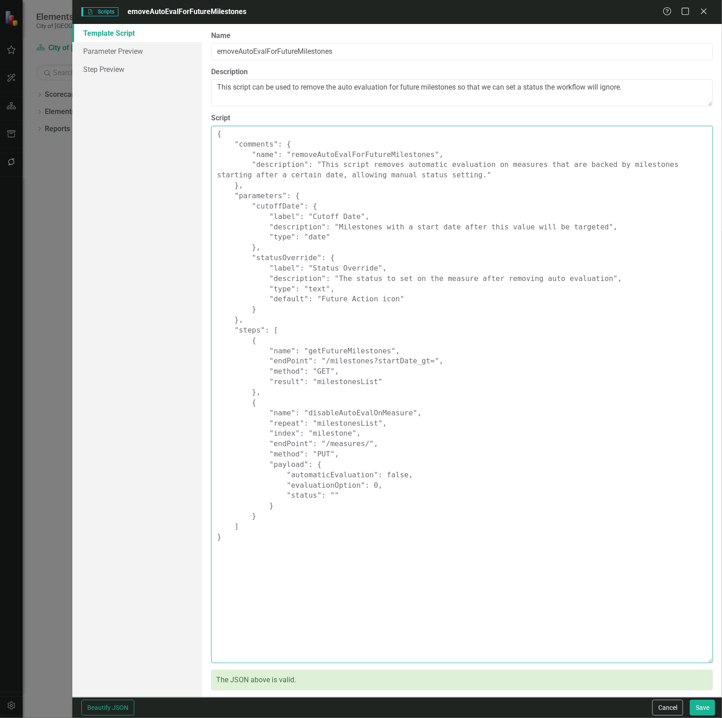
click at [283, 190] on textarea "{ "comments": { "name": "removeAutoEvalForFutureMilestones", "description": "Th…" at bounding box center [462, 394] width 502 height 537
paste textarea ""comments": { "name": "removeAutoEvalForFutureMilestones", "description": "This…"
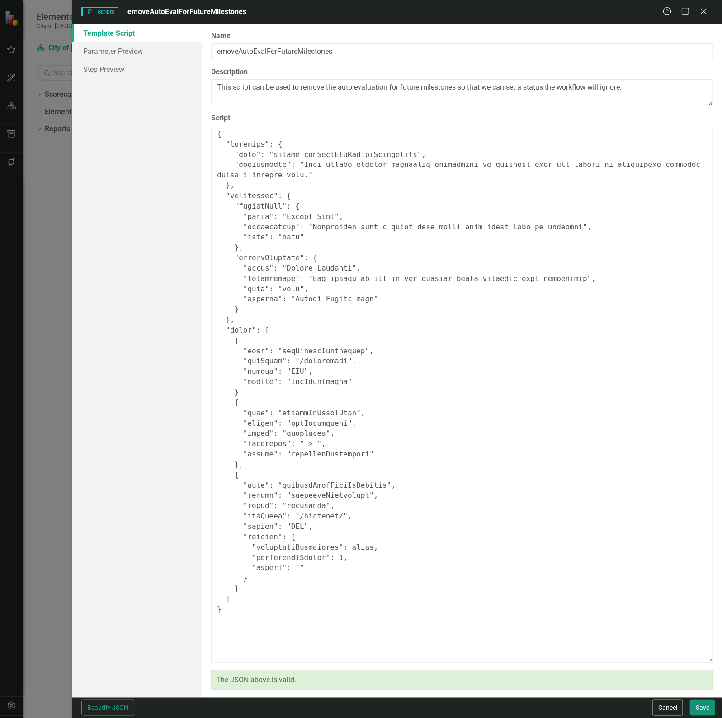
click at [711, 712] on button "Save" at bounding box center [702, 708] width 25 height 16
type textarea "{ "comments": { "name": "removeAutoEvalForFutureMilestones", "description": "Th…"
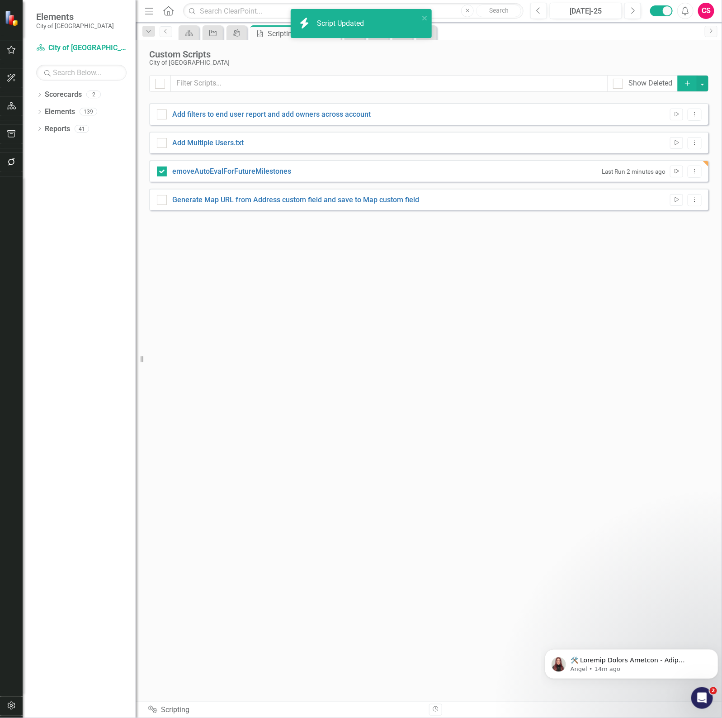
click at [676, 172] on icon "Run Script" at bounding box center [677, 171] width 7 height 5
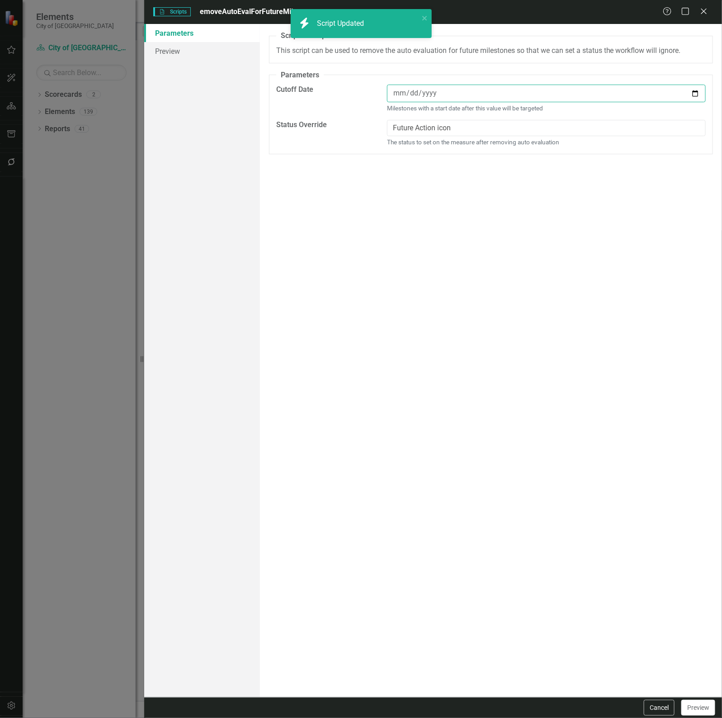
click at [457, 98] on input "date" at bounding box center [546, 94] width 319 height 18
click at [698, 90] on input "date" at bounding box center [546, 94] width 319 height 18
click at [423, 100] on input "[DATE]" at bounding box center [546, 94] width 319 height 18
click at [693, 94] on input "[DATE]" at bounding box center [546, 94] width 319 height 18
click at [693, 95] on input "[DATE]" at bounding box center [546, 94] width 319 height 18
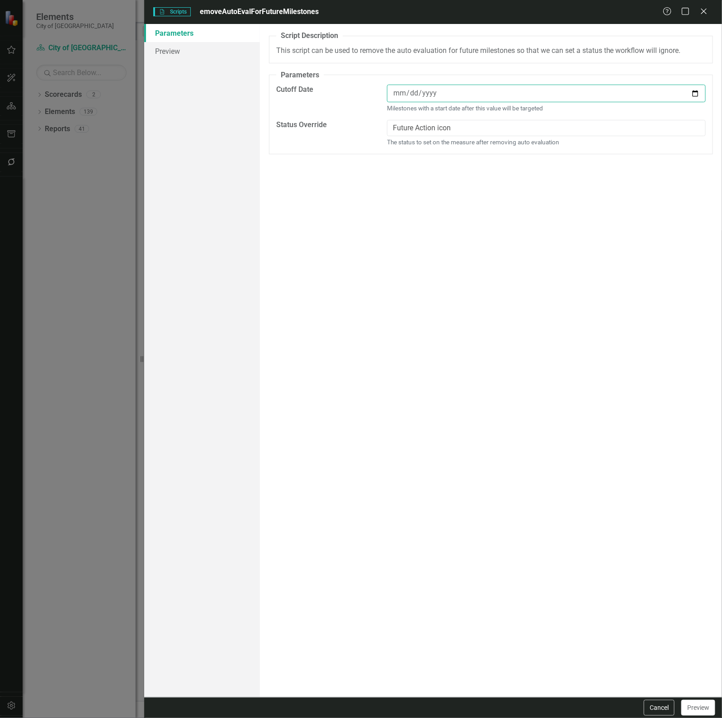
type input "[DATE]"
click at [443, 125] on input "Future Action icon" at bounding box center [546, 128] width 319 height 17
type input "Future Action"
click at [208, 55] on link "Preview" at bounding box center [202, 51] width 116 height 18
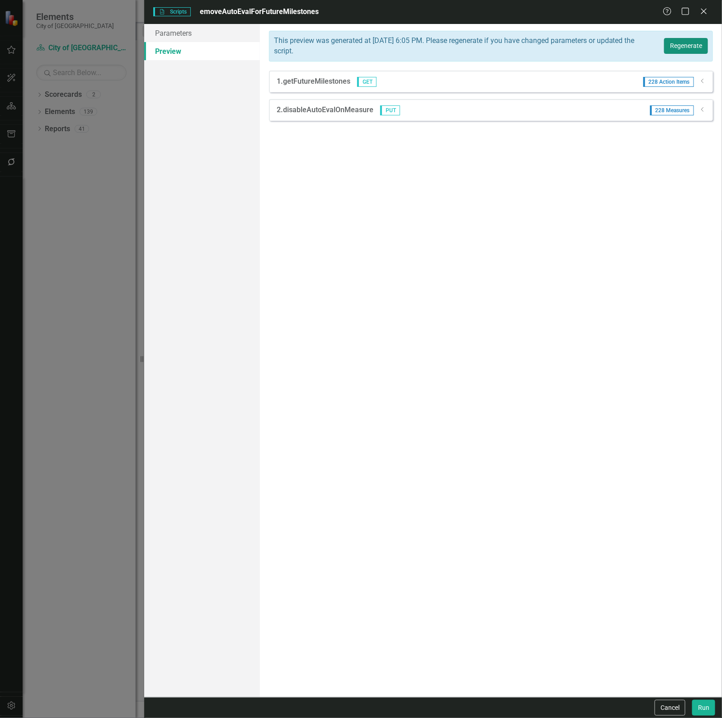
click at [693, 47] on button "Regenerate" at bounding box center [687, 46] width 44 height 16
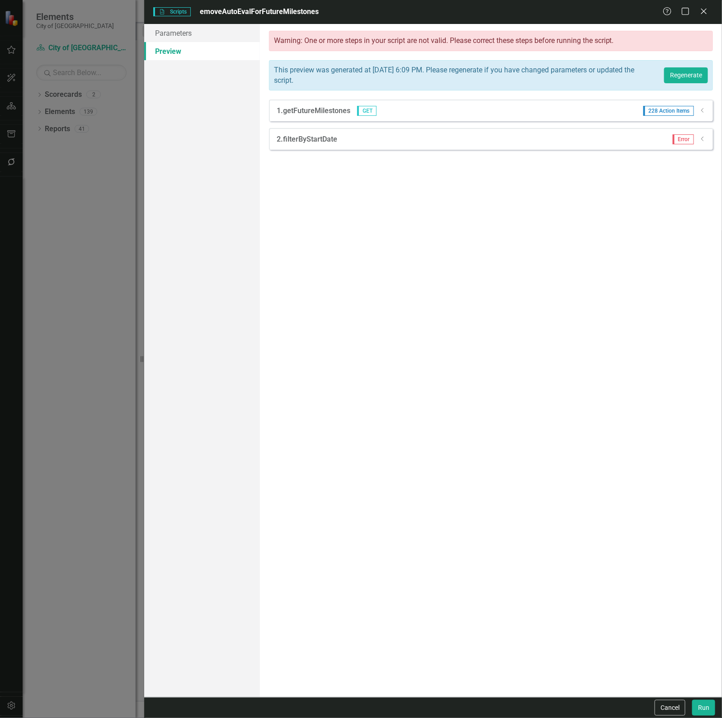
click at [705, 112] on icon "Dropdown" at bounding box center [703, 110] width 7 height 5
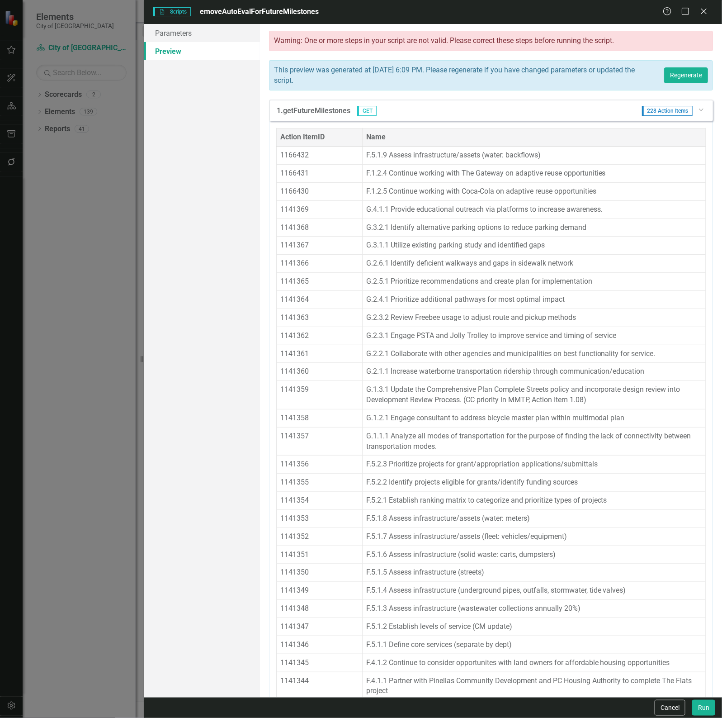
click at [698, 109] on icon "Dropdown" at bounding box center [700, 109] width 5 height 7
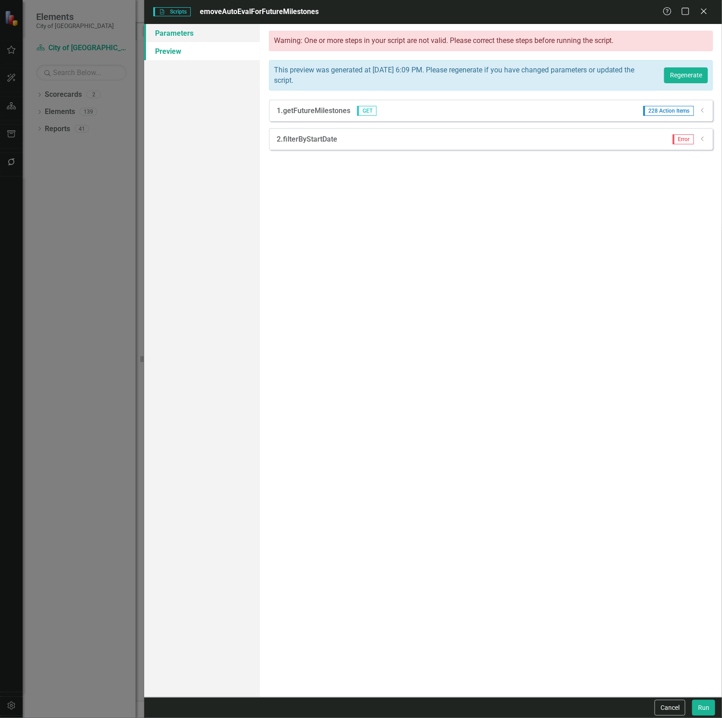
click at [196, 32] on link "Parameters" at bounding box center [202, 33] width 116 height 18
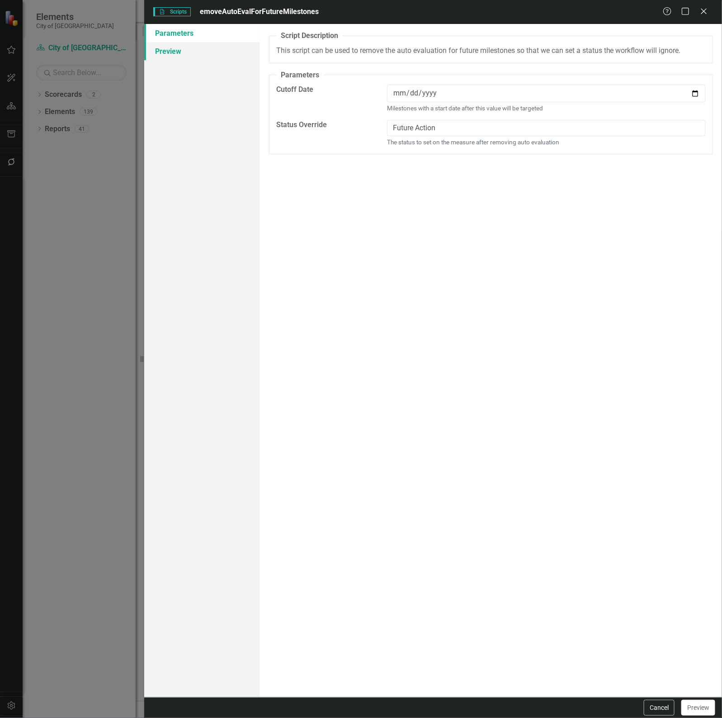
click at [188, 47] on link "Preview" at bounding box center [202, 51] width 116 height 18
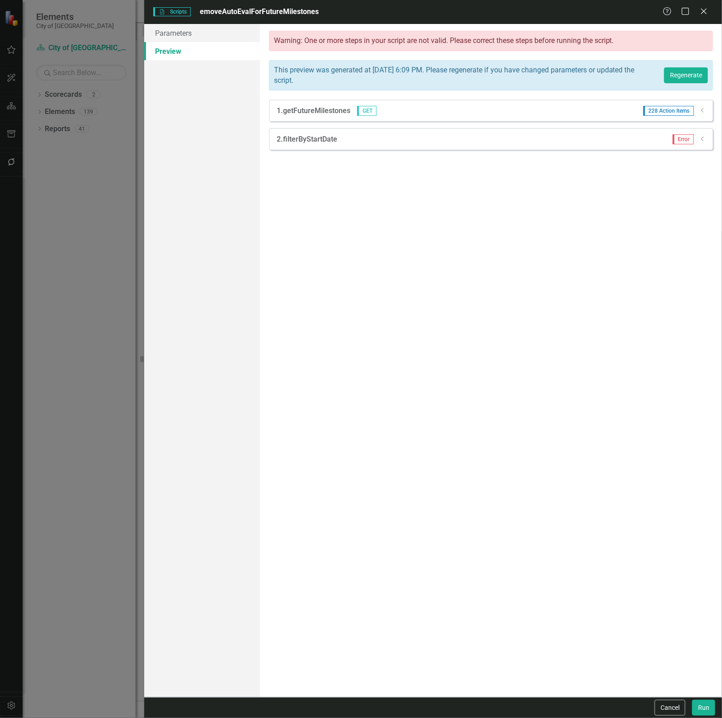
click at [699, 12] on div "Help Maximize Close" at bounding box center [688, 12] width 50 height 10
click at [705, 9] on icon "Close" at bounding box center [703, 11] width 11 height 9
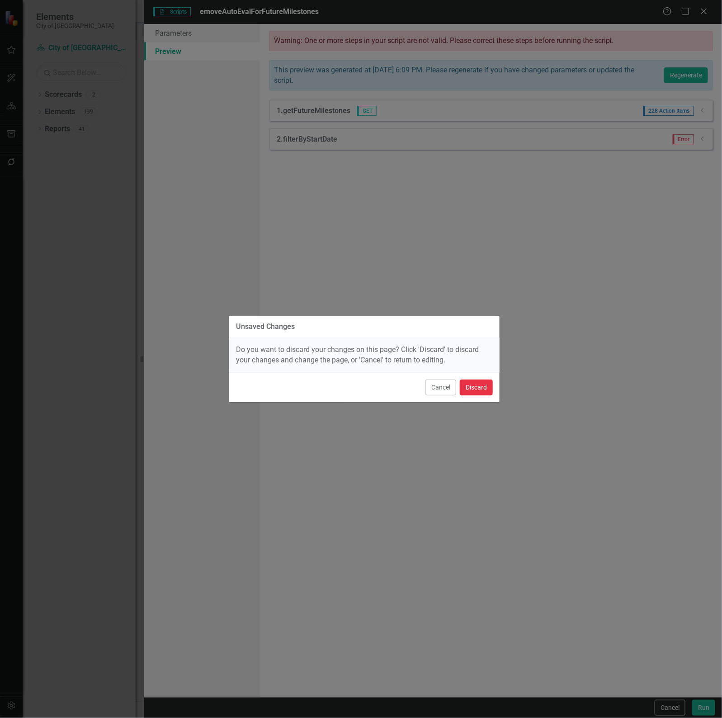
click at [477, 383] on button "Discard" at bounding box center [476, 388] width 33 height 16
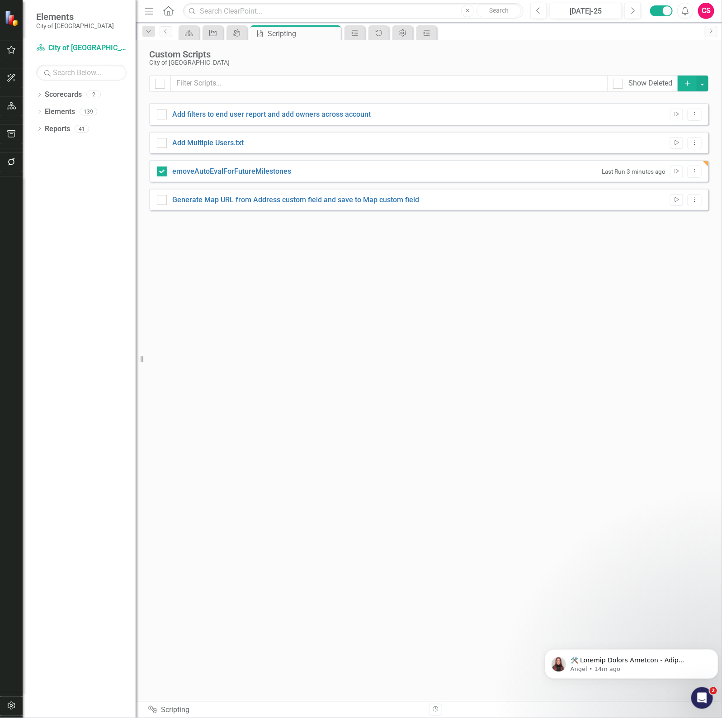
click at [209, 179] on div "emoveAutoEvalForFutureMilestones Last Run 3 minutes ago Run Script Dropdown Menu" at bounding box center [429, 171] width 560 height 22
click at [209, 175] on link "emoveAutoEvalForFutureMilestones" at bounding box center [231, 171] width 119 height 9
click at [163, 172] on input "emoveAutoEvalForFutureMilestones" at bounding box center [160, 169] width 6 height 6
checkbox input "false"
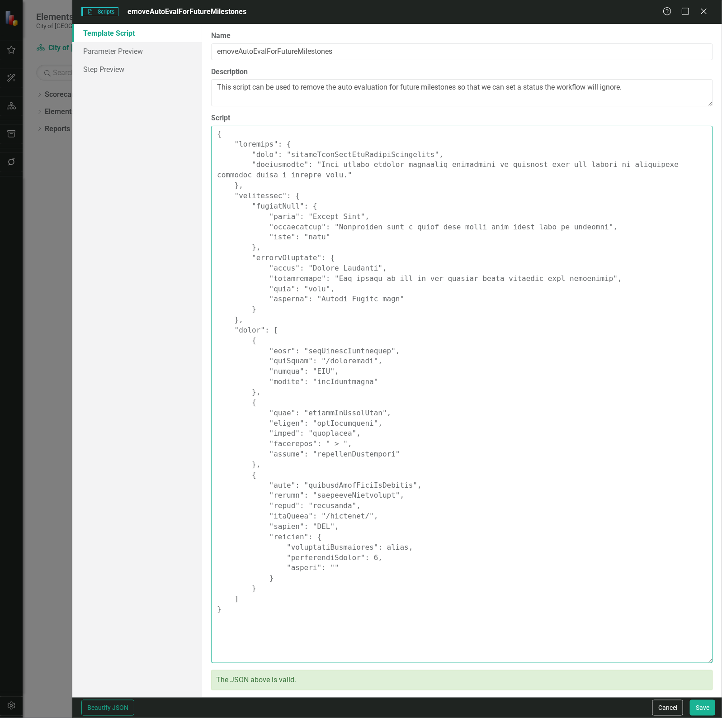
click at [379, 433] on textarea "Script" at bounding box center [462, 394] width 502 height 537
paste textarea ""comments": { "name": "removeAutoEvalForFutureMilestones", "description": "This…"
click at [304, 136] on textarea "Script" at bounding box center [462, 394] width 502 height 537
paste textarea ""comments": { "name": "removeAutoEvalForFutureMilestones", "description": "This…"
click at [324, 566] on textarea "Script" at bounding box center [462, 394] width 502 height 537
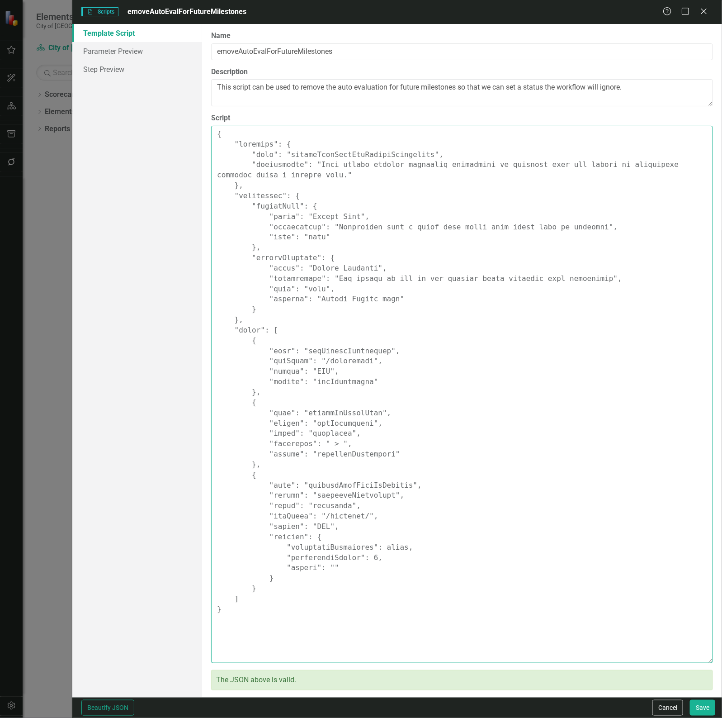
paste textarea
click at [324, 566] on textarea "Script" at bounding box center [462, 394] width 502 height 537
paste textarea
click at [324, 566] on textarea "Script" at bounding box center [462, 394] width 502 height 537
paste textarea
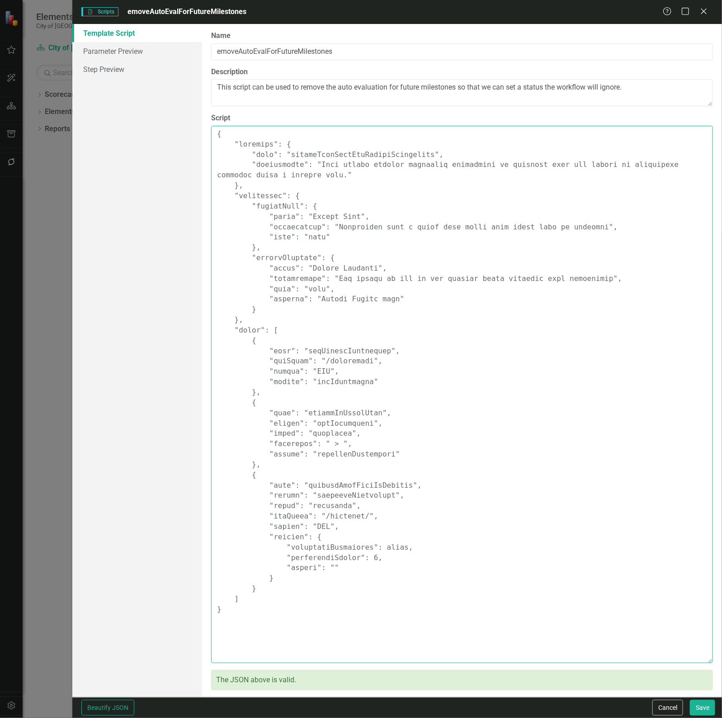
click at [336, 569] on textarea "Script" at bounding box center [462, 394] width 502 height 537
click at [323, 569] on textarea "Script" at bounding box center [462, 394] width 502 height 537
paste textarea
click at [323, 569] on textarea "Script" at bounding box center [462, 394] width 502 height 537
click at [326, 568] on textarea "Script" at bounding box center [462, 394] width 502 height 537
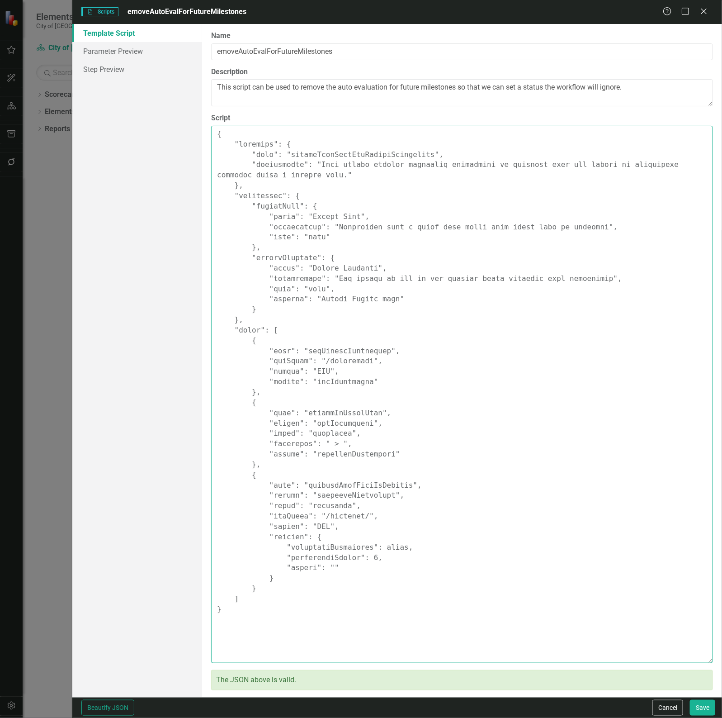
paste textarea "{parameters.statusOverride}"
click at [367, 560] on textarea "Script" at bounding box center [462, 394] width 502 height 537
click at [421, 432] on textarea "Script" at bounding box center [462, 394] width 502 height 537
paste textarea ""comments": { "name": "removeAutoEvalForFutureMilestones", "description": "This…"
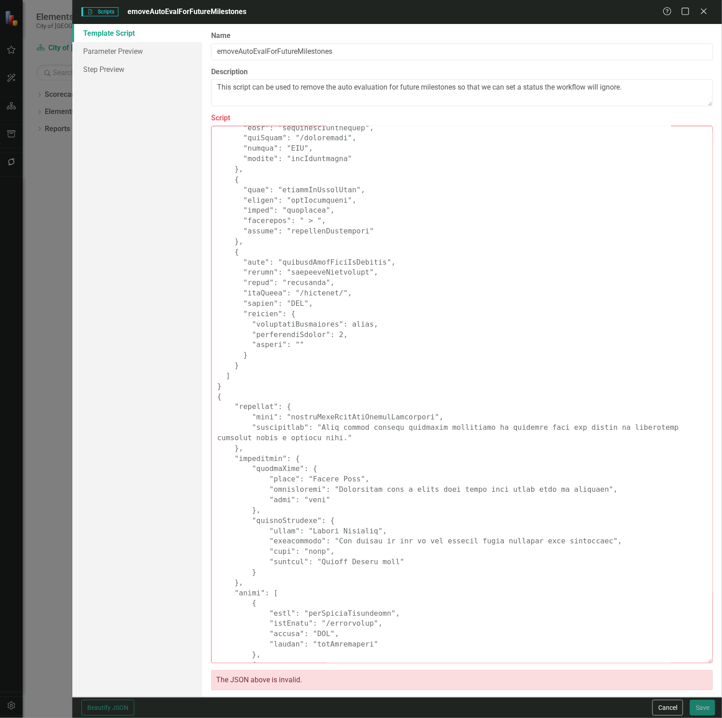
scroll to position [451, 0]
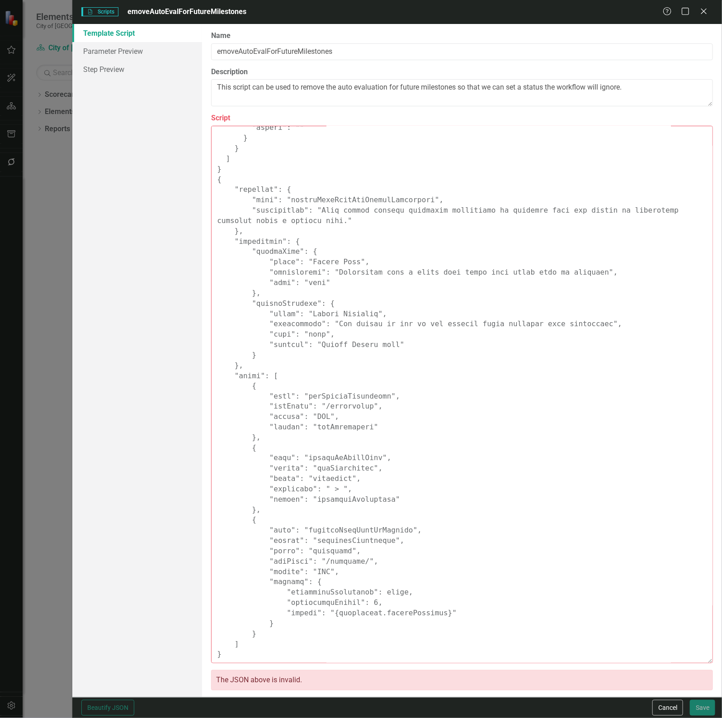
paste textarea
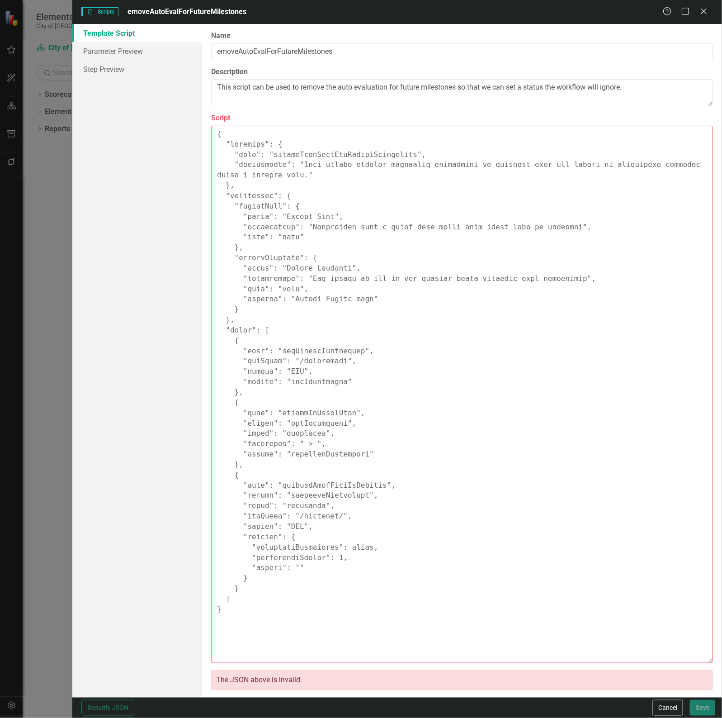
scroll to position [0, 0]
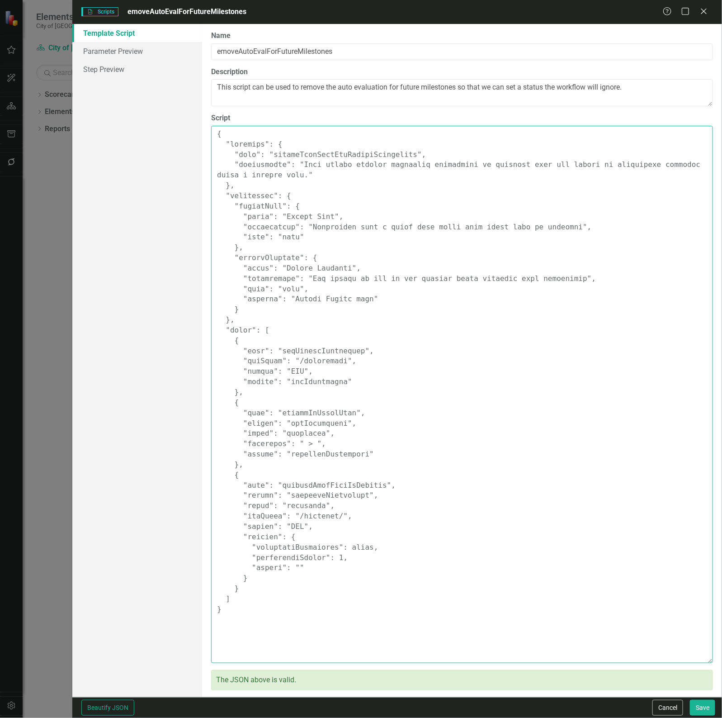
click at [381, 521] on textarea "Script" at bounding box center [462, 394] width 502 height 537
click at [268, 623] on textarea "Script" at bounding box center [462, 394] width 502 height 537
paste textarea "{ "comments": { "name": "removeAutoEvalForFutureMilestones", "description": "Th…"
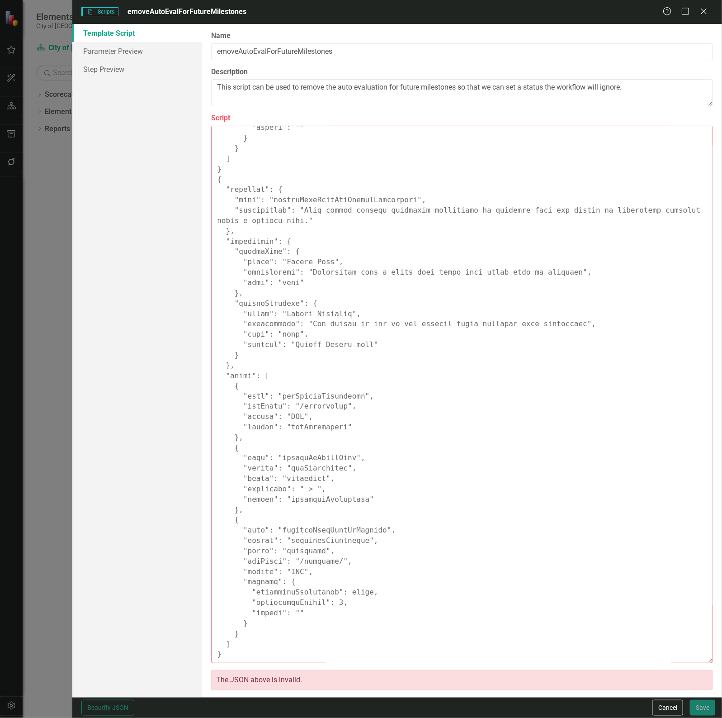
scroll to position [451, 0]
paste textarea "{ "comments": { "name": "removeAutoEvalForFutureMilestones", "description": "Th…"
paste textarea
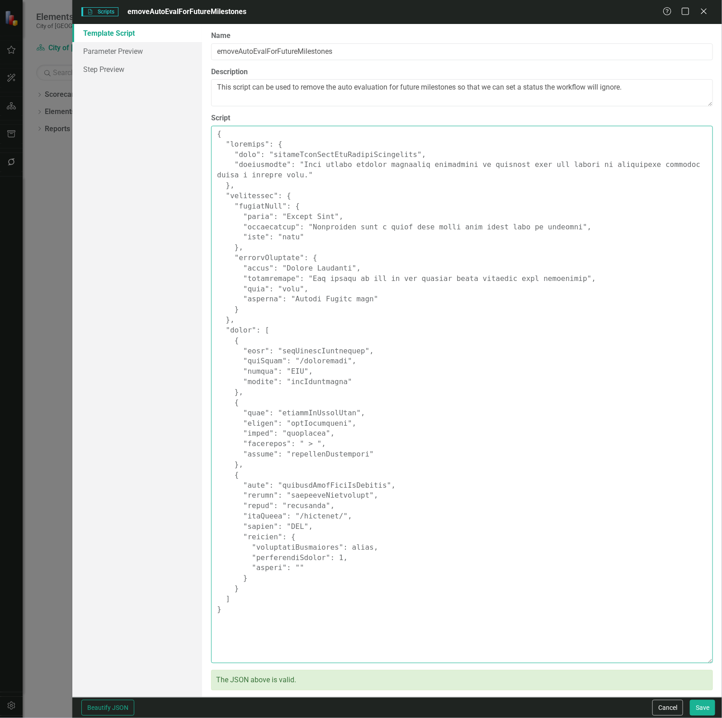
scroll to position [0, 0]
paste textarea "{ "comments": { "name": "removeAutoEvalForFutureMilestones", "description": "Th…"
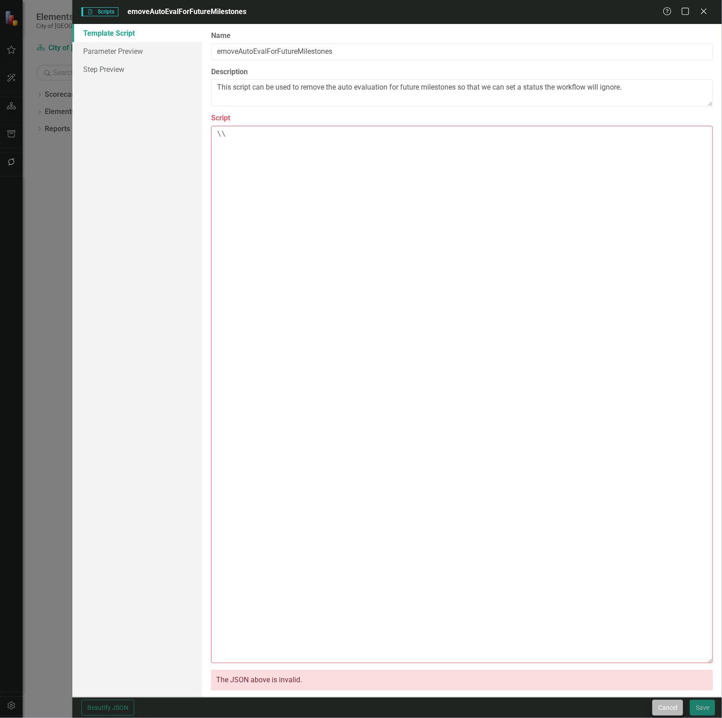
type textarea "\\"
click at [664, 706] on button "Cancel" at bounding box center [668, 708] width 31 height 16
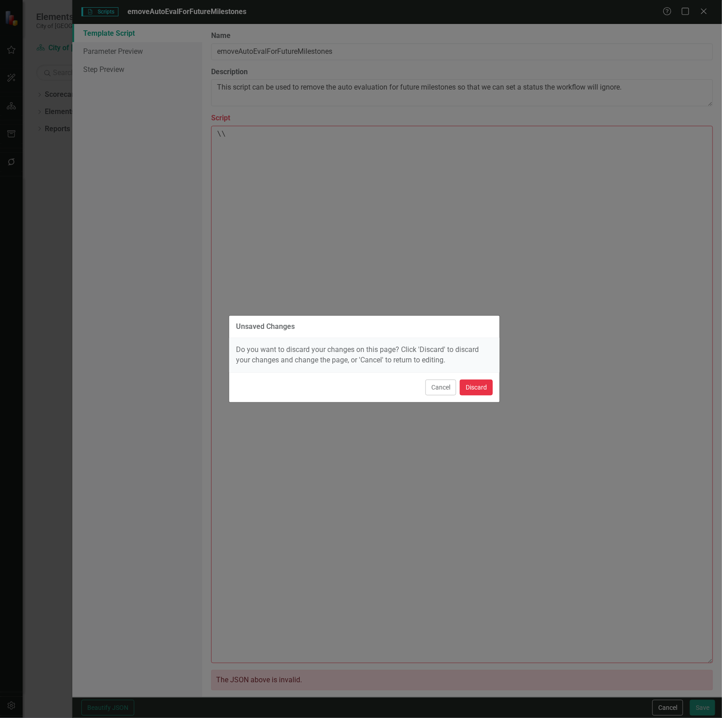
click at [478, 383] on button "Discard" at bounding box center [476, 388] width 33 height 16
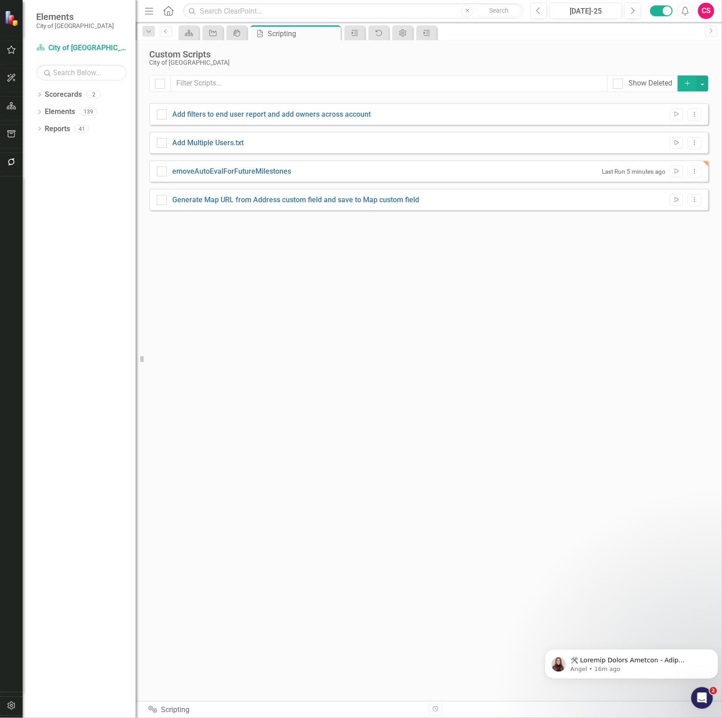
click at [268, 315] on div "Show Deleted Add Add filters to end user report and add owners across account R…" at bounding box center [429, 382] width 560 height 615
click at [258, 161] on div "emoveAutoEvalForFutureMilestones Last Run 5 minutes ago Run Script Dropdown Menu" at bounding box center [429, 171] width 560 height 22
click at [256, 173] on link "emoveAutoEvalForFutureMilestones" at bounding box center [231, 171] width 119 height 9
click at [163, 172] on input "emoveAutoEvalForFutureMilestones" at bounding box center [160, 169] width 6 height 6
checkbox input "true"
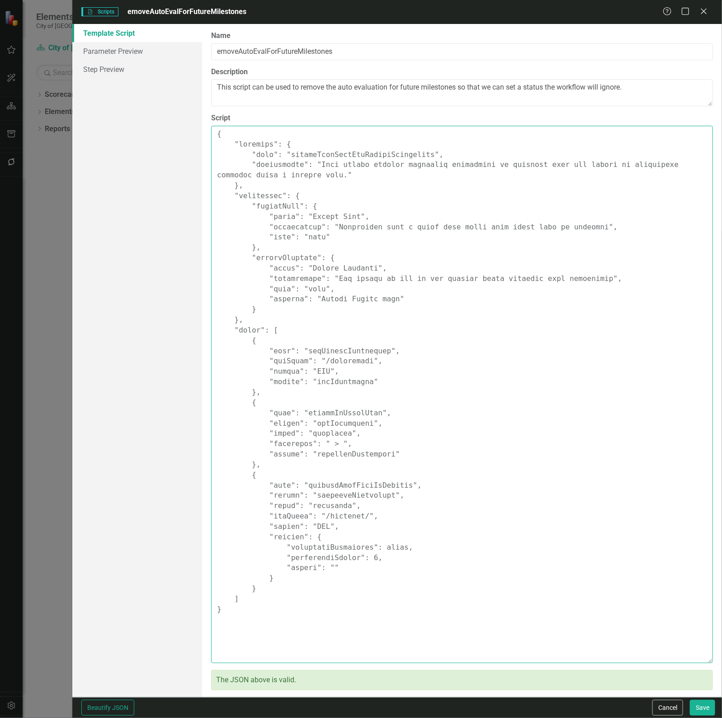
click at [369, 351] on textarea "Script" at bounding box center [462, 394] width 502 height 537
paste textarea ""comments": { "name": "removeAutoEvalForFutureMilestones", "description": "This…"
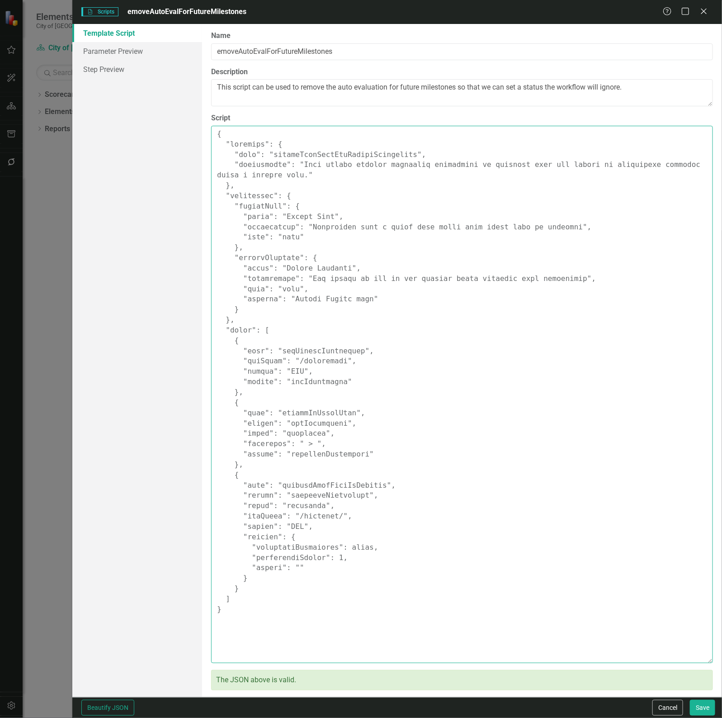
paste textarea "{ "comments": { "name": "removeAutoEvalForFutureMilestones", "description": "Th…"
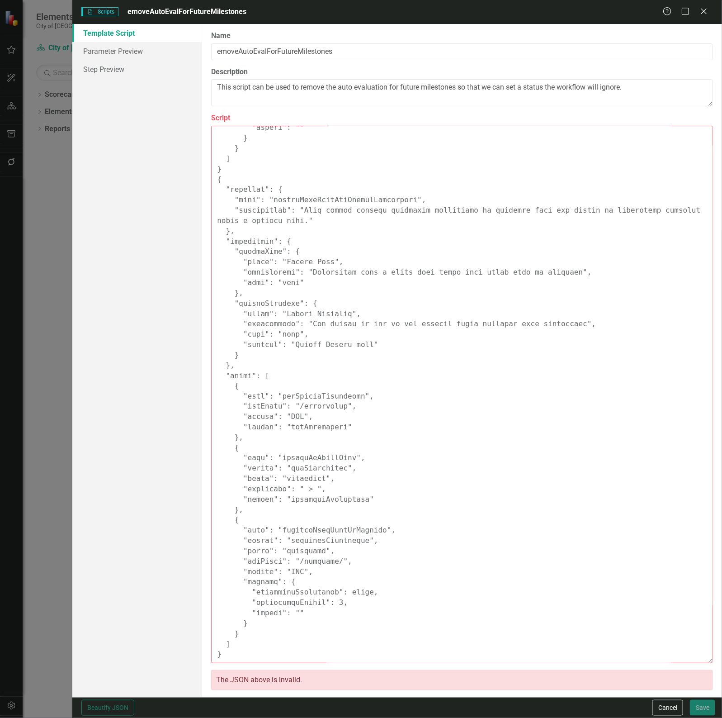
paste textarea "{ "comments": { "name": "removeAutoEvalForFutureMilestones", "description": "Th…"
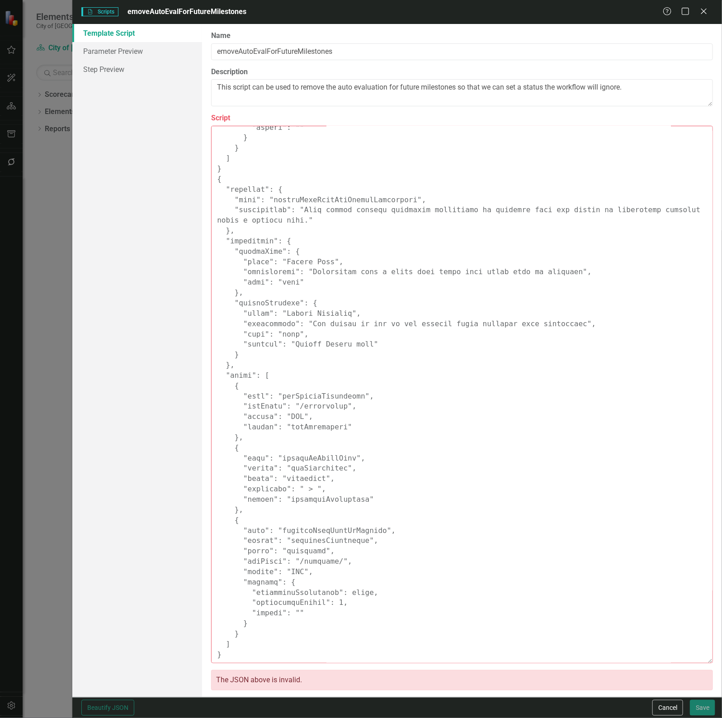
scroll to position [2880, 0]
click at [425, 406] on textarea "Script" at bounding box center [462, 394] width 502 height 537
paste textarea "{ "comments": { "name": "removeAutoEvalForFutureMilestones", "description": "Th…"
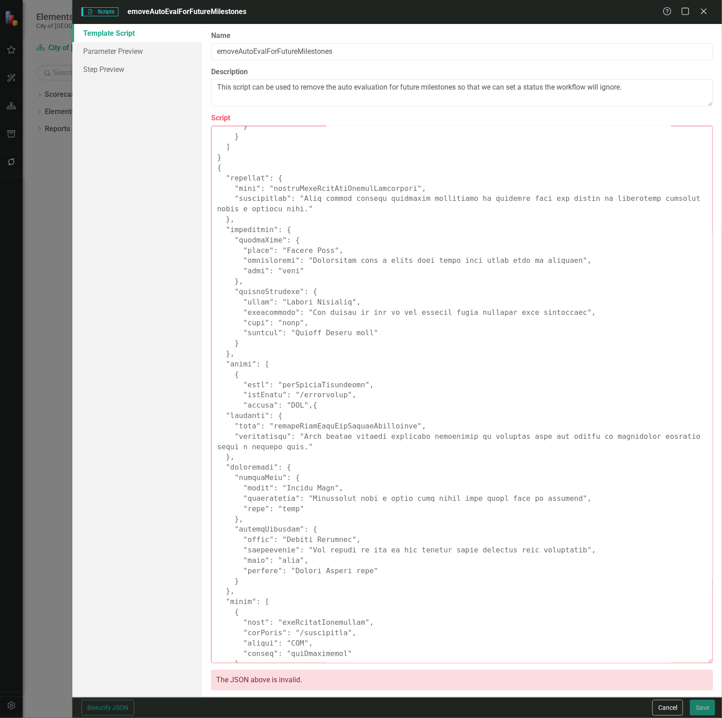
scroll to position [3363, 0]
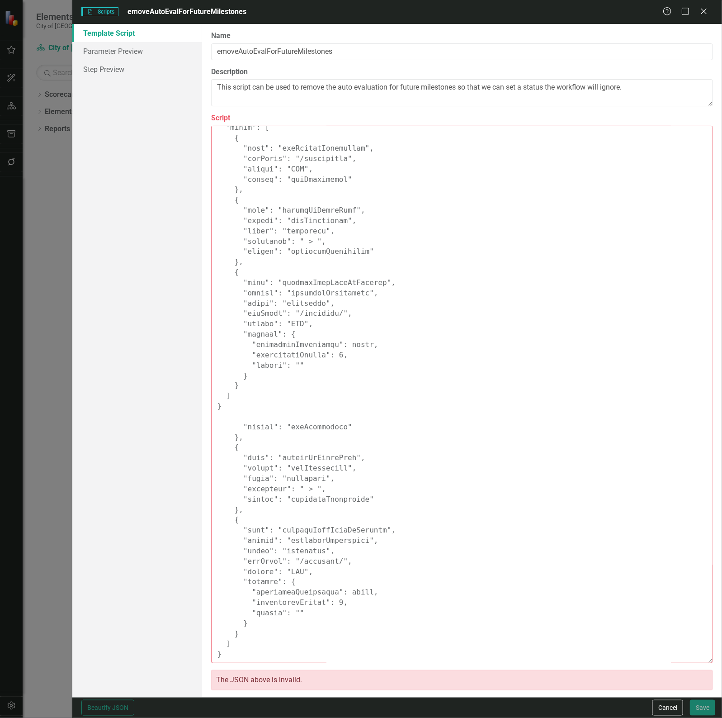
paste textarea
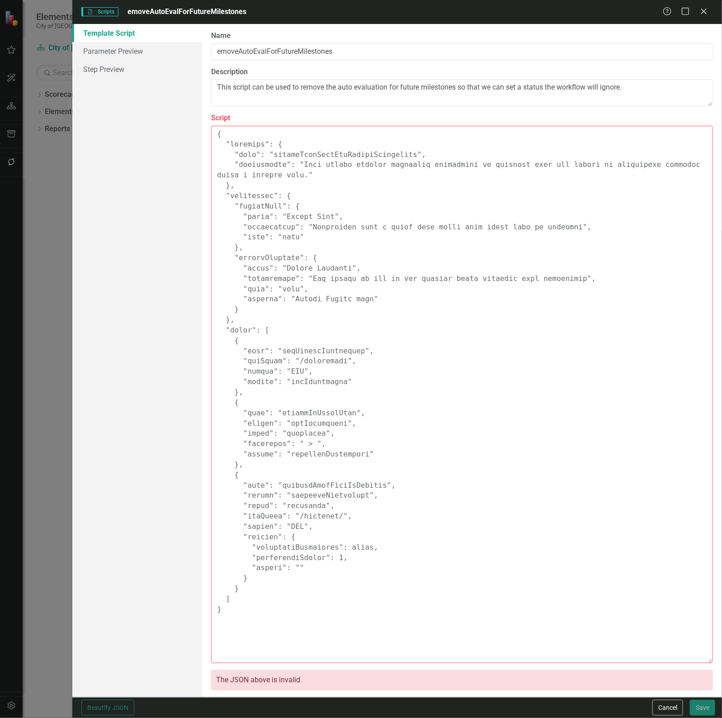
scroll to position [0, 0]
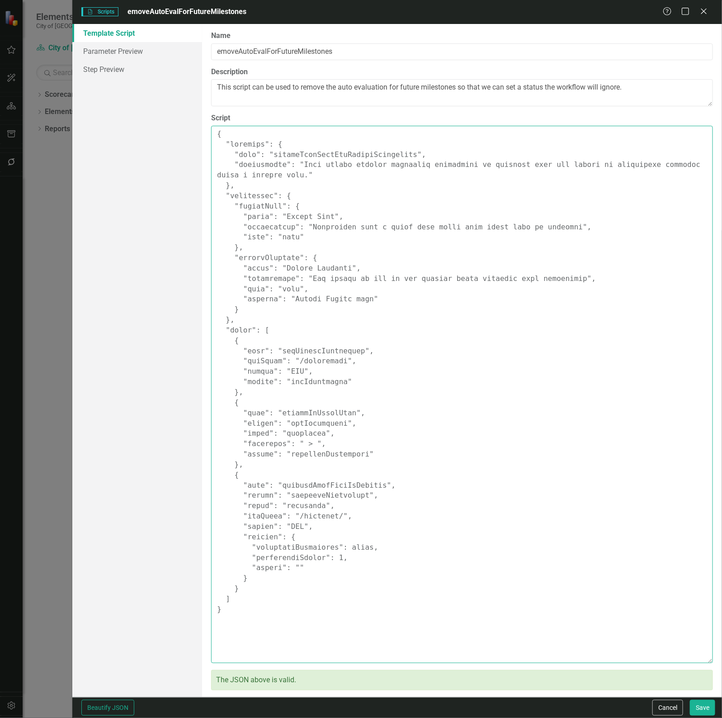
click at [425, 406] on textarea "Script" at bounding box center [462, 394] width 502 height 537
click at [301, 446] on textarea "Script" at bounding box center [462, 394] width 502 height 537
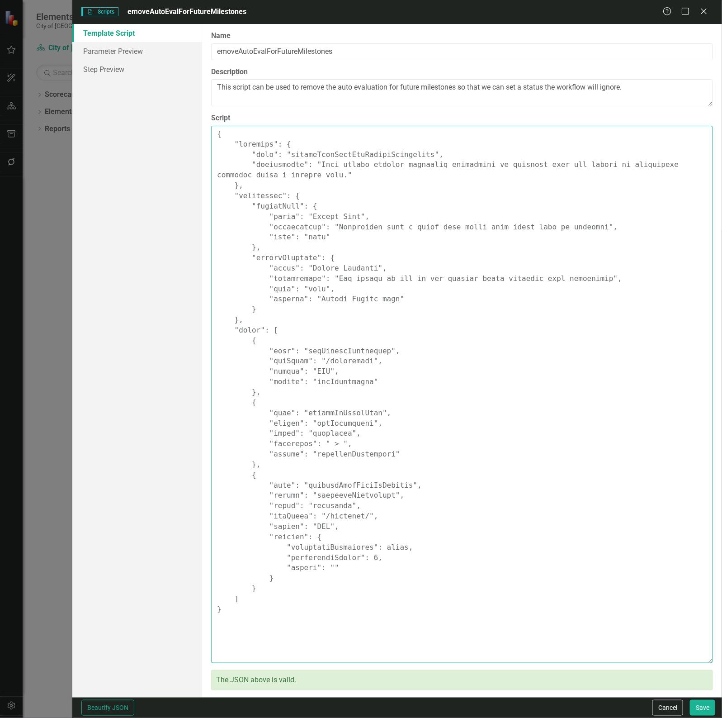
click at [323, 444] on textarea "Script" at bounding box center [462, 394] width 502 height 537
paste textarea ">"
drag, startPoint x: 336, startPoint y: 473, endPoint x: 342, endPoint y: 475, distance: 6.1
click at [342, 475] on textarea "Script" at bounding box center [462, 394] width 502 height 537
click at [323, 444] on textarea "Script" at bounding box center [462, 394] width 502 height 537
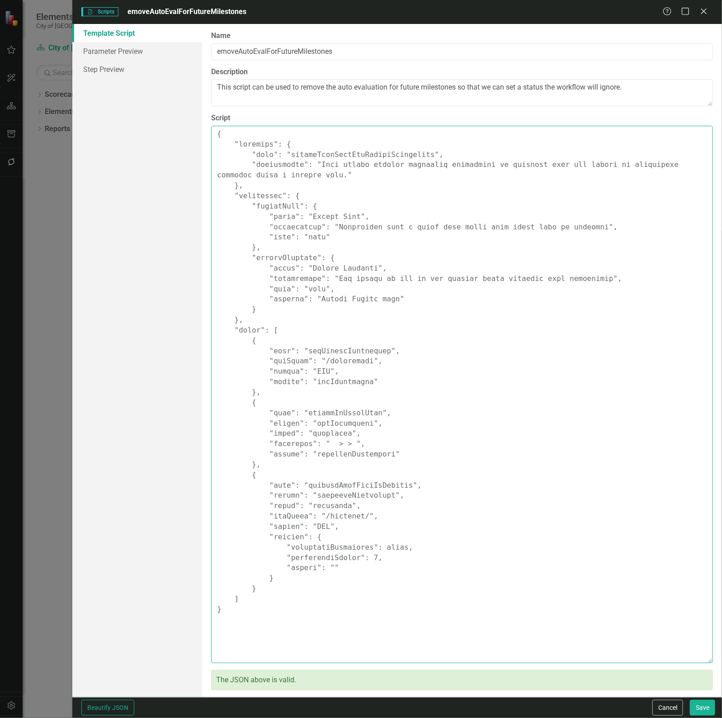
paste textarea ">"
drag, startPoint x: 354, startPoint y: 445, endPoint x: 324, endPoint y: 446, distance: 29.9
click at [324, 446] on textarea "Script" at bounding box center [462, 394] width 502 height 537
type textarea "{ "comments": { "name": "removeAutoEvalForFutureMilestones", "description": "Th…"
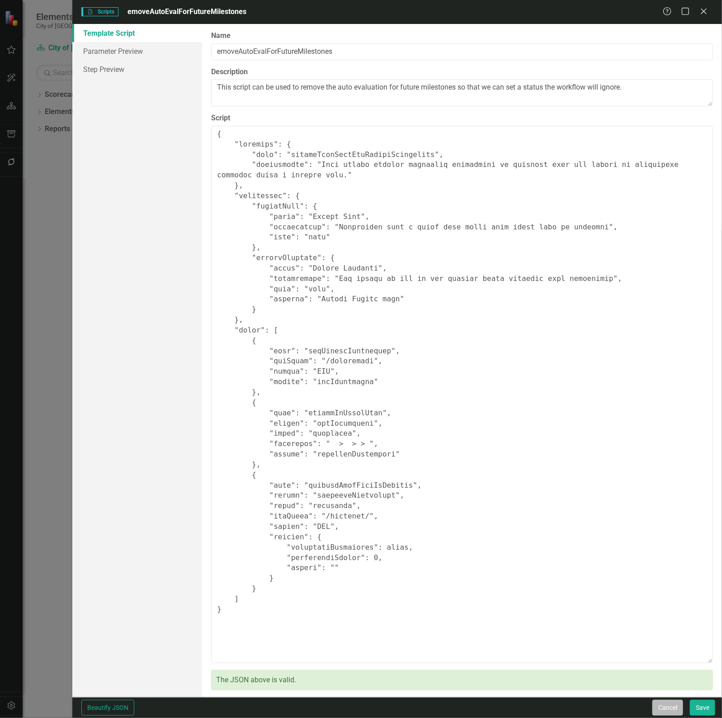
click at [663, 703] on button "Cancel" at bounding box center [668, 708] width 31 height 16
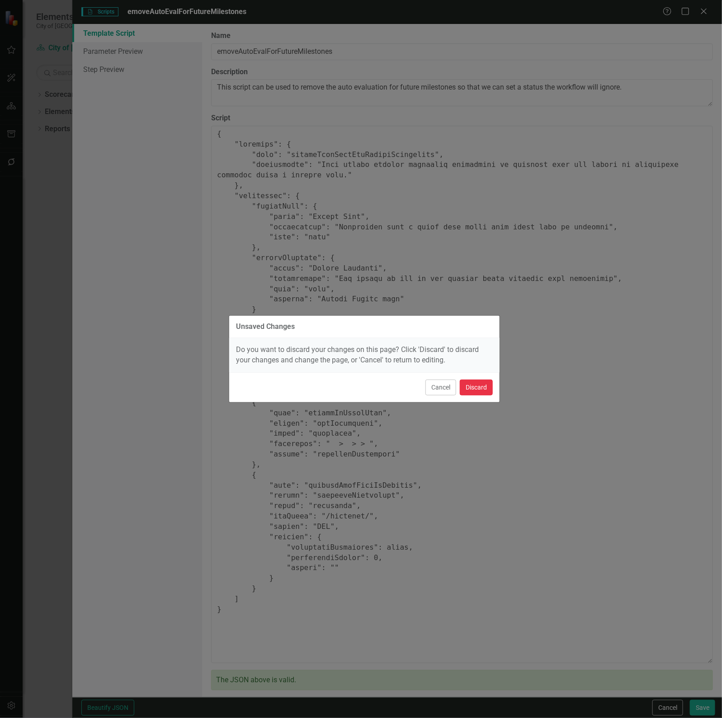
click at [486, 388] on button "Discard" at bounding box center [476, 388] width 33 height 16
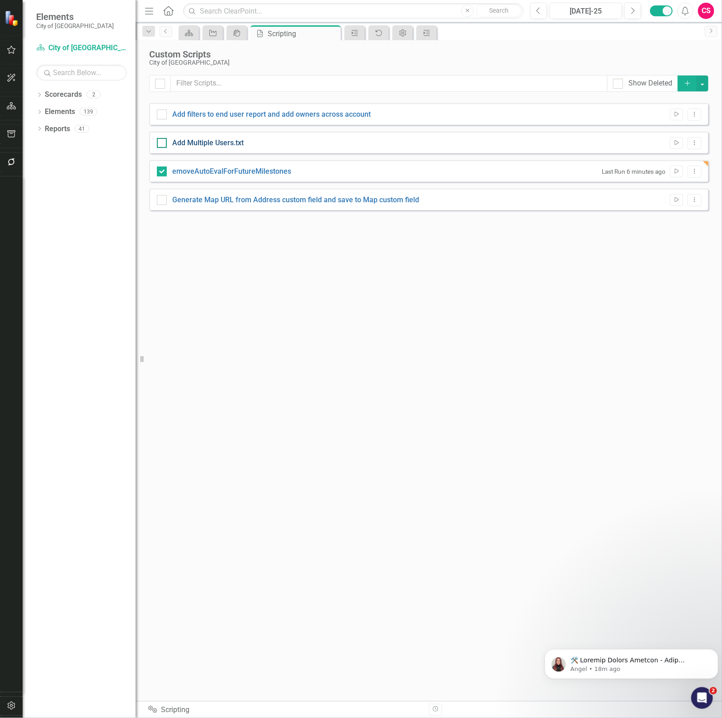
click at [232, 143] on link "Add Multiple Users.txt" at bounding box center [207, 142] width 71 height 9
click at [163, 143] on input "Add Multiple Users.txt" at bounding box center [160, 141] width 6 height 6
checkbox input "true"
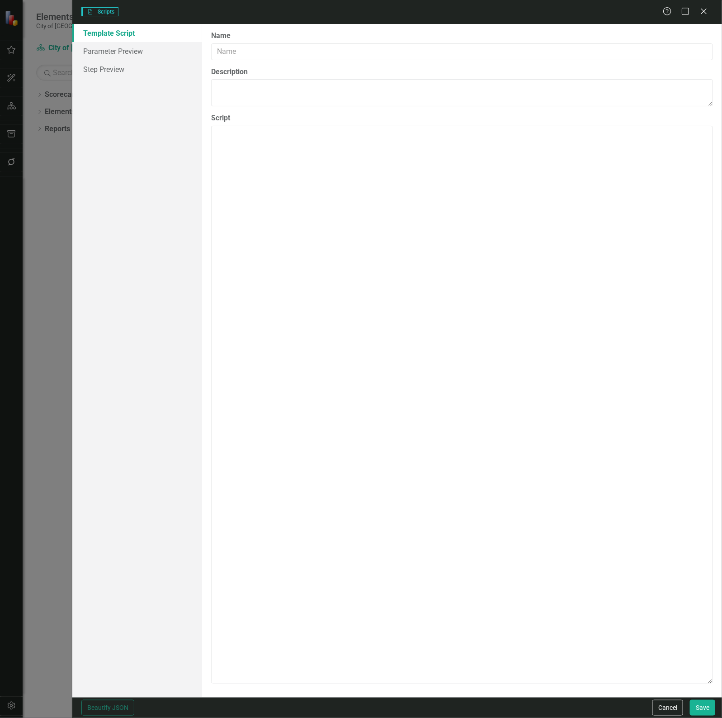
type input "Add Multiple Users.txt"
type textarea "{ "parameters": { "$userTypeId": { "label": "User Type", "description": "7 is N…"
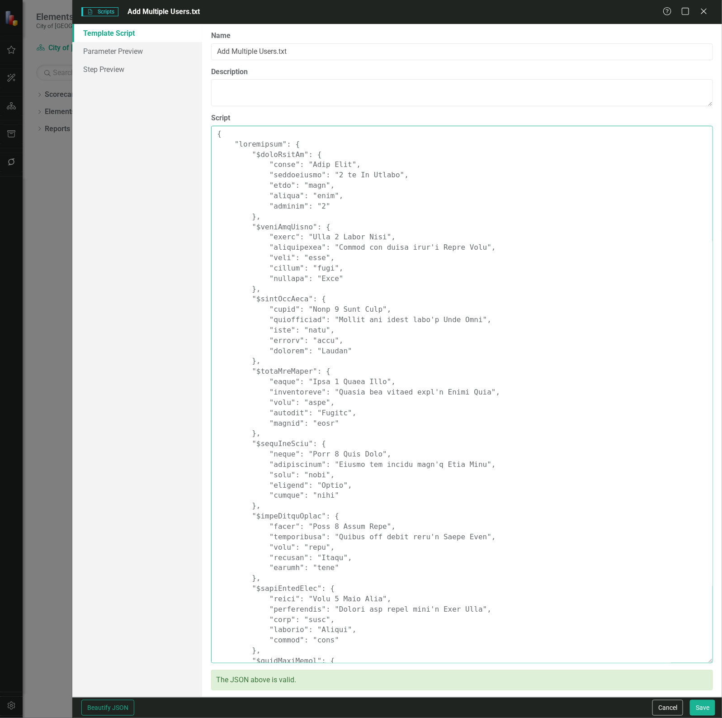
click at [334, 281] on textarea "Script" at bounding box center [462, 394] width 502 height 537
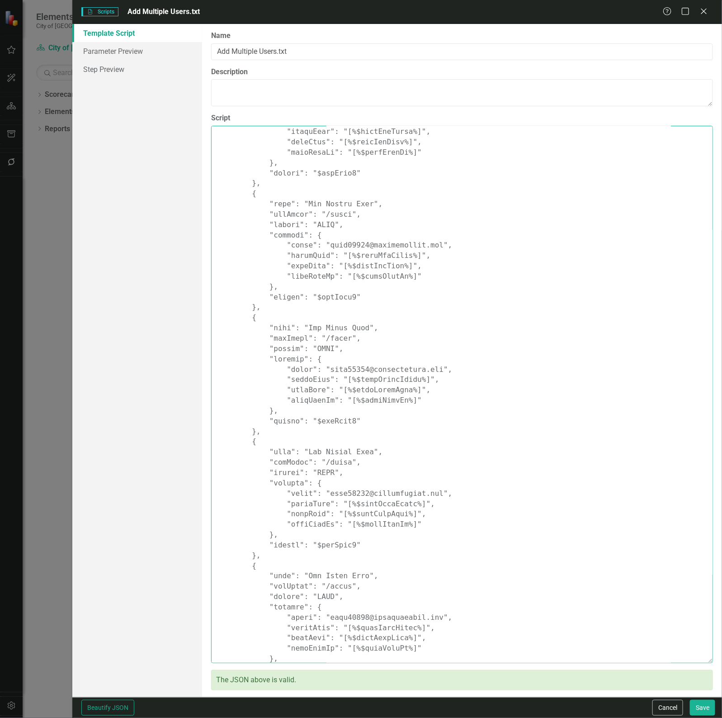
scroll to position [1216, 0]
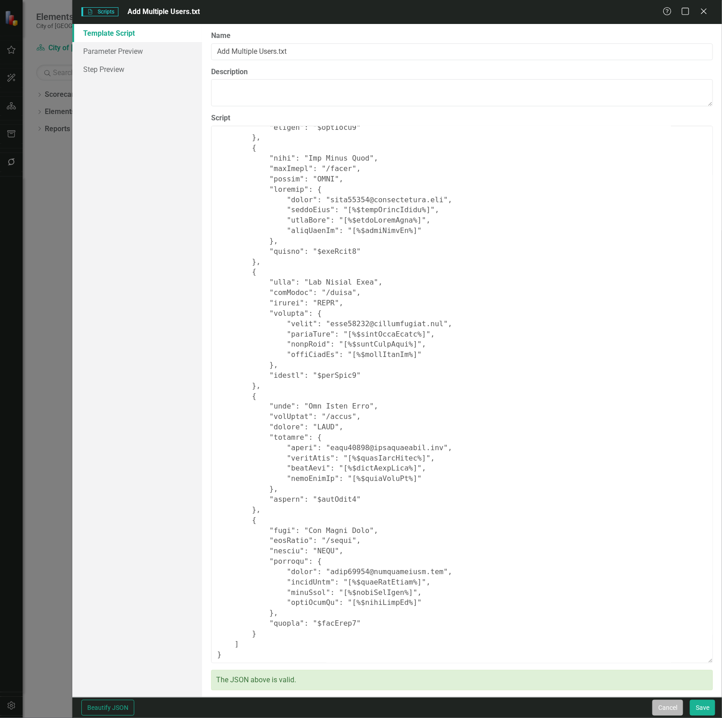
click at [661, 707] on button "Cancel" at bounding box center [668, 708] width 31 height 16
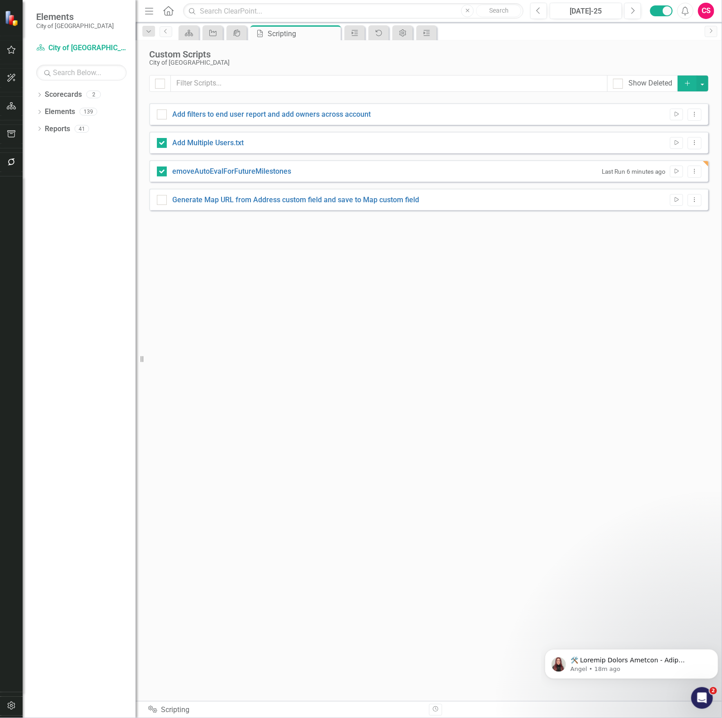
click at [221, 152] on div "Add Multiple Users.txt Run Script Dropdown Menu" at bounding box center [429, 143] width 560 height 22
click at [212, 139] on link "Add Multiple Users.txt" at bounding box center [207, 142] width 71 height 9
click at [163, 139] on input "Add Multiple Users.txt" at bounding box center [160, 141] width 6 height 6
checkbox input "false"
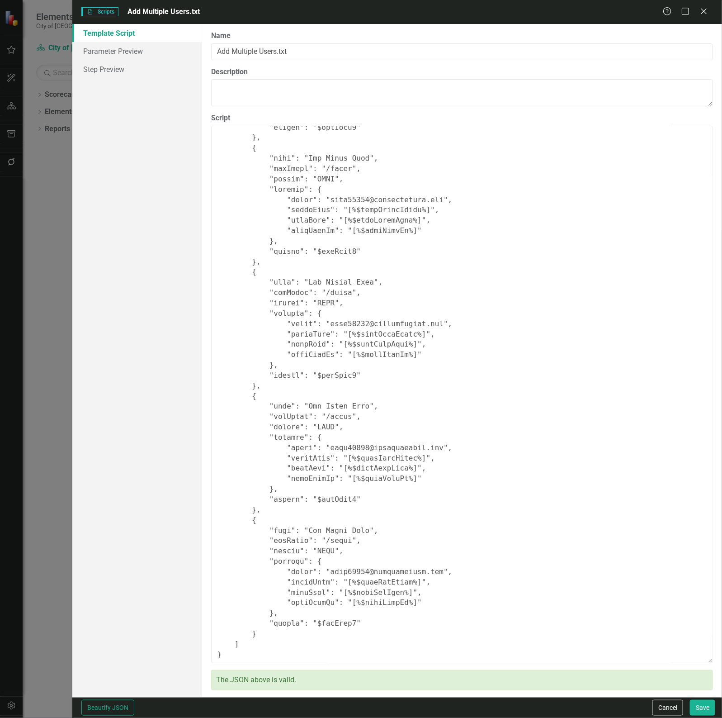
drag, startPoint x: 656, startPoint y: 705, endPoint x: 446, endPoint y: 567, distance: 251.6
click at [657, 705] on button "Cancel" at bounding box center [668, 708] width 31 height 16
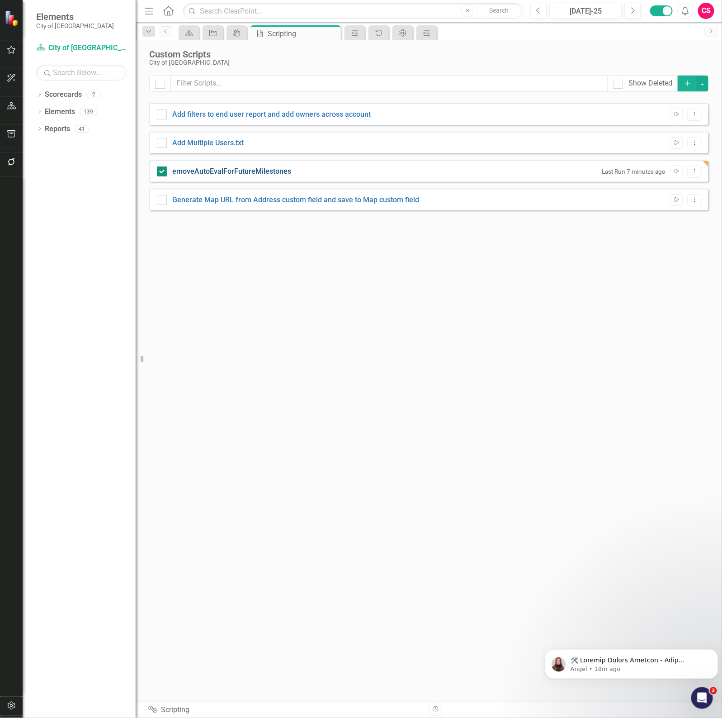
click at [240, 175] on link "emoveAutoEvalForFutureMilestones" at bounding box center [231, 171] width 119 height 9
click at [163, 172] on input "emoveAutoEvalForFutureMilestones" at bounding box center [160, 169] width 6 height 6
checkbox input "false"
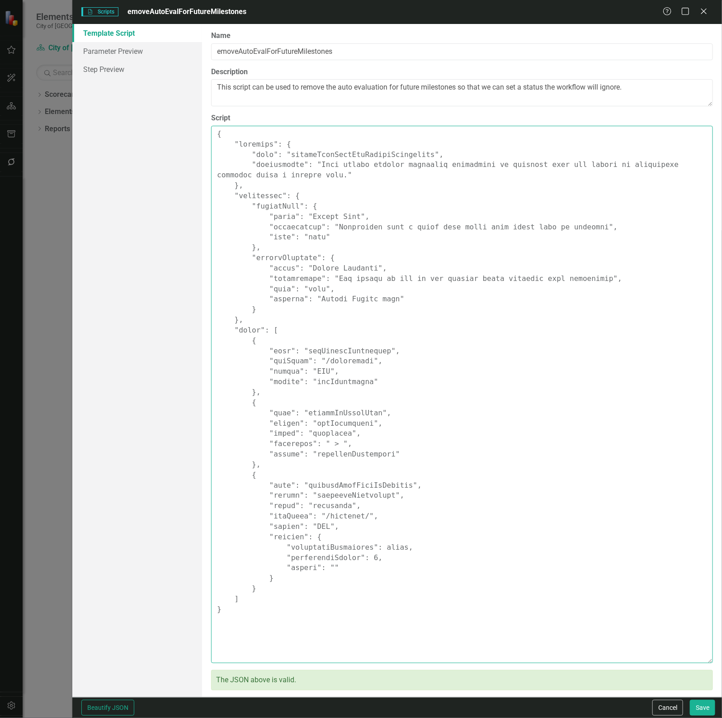
click at [327, 271] on textarea "Script" at bounding box center [462, 394] width 502 height 537
paste textarea ""comments": { "name": "removeAutoEvalForFutureMilestones", "description": "This…"
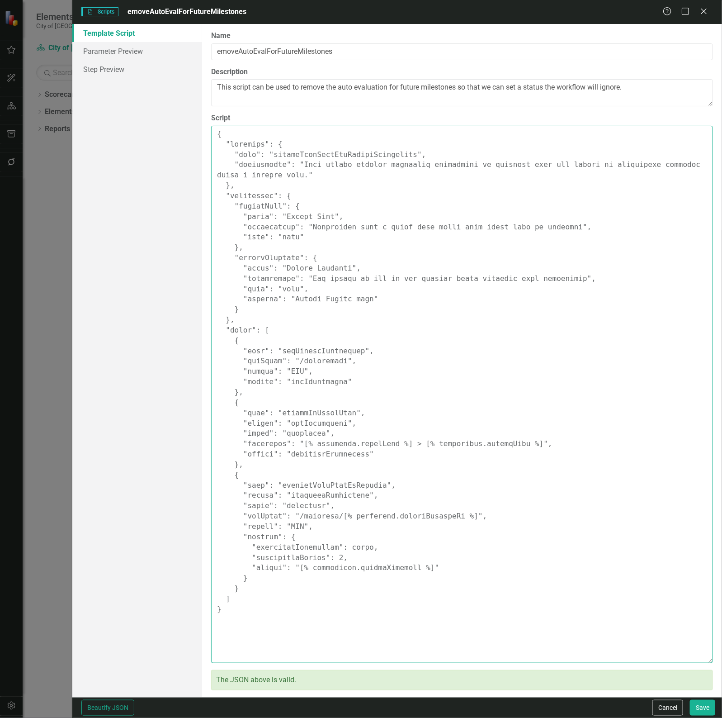
click at [309, 440] on textarea "Script" at bounding box center [462, 394] width 502 height 537
click at [420, 446] on textarea "Script" at bounding box center [462, 394] width 502 height 537
click at [505, 444] on textarea "Script" at bounding box center [462, 394] width 502 height 537
click at [344, 518] on textarea "Script" at bounding box center [462, 394] width 502 height 537
click at [451, 519] on textarea "Script" at bounding box center [462, 394] width 502 height 537
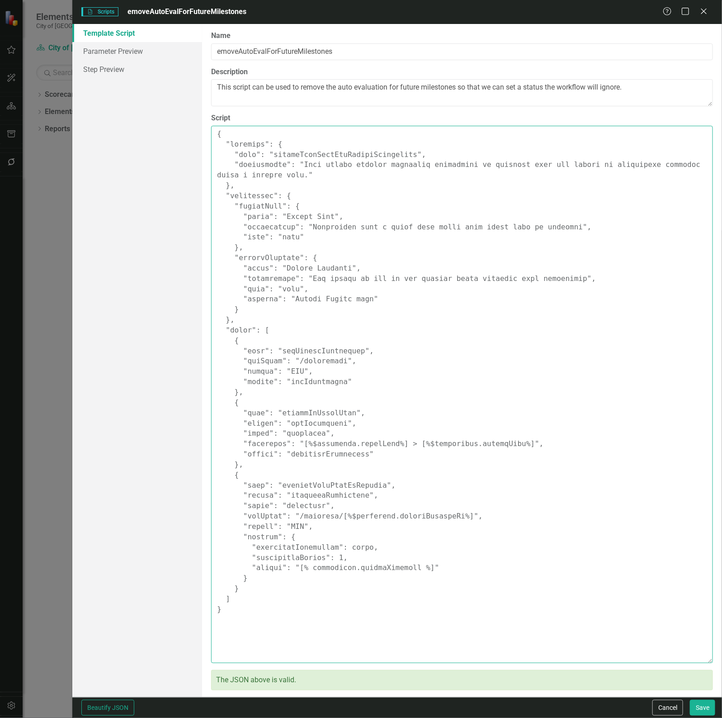
click at [304, 572] on textarea "Script" at bounding box center [462, 394] width 502 height 537
click at [410, 570] on textarea "Script" at bounding box center [462, 394] width 502 height 537
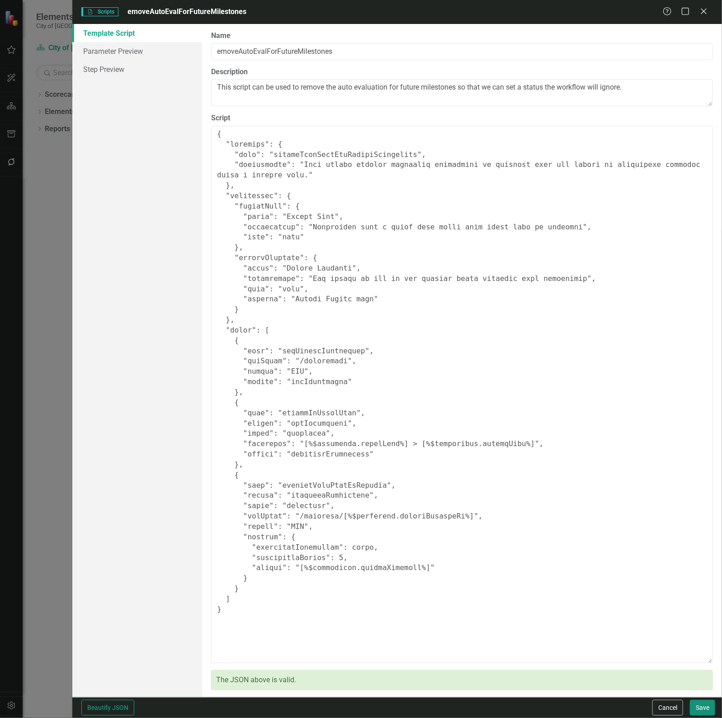
type textarea "{ "comments": { "name": "removeAutoEvalForFutureMilestones", "description": "Th…"
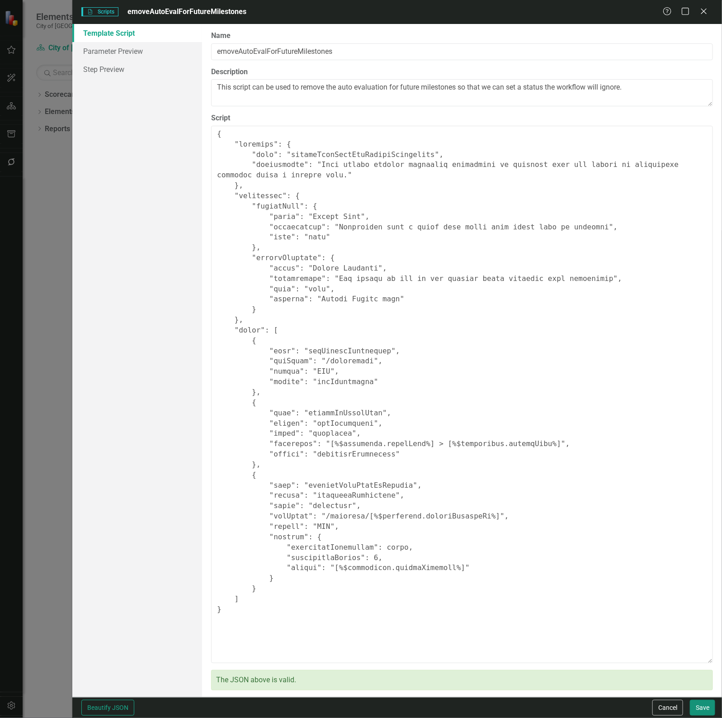
click at [709, 708] on button "Save" at bounding box center [702, 708] width 25 height 16
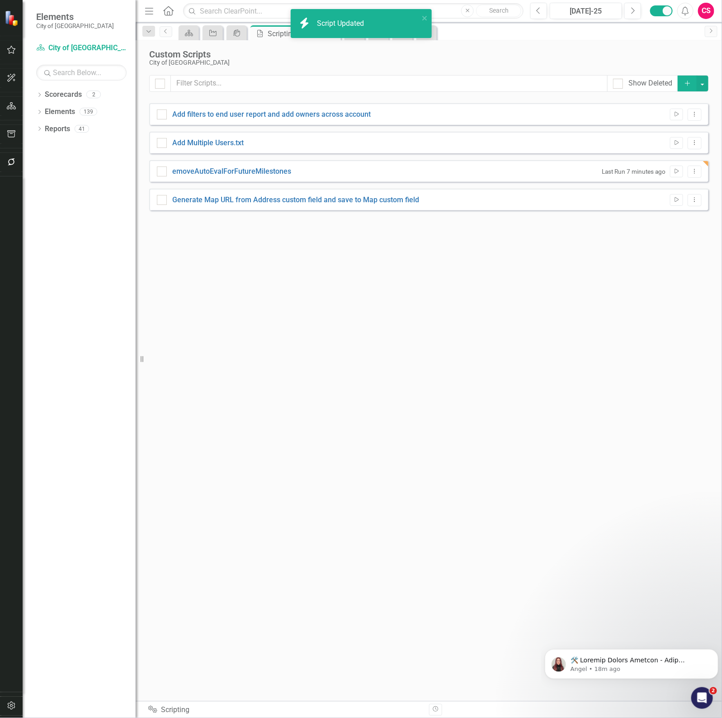
click at [231, 108] on div "Add filters to end user report and add owners across account Run Script Dropdow…" at bounding box center [429, 114] width 560 height 22
click at [218, 142] on link "Add Multiple Users.txt" at bounding box center [207, 142] width 71 height 9
click at [163, 142] on input "Add Multiple Users.txt" at bounding box center [160, 141] width 6 height 6
checkbox input "true"
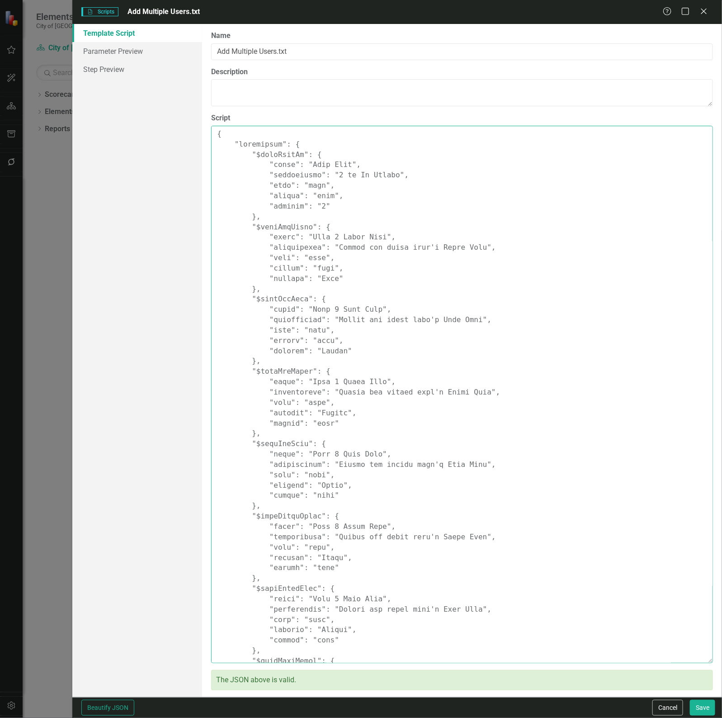
click at [401, 341] on textarea "Script" at bounding box center [462, 394] width 502 height 537
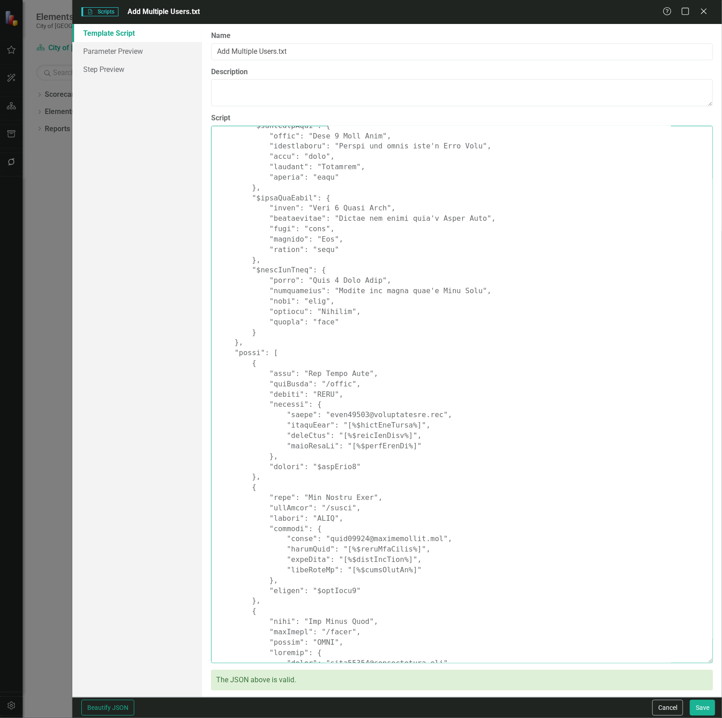
scroll to position [752, 0]
click at [697, 706] on button "Save" at bounding box center [702, 708] width 25 height 16
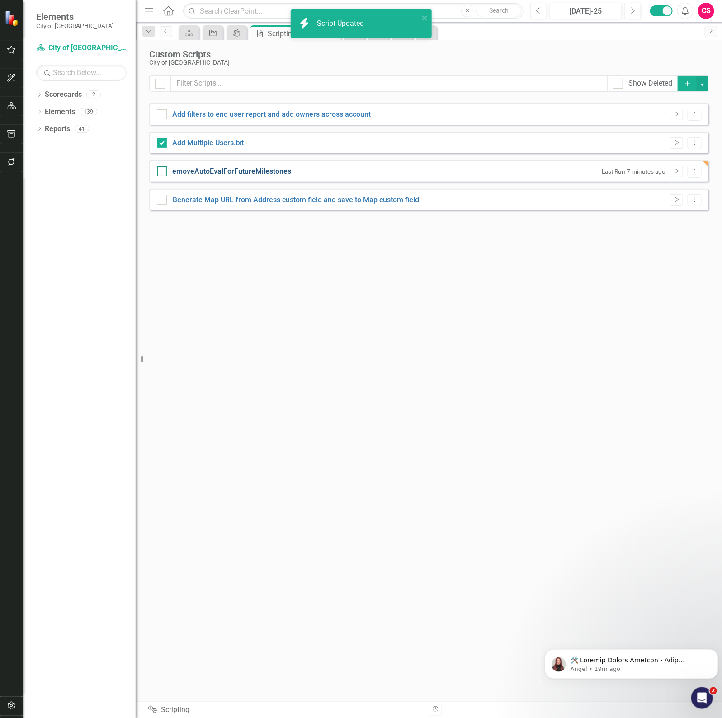
click at [232, 168] on link "emoveAutoEvalForFutureMilestones" at bounding box center [231, 171] width 119 height 9
click at [163, 168] on input "emoveAutoEvalForFutureMilestones" at bounding box center [160, 169] width 6 height 6
checkbox input "true"
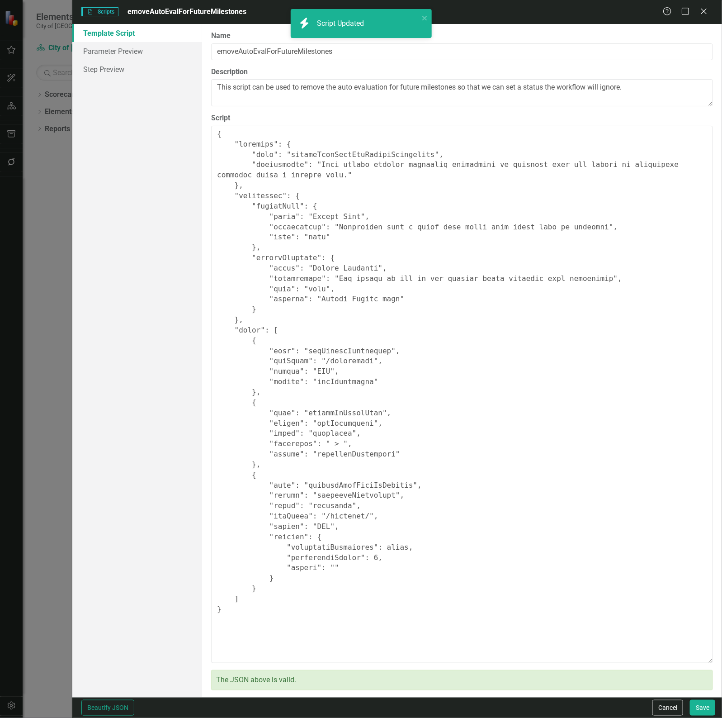
type textarea "{ "comments": { "name": "removeAutoEvalForFutureMilestones", "description": "Th…"
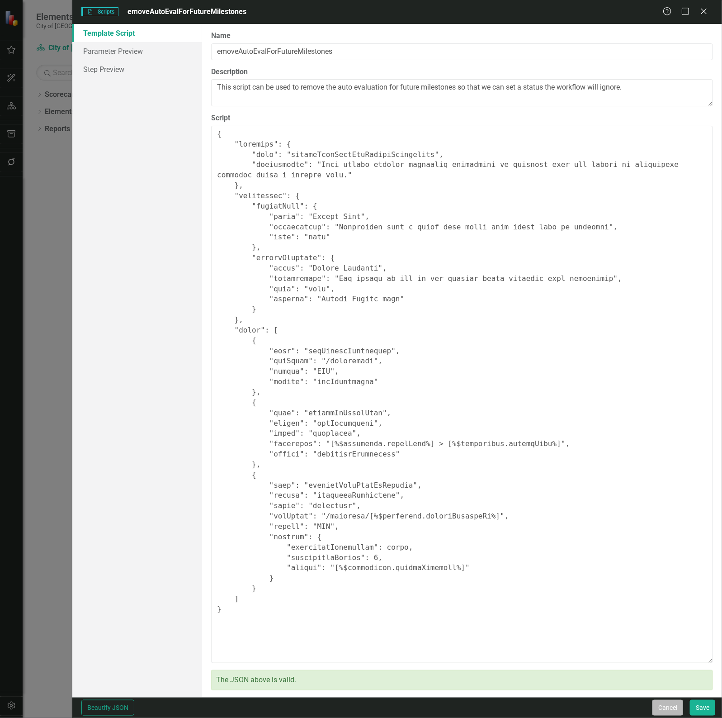
click at [668, 702] on button "Cancel" at bounding box center [668, 708] width 31 height 16
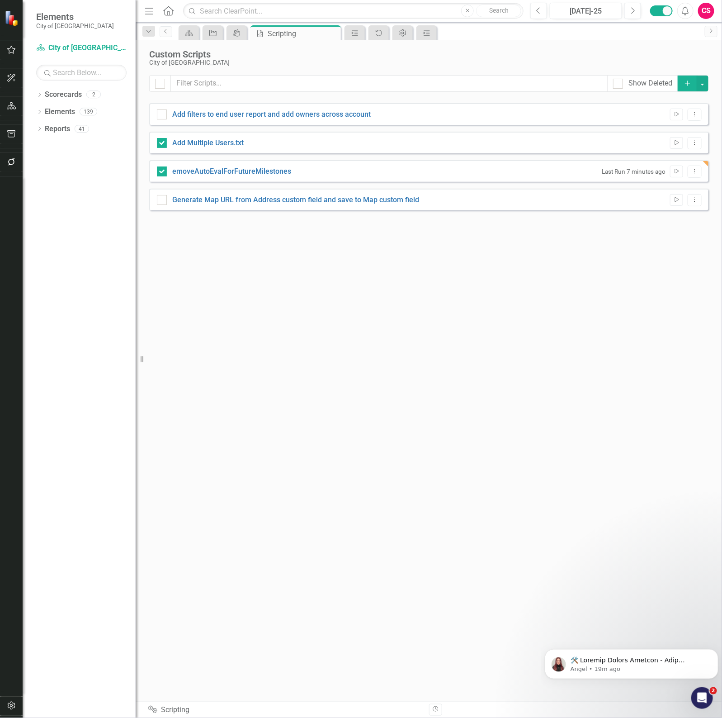
click at [218, 137] on div "Add Multiple Users.txt Run Script Dropdown Menu" at bounding box center [429, 143] width 560 height 22
click at [218, 147] on div "Add Multiple Users.txt" at bounding box center [207, 143] width 71 height 10
click at [163, 144] on input "Add Multiple Users.txt" at bounding box center [160, 141] width 6 height 6
click at [222, 140] on link "Add Multiple Users.txt" at bounding box center [207, 142] width 71 height 9
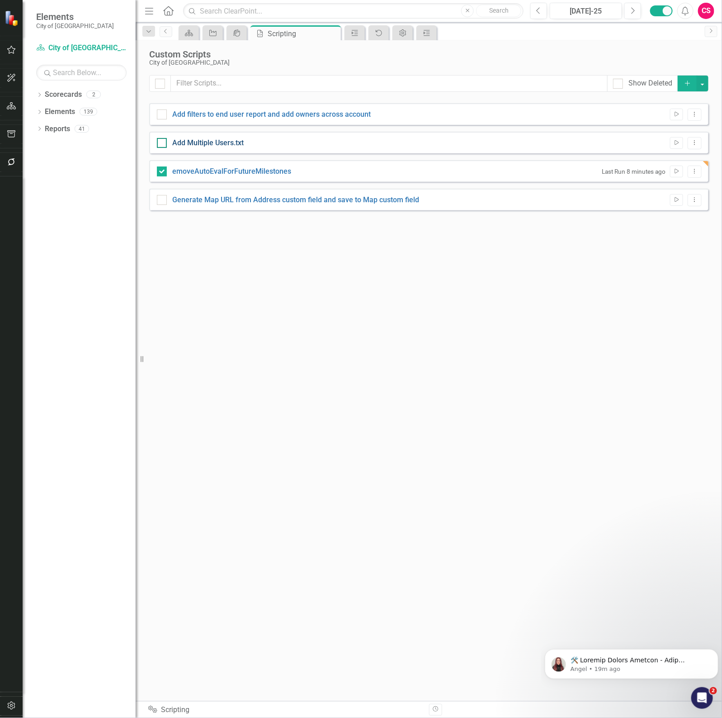
click at [163, 140] on input "Add Multiple Users.txt" at bounding box center [160, 141] width 6 height 6
checkbox input "true"
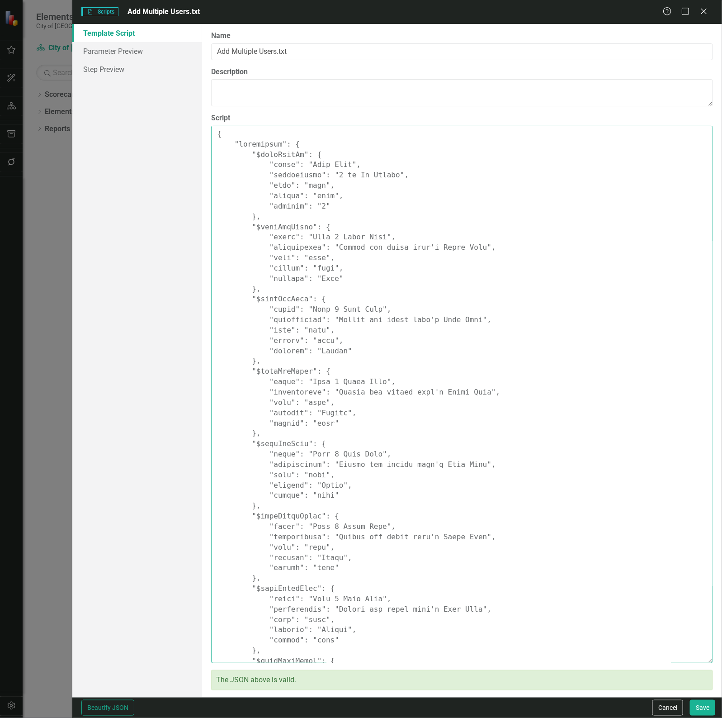
click at [444, 317] on textarea "Script" at bounding box center [462, 394] width 502 height 537
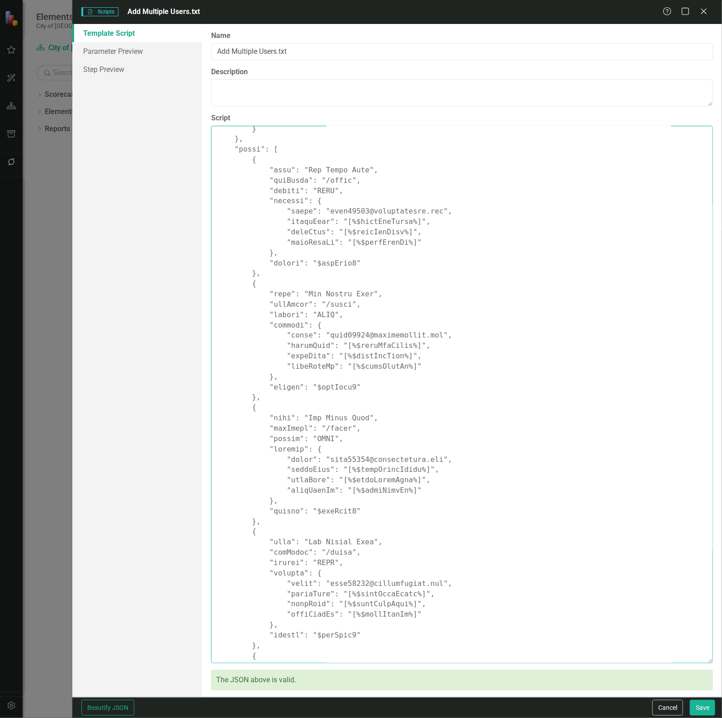
scroll to position [956, 0]
drag, startPoint x: 668, startPoint y: 712, endPoint x: 509, endPoint y: 647, distance: 171.6
click at [668, 712] on button "Cancel" at bounding box center [668, 708] width 31 height 16
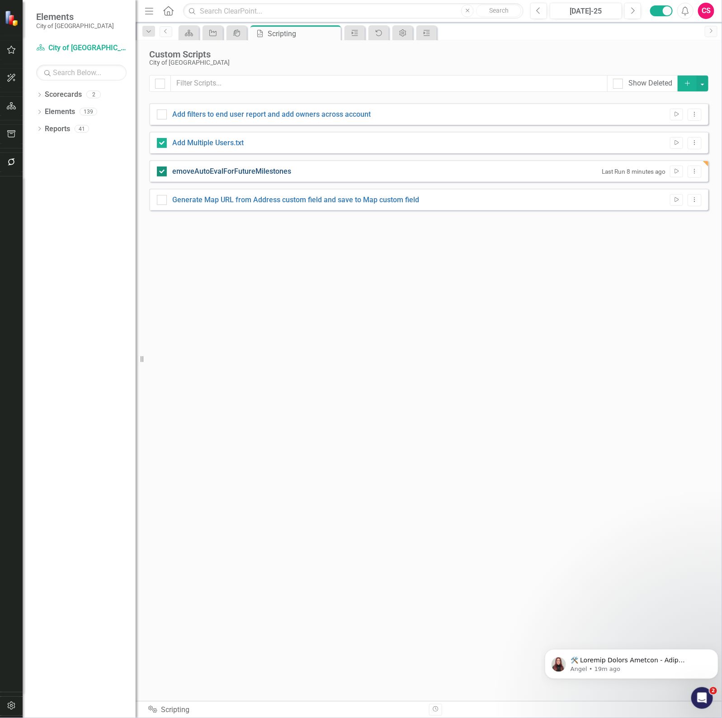
click at [220, 174] on link "emoveAutoEvalForFutureMilestones" at bounding box center [231, 171] width 119 height 9
click at [163, 172] on input "emoveAutoEvalForFutureMilestones" at bounding box center [160, 169] width 6 height 6
checkbox input "false"
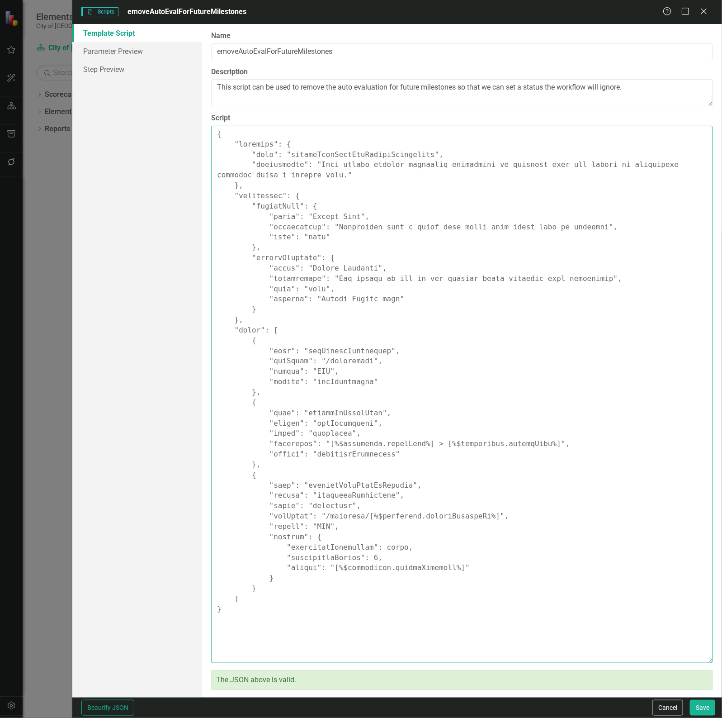
drag, startPoint x: 311, startPoint y: 379, endPoint x: 354, endPoint y: 397, distance: 46.2
click at [311, 379] on textarea "Script" at bounding box center [462, 394] width 502 height 537
click at [309, 426] on textarea "Script" at bounding box center [462, 394] width 502 height 537
click at [309, 496] on textarea "Script" at bounding box center [462, 394] width 502 height 537
click at [307, 453] on textarea "Script" at bounding box center [462, 394] width 502 height 537
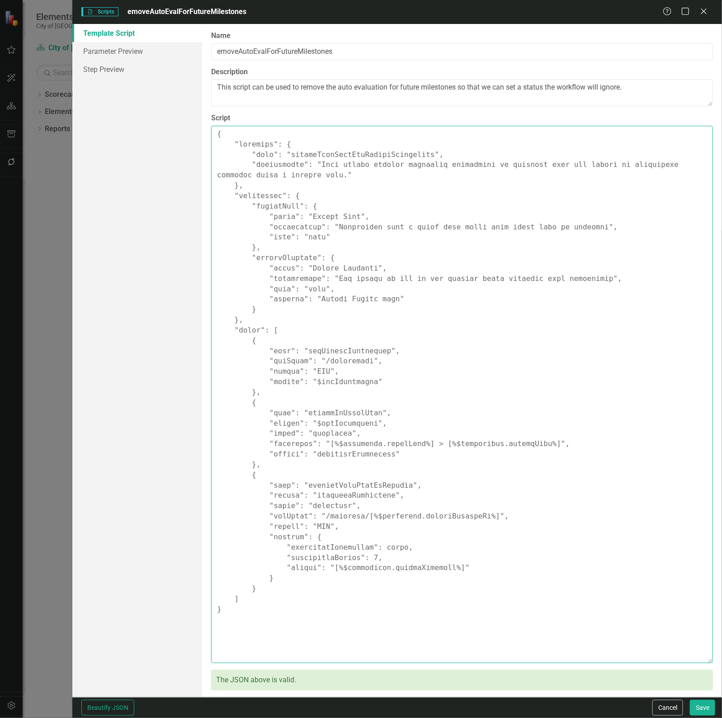
click at [307, 453] on textarea "Script" at bounding box center [462, 394] width 502 height 537
click at [310, 497] on textarea "Script" at bounding box center [462, 394] width 502 height 537
type textarea "{ "comments": { "name": "removeAutoEvalForFutureMilestones", "description": "Th…"
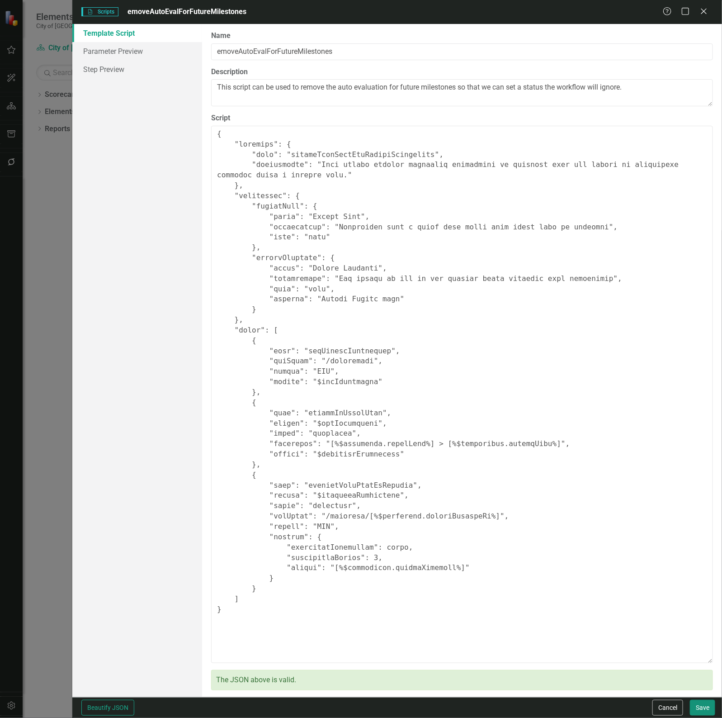
click at [699, 709] on button "Save" at bounding box center [702, 708] width 25 height 16
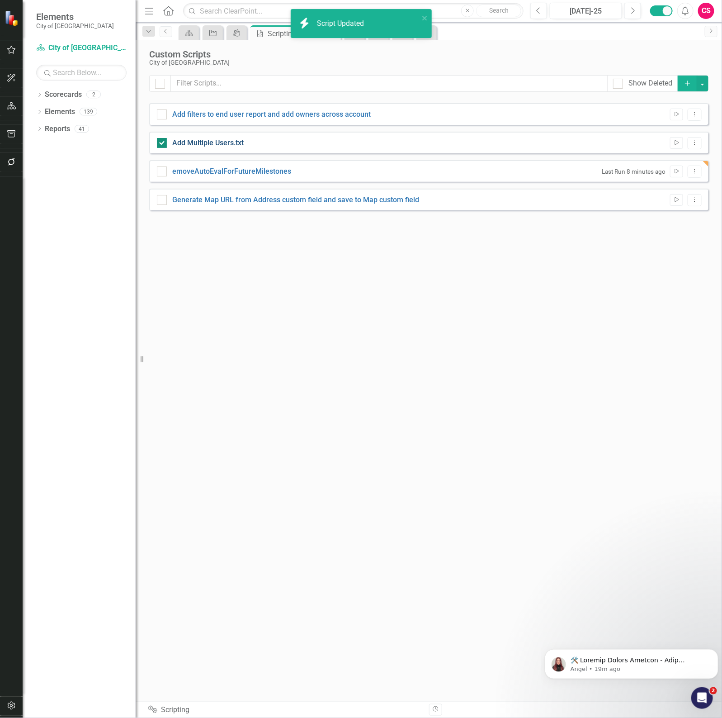
click at [218, 142] on link "Add Multiple Users.txt" at bounding box center [207, 142] width 71 height 9
click at [163, 142] on input "Add Multiple Users.txt" at bounding box center [160, 141] width 6 height 6
checkbox input "false"
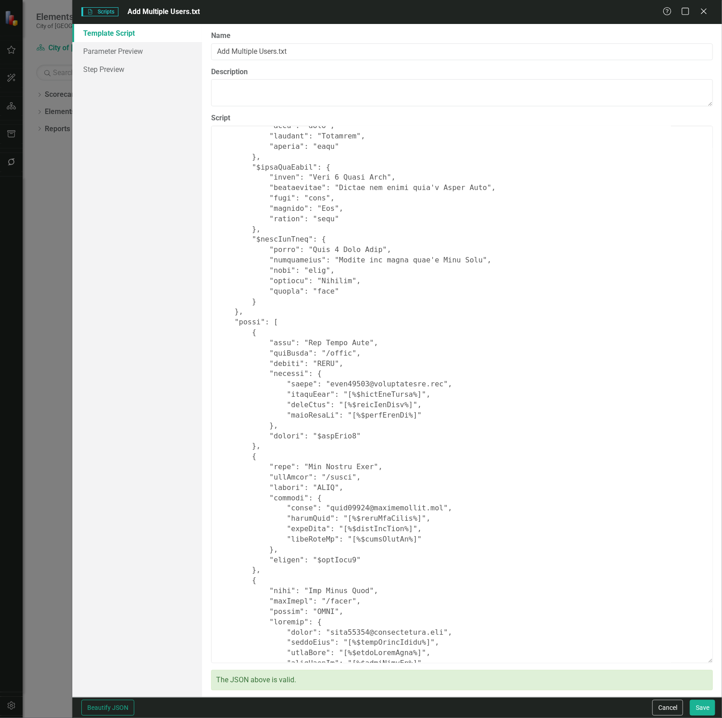
scroll to position [782, 0]
click at [669, 707] on button "Cancel" at bounding box center [668, 708] width 31 height 16
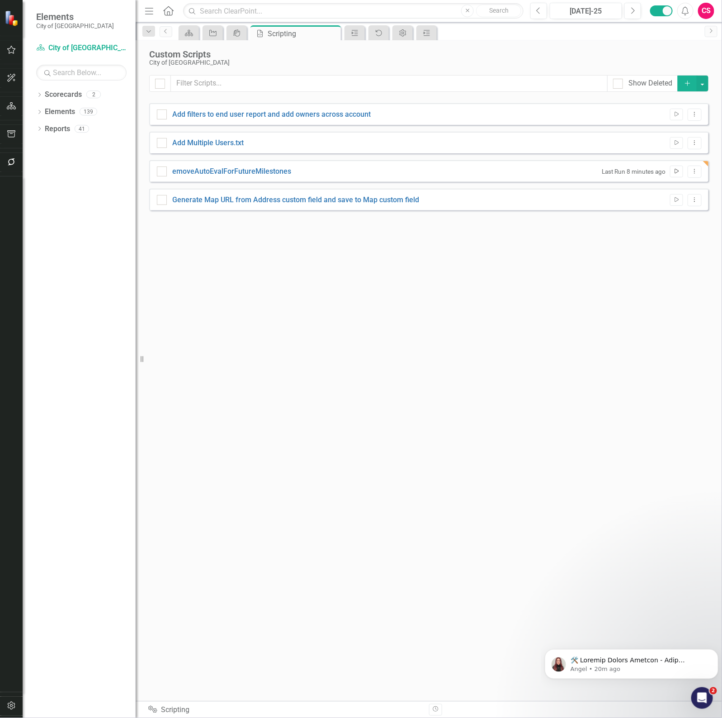
click at [678, 173] on icon "Run Script" at bounding box center [677, 171] width 7 height 5
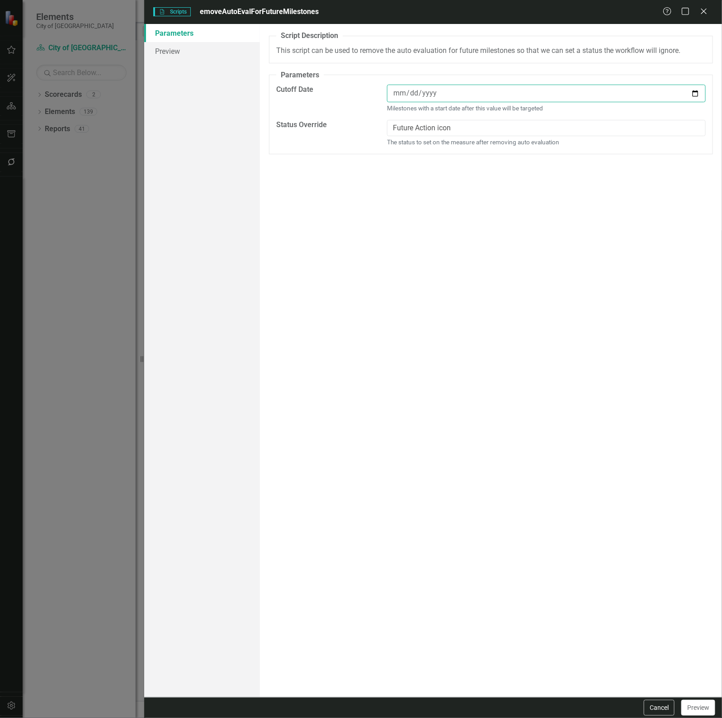
click at [439, 98] on input "date" at bounding box center [546, 94] width 319 height 18
click at [696, 90] on input "date" at bounding box center [546, 94] width 319 height 18
click at [429, 94] on input "[DATE]" at bounding box center [546, 94] width 319 height 18
click at [697, 93] on input "[DATE]" at bounding box center [546, 94] width 319 height 18
type input "[DATE]"
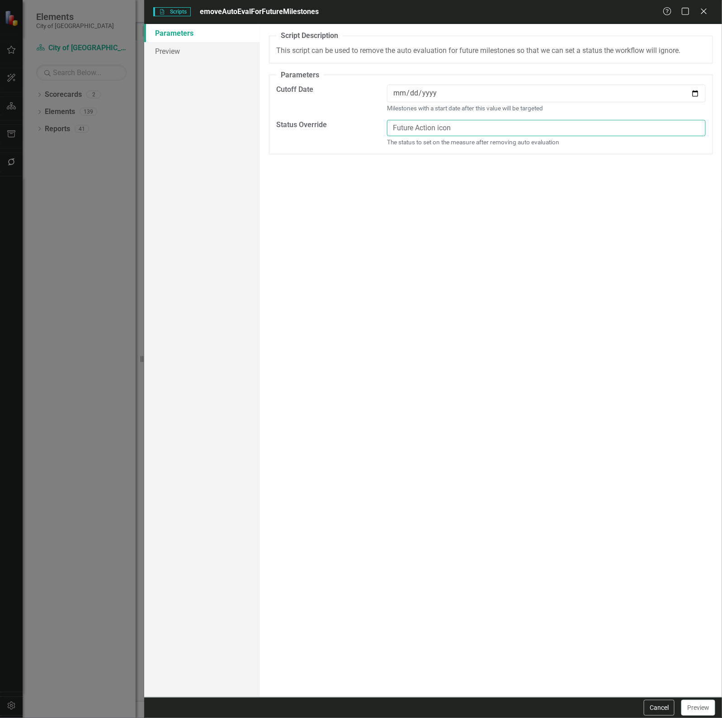
click at [448, 127] on input "Future Action icon" at bounding box center [546, 128] width 319 height 17
type input "Future Action"
drag, startPoint x: 169, startPoint y: 51, endPoint x: 180, endPoint y: 56, distance: 11.8
click at [169, 51] on link "Preview" at bounding box center [202, 51] width 116 height 18
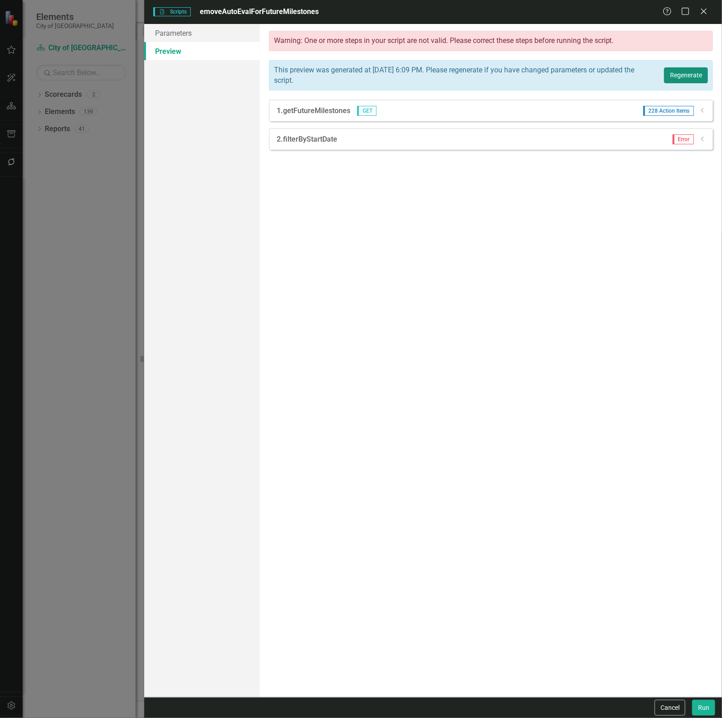
click at [672, 75] on button "Regenerate" at bounding box center [687, 75] width 44 height 16
click at [703, 111] on icon "Dropdown" at bounding box center [703, 110] width 7 height 5
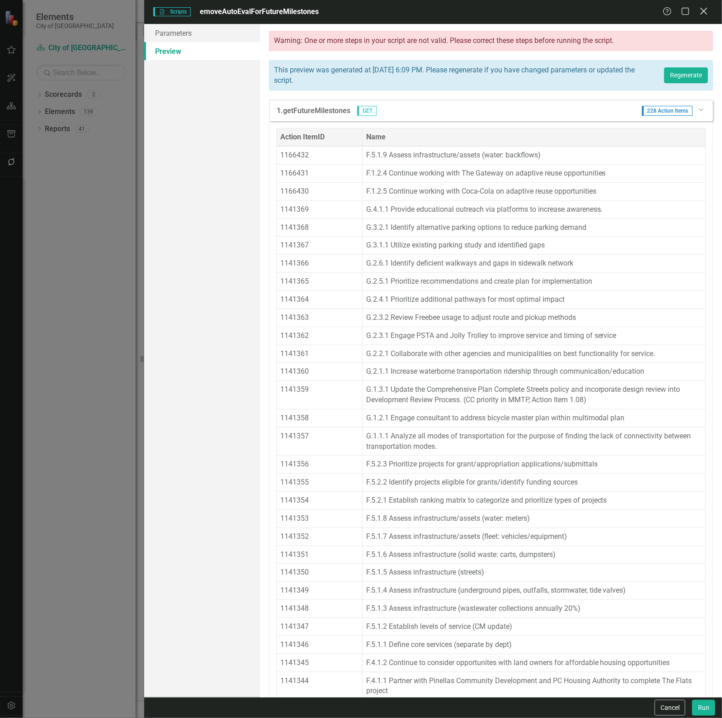
click at [701, 13] on icon "Close" at bounding box center [703, 11] width 11 height 9
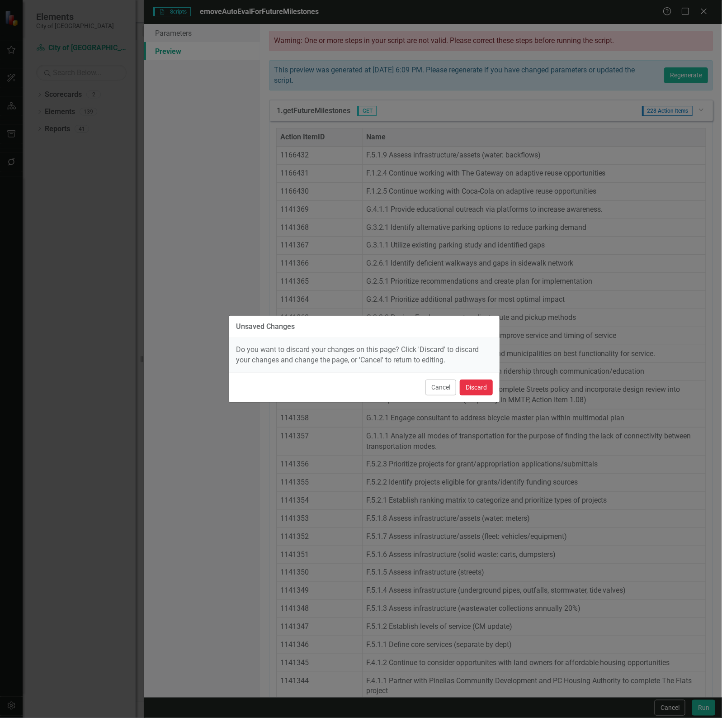
click at [477, 390] on button "Discard" at bounding box center [476, 388] width 33 height 16
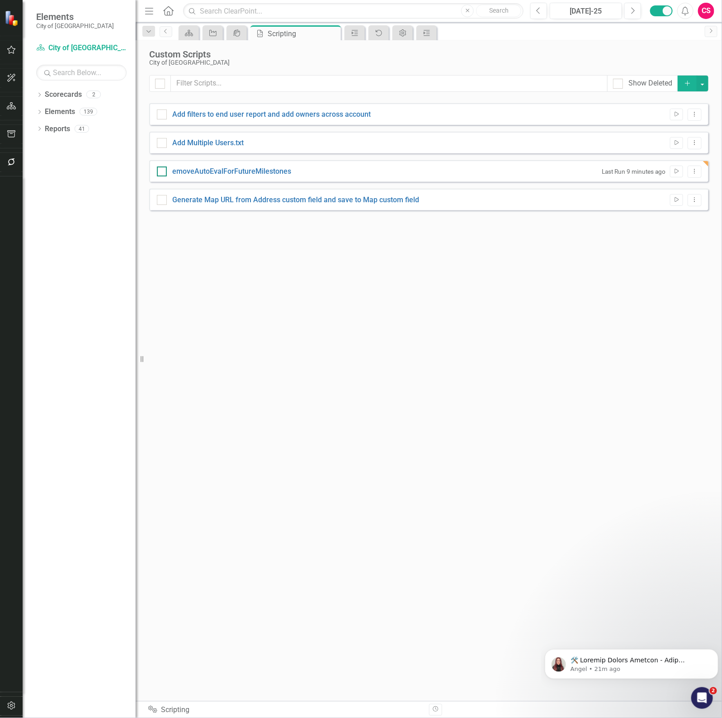
click at [225, 176] on div "emoveAutoEvalForFutureMilestones" at bounding box center [231, 171] width 119 height 10
click at [163, 172] on input "emoveAutoEvalForFutureMilestones" at bounding box center [160, 169] width 6 height 6
click at [256, 171] on link "emoveAutoEvalForFutureMilestones" at bounding box center [231, 171] width 119 height 9
click at [163, 171] on input "emoveAutoEvalForFutureMilestones" at bounding box center [160, 169] width 6 height 6
checkbox input "false"
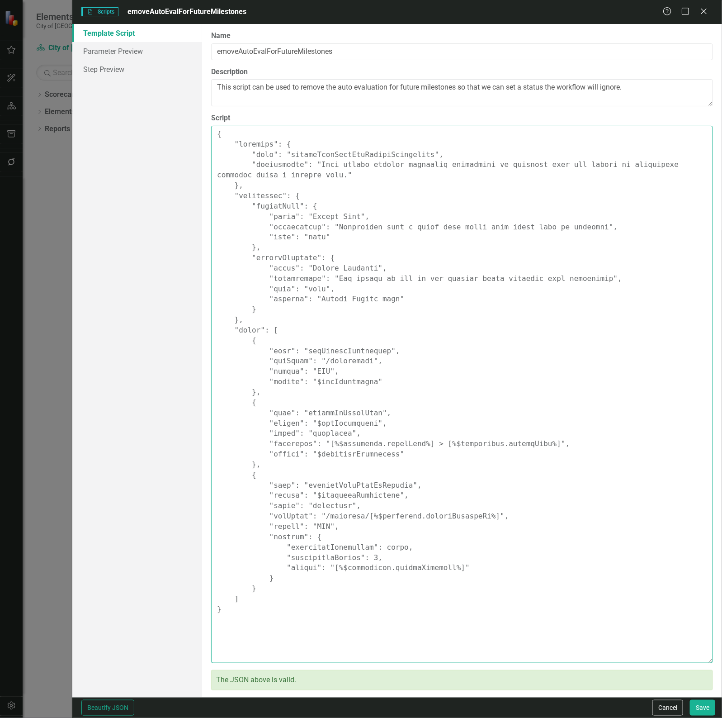
click at [357, 279] on textarea "Script" at bounding box center [462, 394] width 502 height 537
paste textarea ""comments": { "name": "removeAutoEvalForFutureMilestones", "description": "This…"
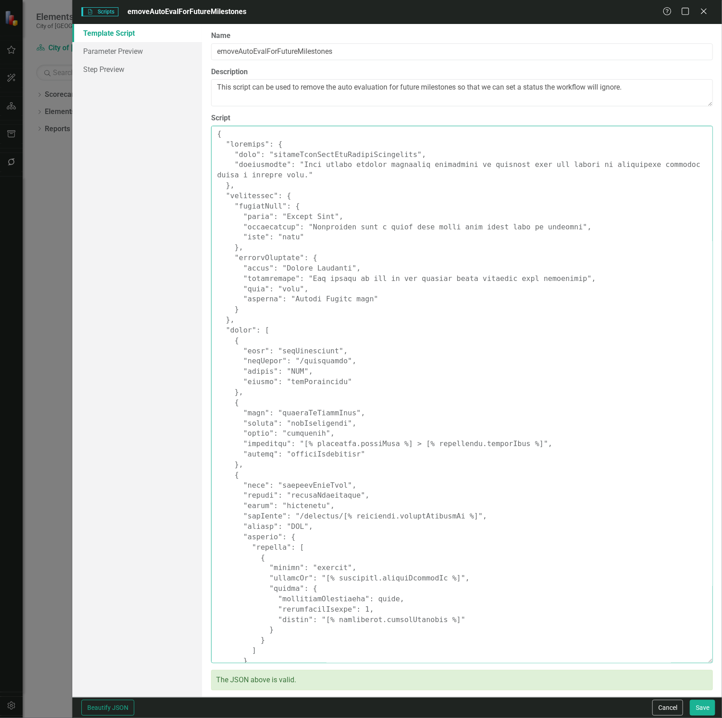
scroll to position [44, 0]
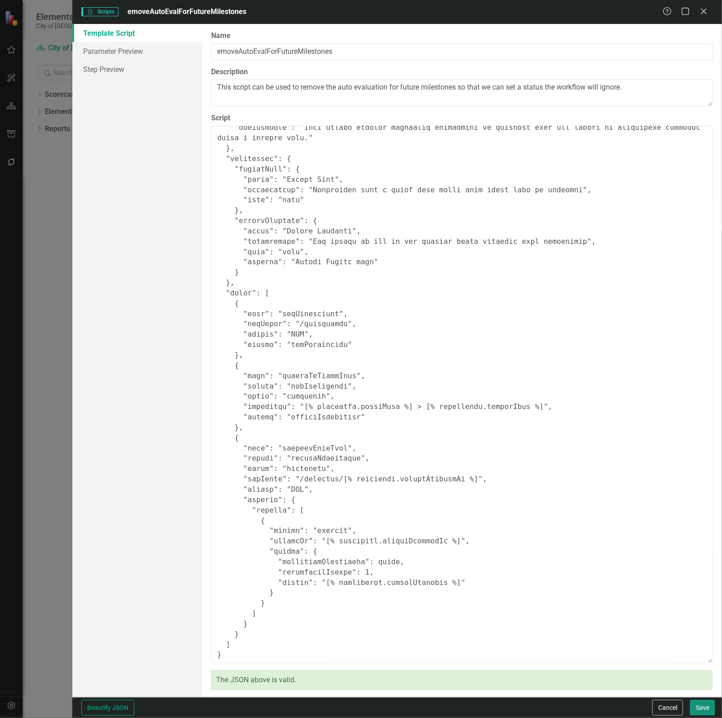
type textarea "{ "comments": { "name": "removeAutoEvalForFutureMilestones", "description": "Th…"
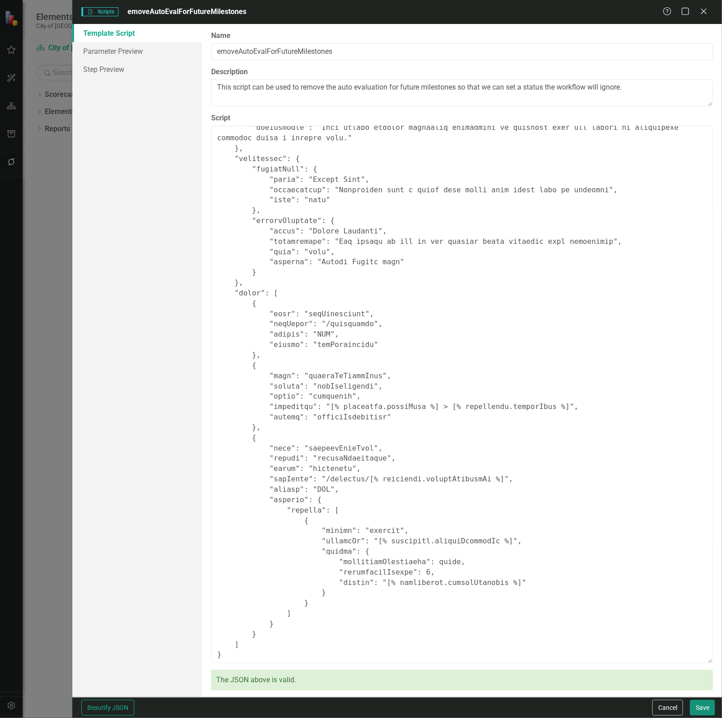
click at [710, 702] on button "Save" at bounding box center [702, 708] width 25 height 16
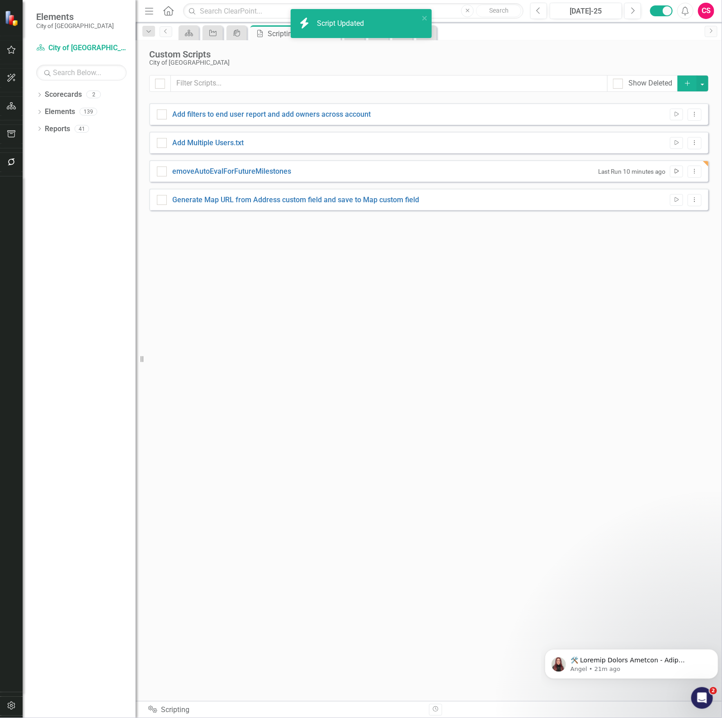
click at [676, 170] on icon "Run Script" at bounding box center [677, 171] width 7 height 5
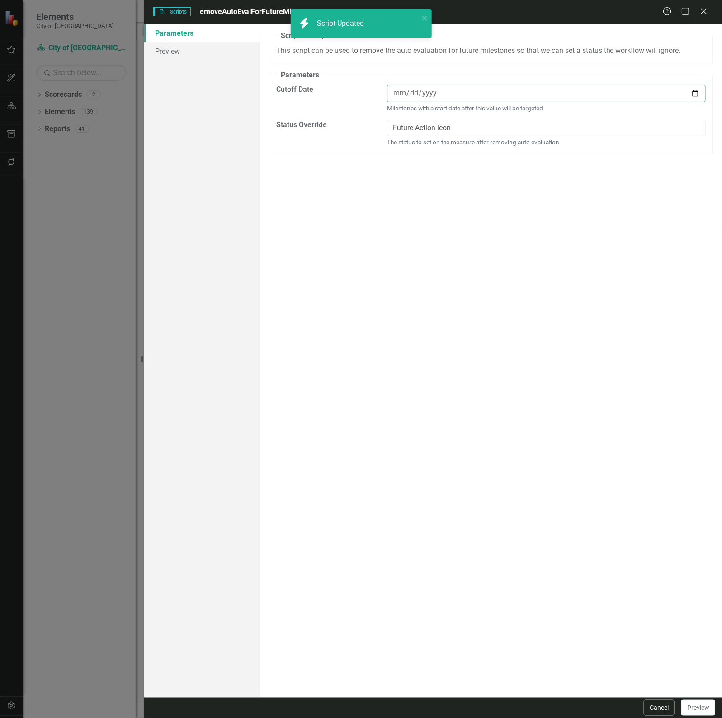
click at [417, 92] on input "date" at bounding box center [546, 94] width 319 height 18
click at [689, 97] on input "date" at bounding box center [546, 94] width 319 height 18
click at [698, 93] on input "date" at bounding box center [546, 94] width 319 height 18
type input "[DATE]"
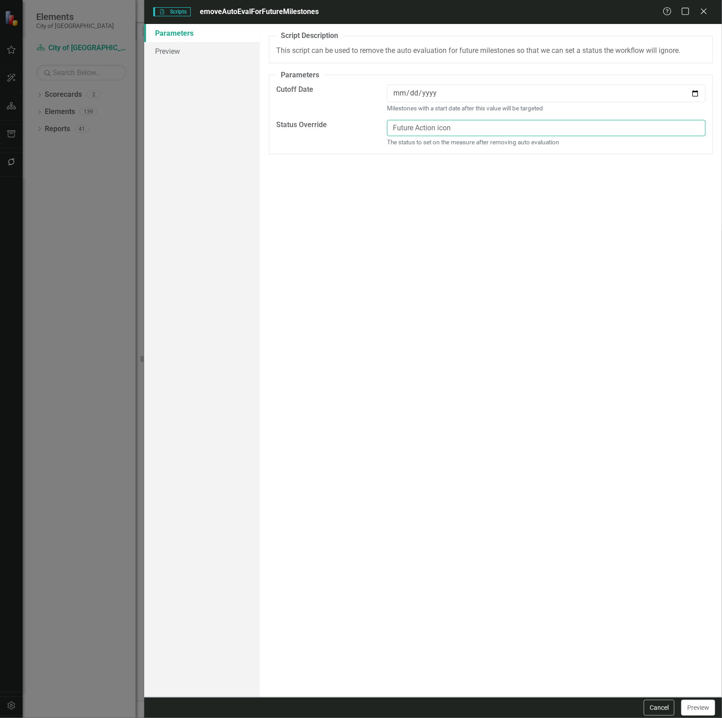
click at [423, 134] on input "Future Action icon" at bounding box center [546, 128] width 319 height 17
click at [447, 129] on input "Future Action icon" at bounding box center [546, 128] width 319 height 17
type input "Future Action"
click at [190, 42] on link "Preview" at bounding box center [202, 51] width 116 height 18
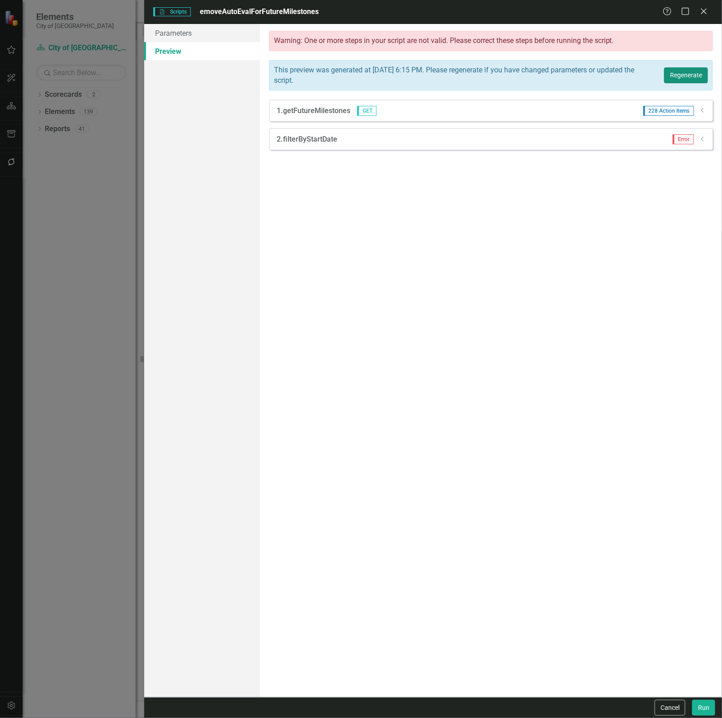
click at [681, 76] on button "Regenerate" at bounding box center [687, 75] width 44 height 16
click at [704, 112] on icon "Dropdown" at bounding box center [703, 110] width 7 height 5
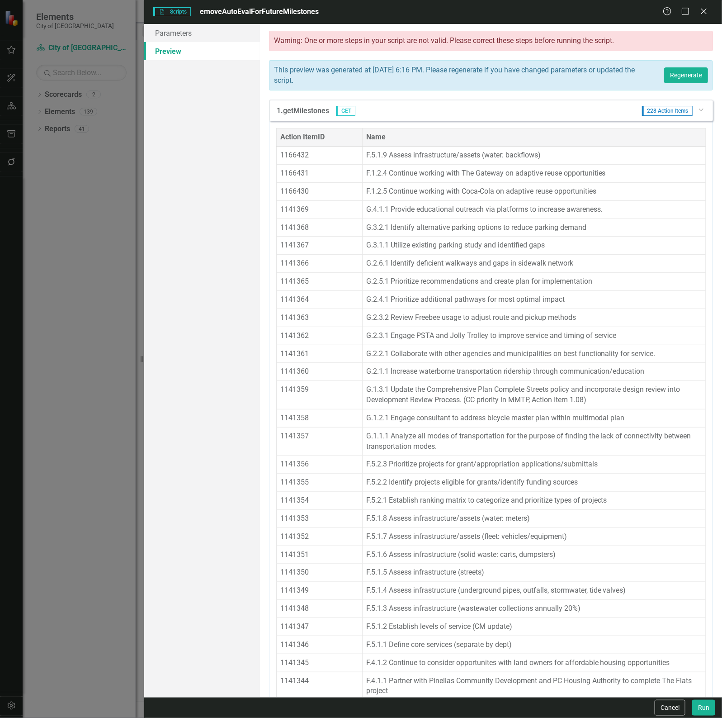
click at [698, 108] on icon "Dropdown" at bounding box center [700, 109] width 5 height 7
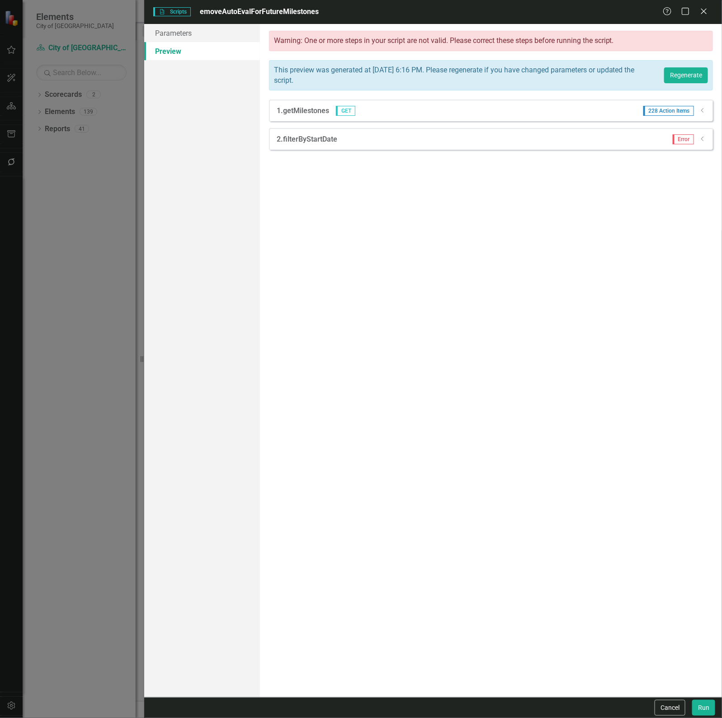
click at [702, 142] on icon "Dropdown" at bounding box center [703, 138] width 7 height 5
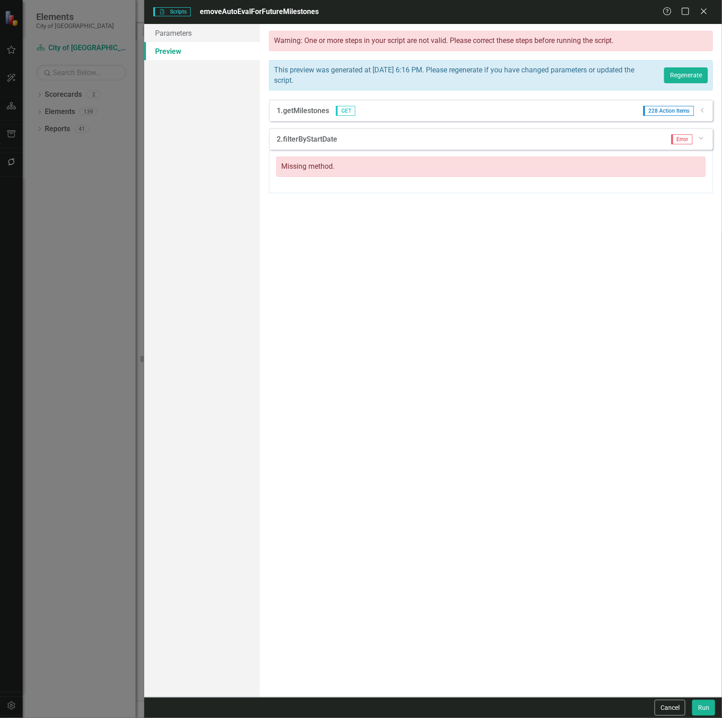
click at [697, 147] on div "2. filterByStartDate Error Dropdown" at bounding box center [491, 139] width 444 height 22
click at [157, 34] on link "Parameters" at bounding box center [202, 33] width 116 height 18
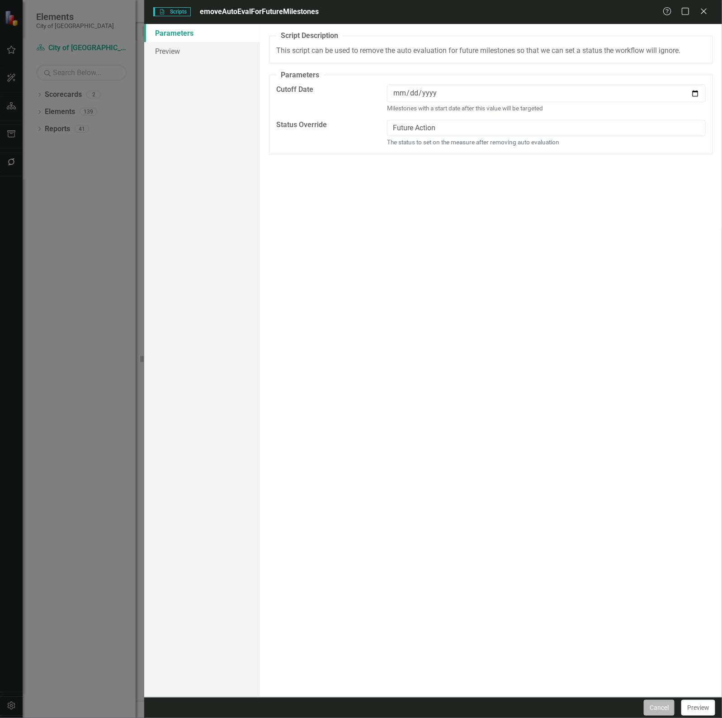
click at [654, 704] on button "Cancel" at bounding box center [659, 708] width 31 height 16
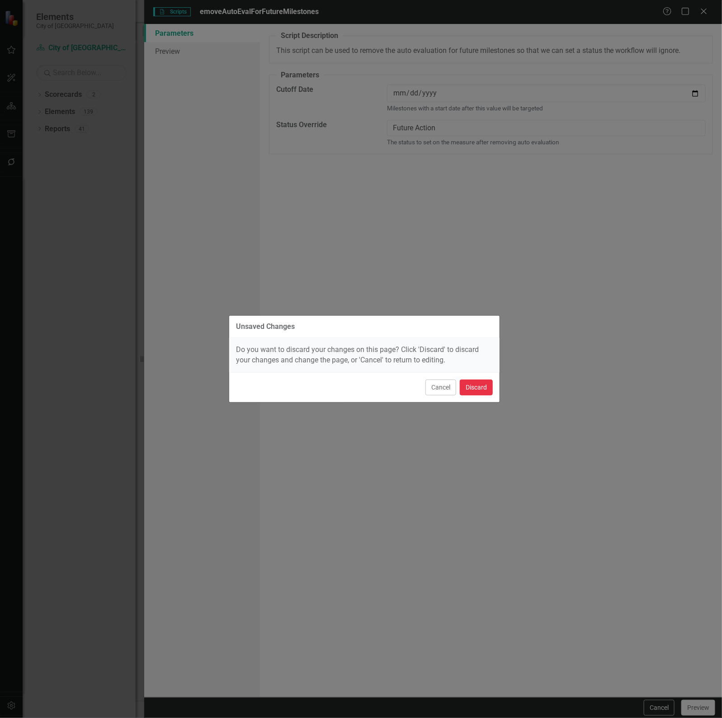
click at [482, 389] on button "Discard" at bounding box center [476, 388] width 33 height 16
